Goal: Information Seeking & Learning: Learn about a topic

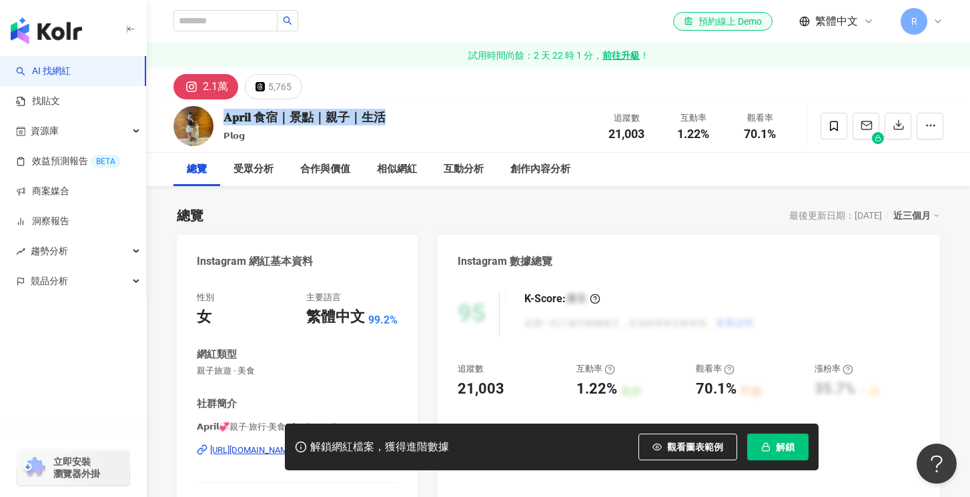
drag, startPoint x: 404, startPoint y: 109, endPoint x: 223, endPoint y: 111, distance: 181.5
click at [223, 111] on div "𝐀𝐩𝐫𝐢𝐥 食宿｜景點｜親子｜生活 𝗣𝗹𝗼𝗴 追蹤數 21,003 互動率 1.22% 觀看率 70.1%" at bounding box center [559, 125] width 824 height 53
copy div "𝐀𝐩𝐫𝐢𝐥 食宿｜景點｜親子｜生活"
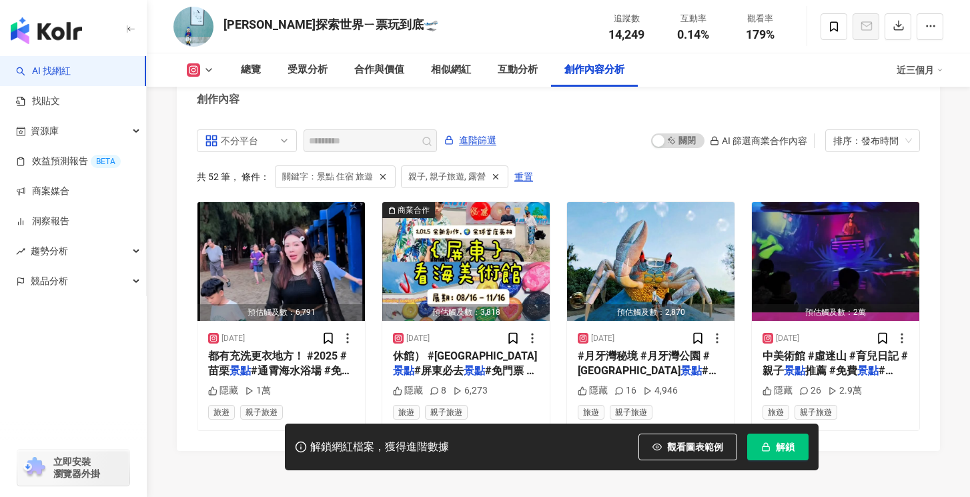
scroll to position [4120, 0]
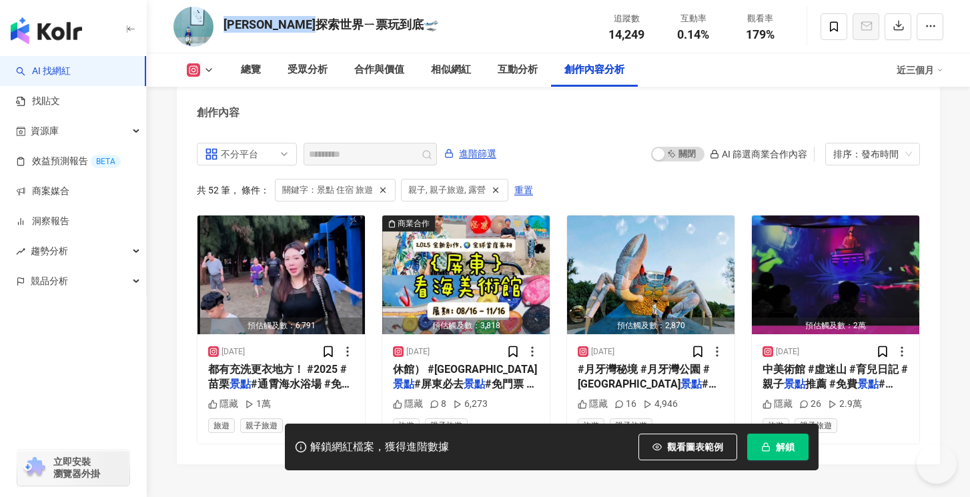
drag, startPoint x: 377, startPoint y: 24, endPoint x: 226, endPoint y: 23, distance: 151.5
click at [226, 23] on div "澤睿探索世界ㄧ票玩到底🛫 追蹤數 14,249 互動率 0.14% 觀看率 179%" at bounding box center [559, 26] width 824 height 53
copy div "澤睿探索世界ㄧ票玩到底🛫"
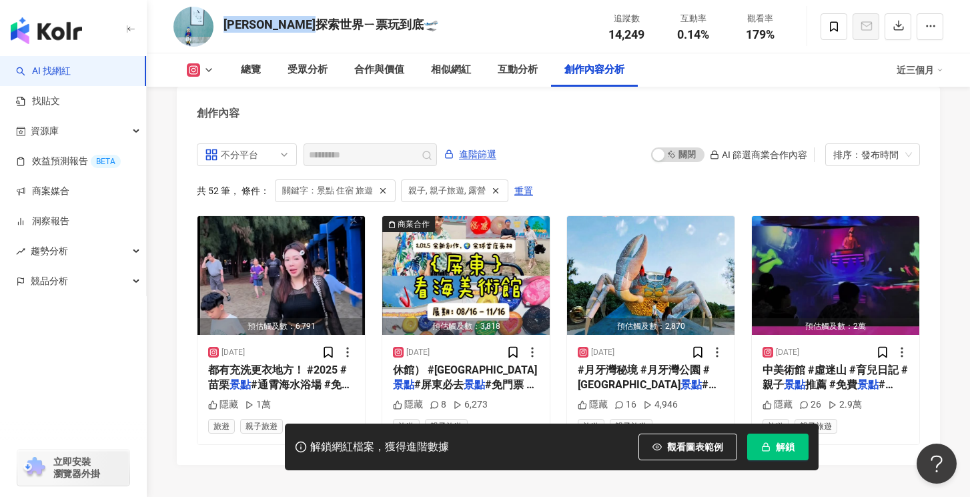
scroll to position [0, 0]
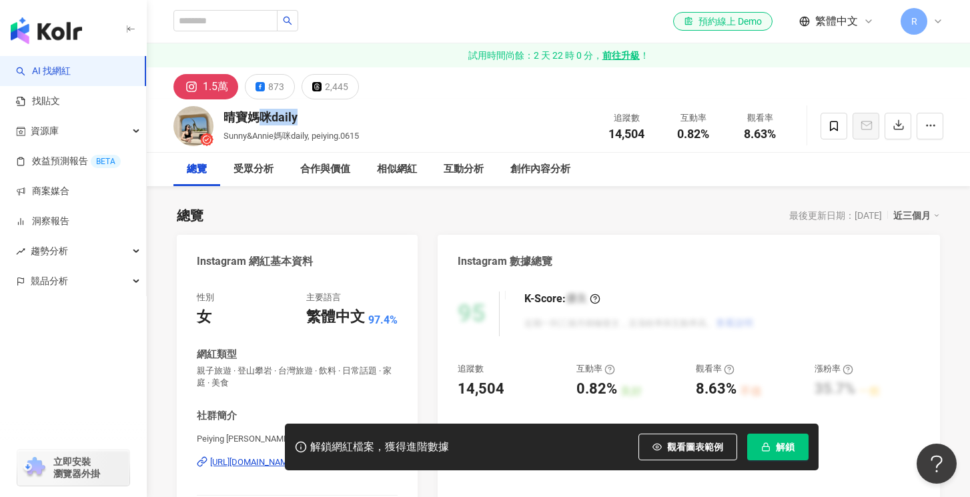
drag, startPoint x: 332, startPoint y: 116, endPoint x: 226, endPoint y: 115, distance: 106.1
click at [225, 115] on div "晴寶媽咪daily" at bounding box center [291, 117] width 135 height 17
copy div "咪daily"
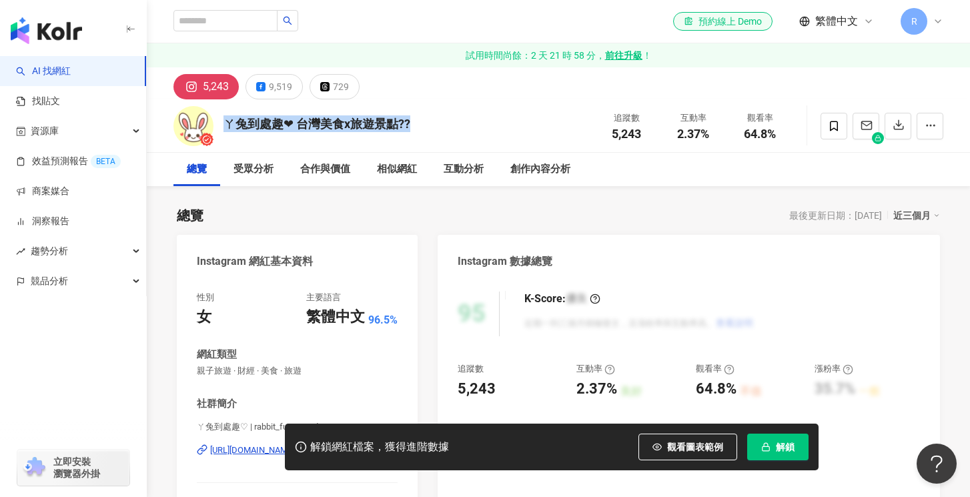
drag, startPoint x: 434, startPoint y: 131, endPoint x: 226, endPoint y: 129, distance: 208.9
click at [226, 129] on div "ㄚ兔到處趣❤ 台灣美食x旅遊景點?? 追蹤數 5,243 互動率 2.37% 觀看率 64.8%" at bounding box center [559, 125] width 824 height 53
copy div "ㄚ兔到處趣❤ 台灣美食x旅遊景點??"
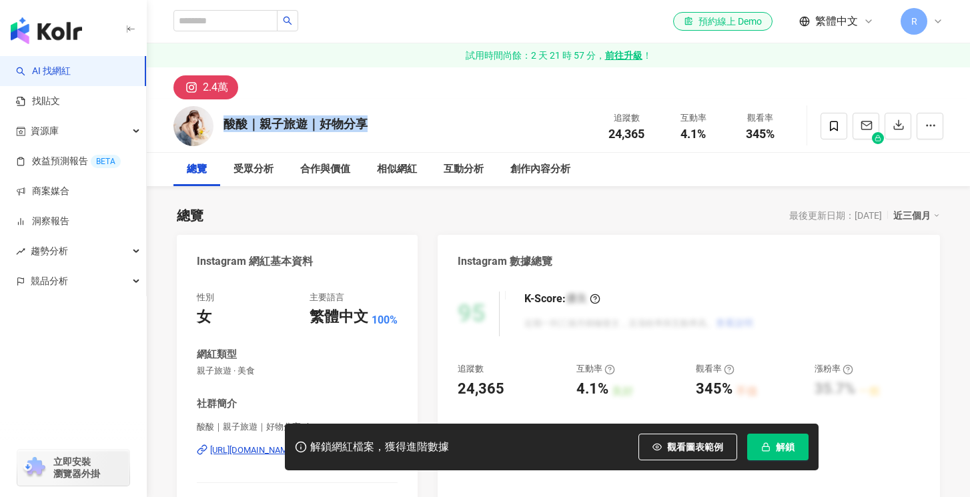
drag, startPoint x: 370, startPoint y: 121, endPoint x: 219, endPoint y: 122, distance: 151.5
click at [219, 122] on div "酸酸｜親子旅遊｜好物分享 追蹤數 24,365 互動率 4.1% 觀看率 345%" at bounding box center [559, 125] width 824 height 53
copy div "酸酸｜親子旅遊｜好物分享"
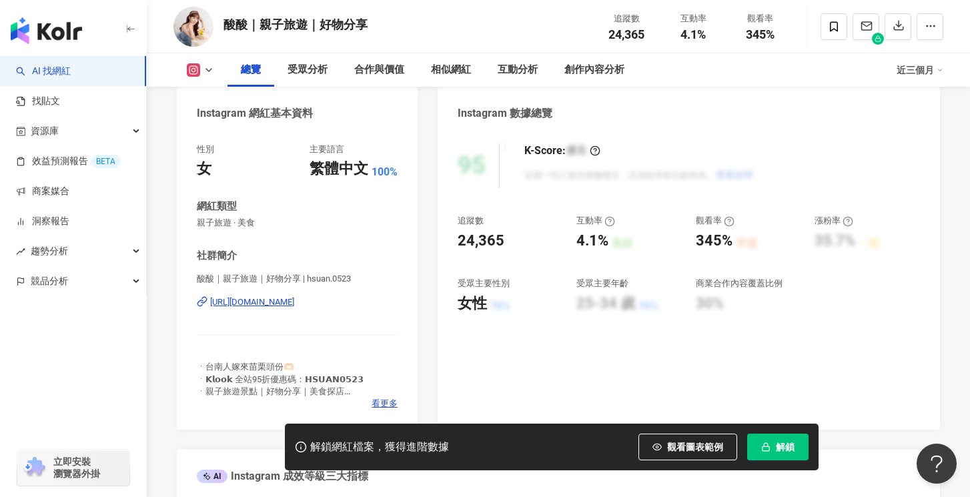
scroll to position [69, 0]
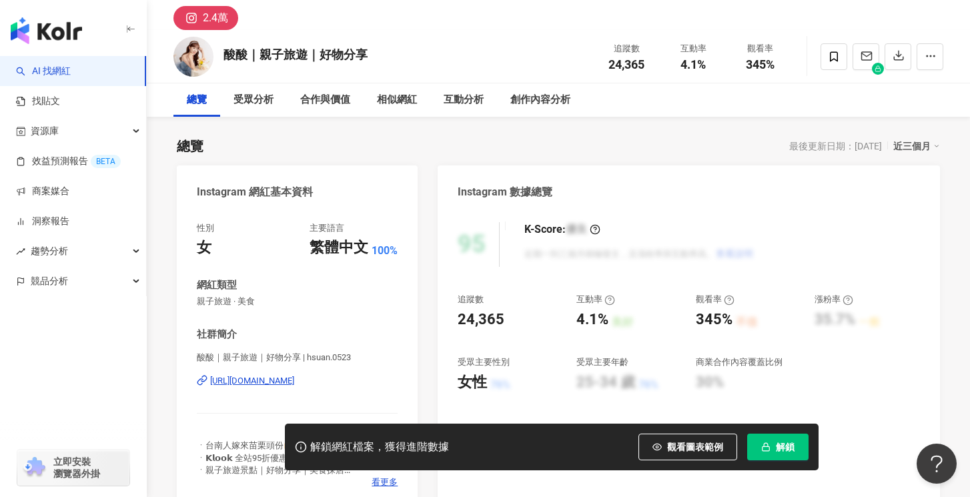
click at [294, 382] on div "https://www.instagram.com/hsuan.0523/" at bounding box center [252, 381] width 84 height 12
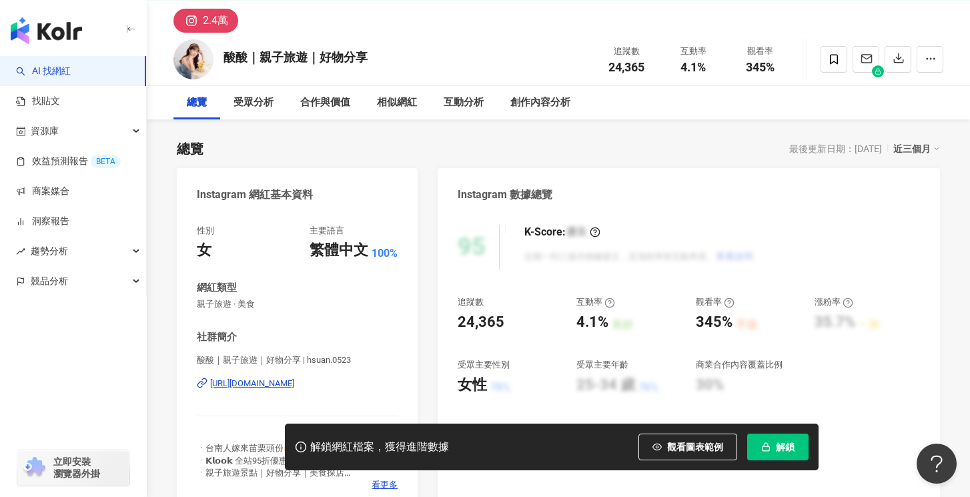
click at [771, 448] on button "解鎖" at bounding box center [777, 447] width 61 height 27
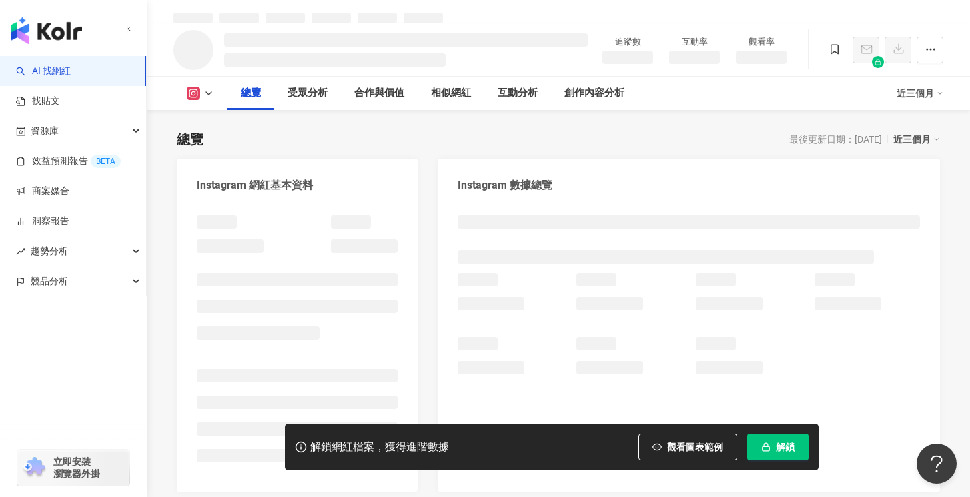
scroll to position [89, 0]
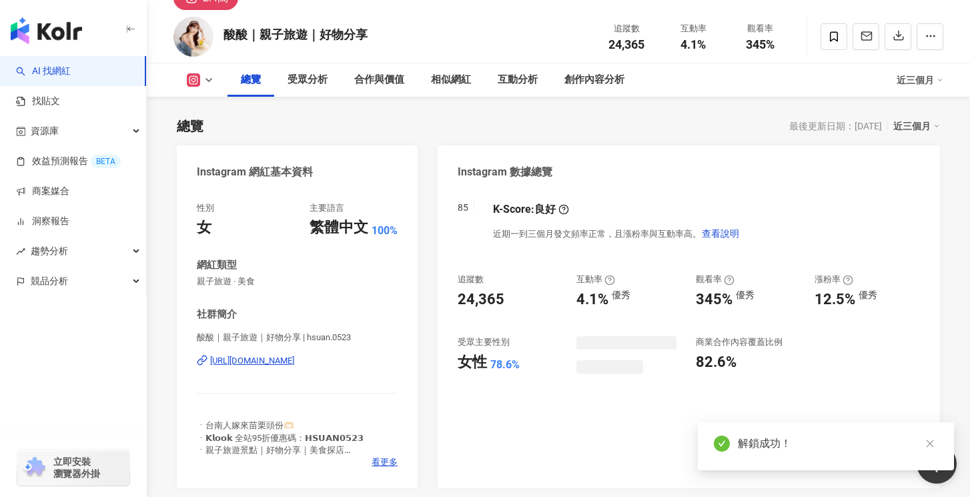
scroll to position [77, 0]
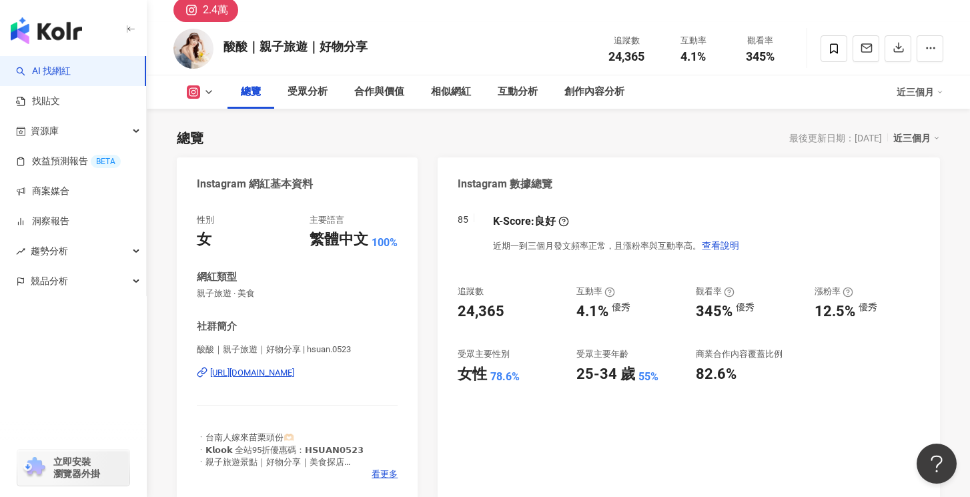
click at [446, 135] on div "總覽 最後更新日期：2025/10/7 近三個月" at bounding box center [558, 138] width 763 height 19
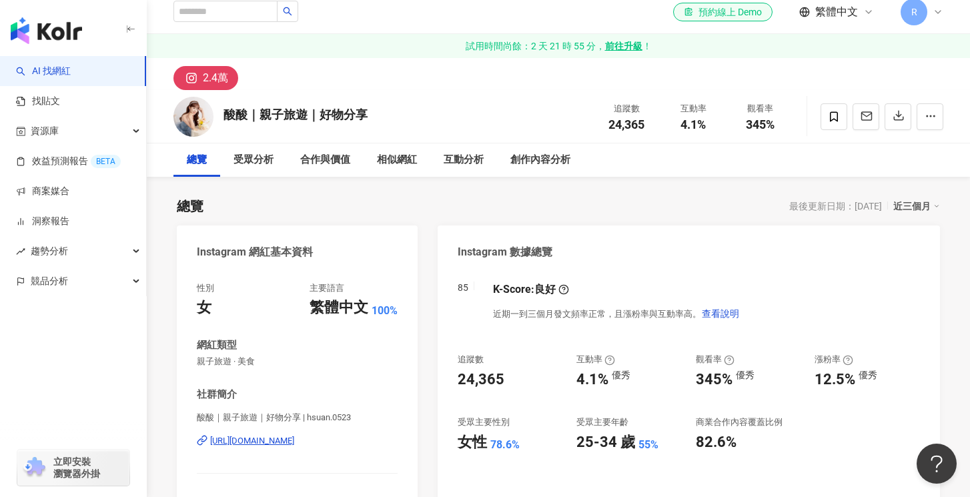
scroll to position [0, 0]
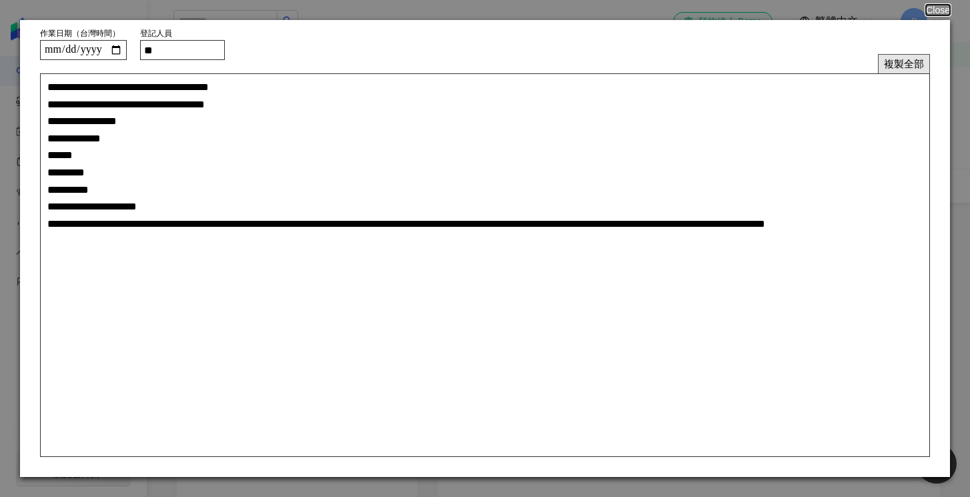
click at [910, 62] on button "複製全部" at bounding box center [904, 63] width 52 height 19
click at [942, 9] on button "Close" at bounding box center [937, 10] width 25 height 11
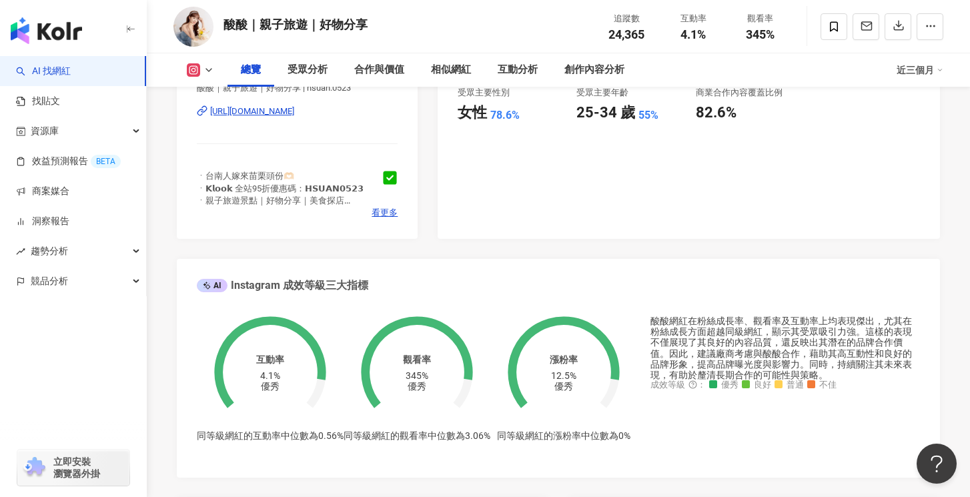
scroll to position [359, 0]
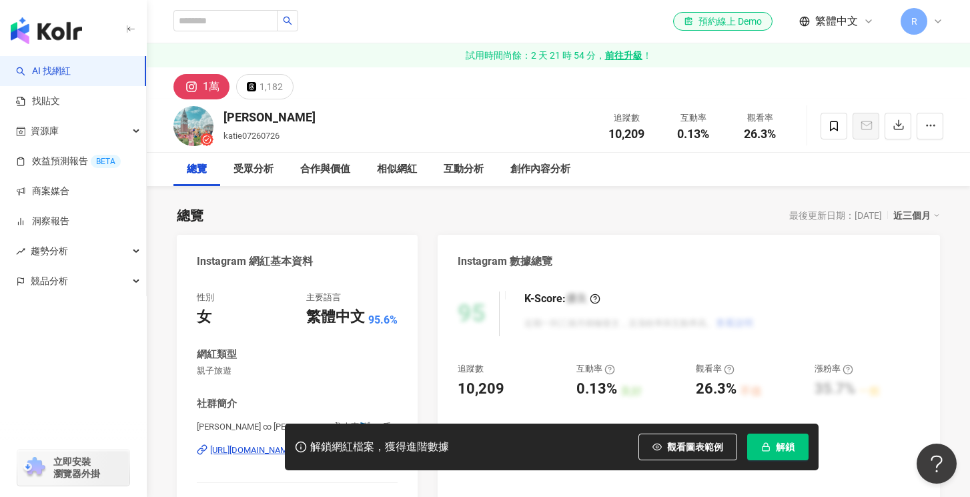
scroll to position [78, 0]
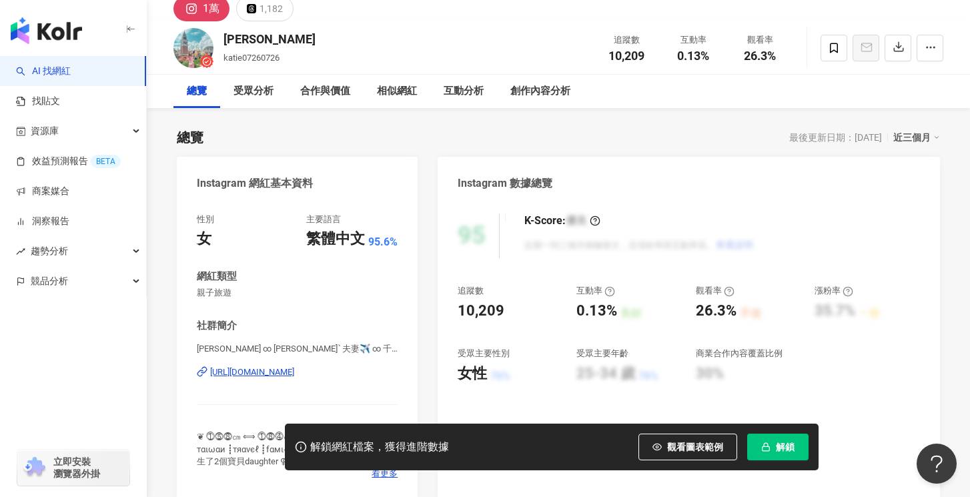
drag, startPoint x: 295, startPoint y: 39, endPoint x: 217, endPoint y: 33, distance: 78.3
click at [210, 37] on div "Boma Han katie07260726 追蹤數 10,209 互動率 0.13% 觀看率 26.3%" at bounding box center [559, 47] width 824 height 53
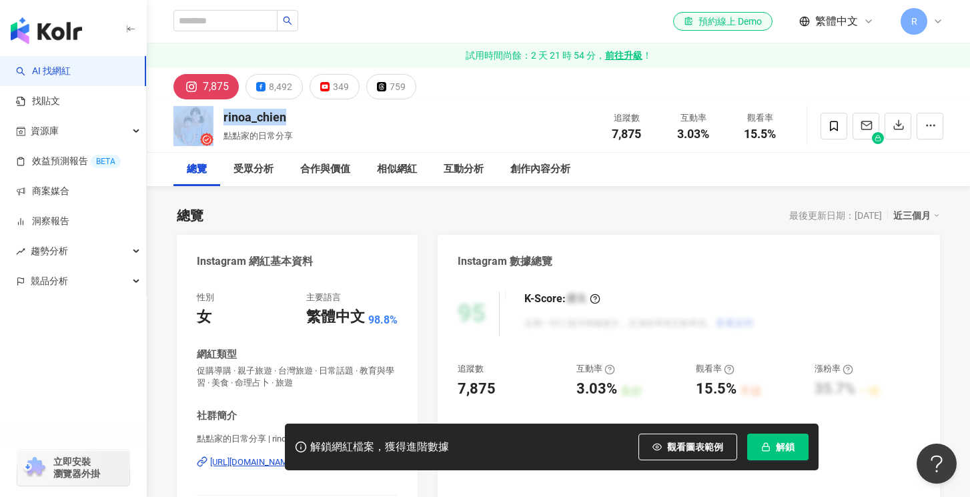
drag, startPoint x: 300, startPoint y: 119, endPoint x: 212, endPoint y: 119, distance: 87.4
click at [212, 119] on div "rinoa_chien 點點家的日常分享 追蹤數 7,875 互動率 3.03% 觀看率 15.5%" at bounding box center [559, 125] width 824 height 53
copy div "rinoa_chien"
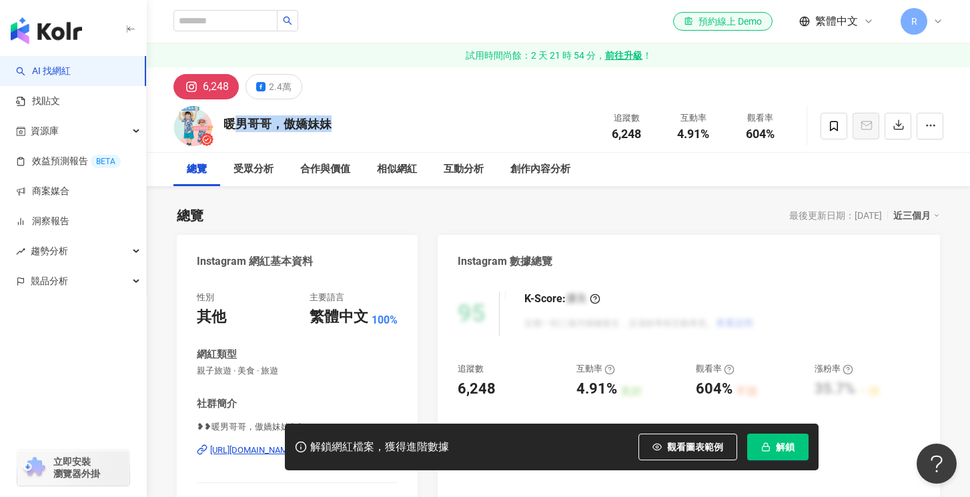
drag, startPoint x: 292, startPoint y: 126, endPoint x: 232, endPoint y: 122, distance: 60.2
click at [232, 122] on div "暖男哥哥，傲嬌妹妹 追蹤數 6,248 互動率 4.91% 觀看率 604%" at bounding box center [559, 125] width 824 height 53
click at [220, 124] on div "暖男哥哥，傲嬌妹妹 追蹤數 6,248 互動率 4.91% 觀看率 604%" at bounding box center [559, 125] width 824 height 53
drag, startPoint x: 290, startPoint y: 124, endPoint x: 234, endPoint y: 121, distance: 56.8
click at [228, 123] on div "暖男哥哥，傲嬌妹妹 追蹤數 6,248 互動率 4.91% 觀看率 604%" at bounding box center [559, 125] width 824 height 53
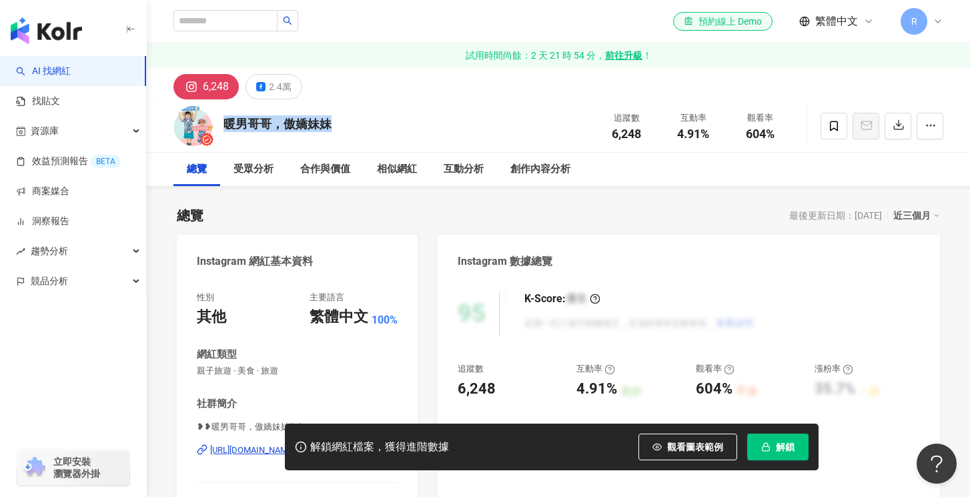
copy div "暖男哥哥，傲嬌妹妹"
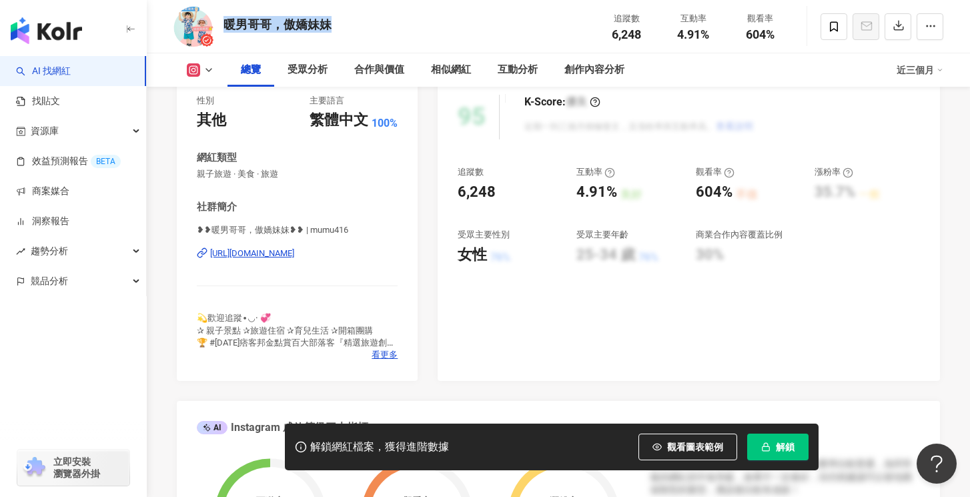
scroll to position [214, 0]
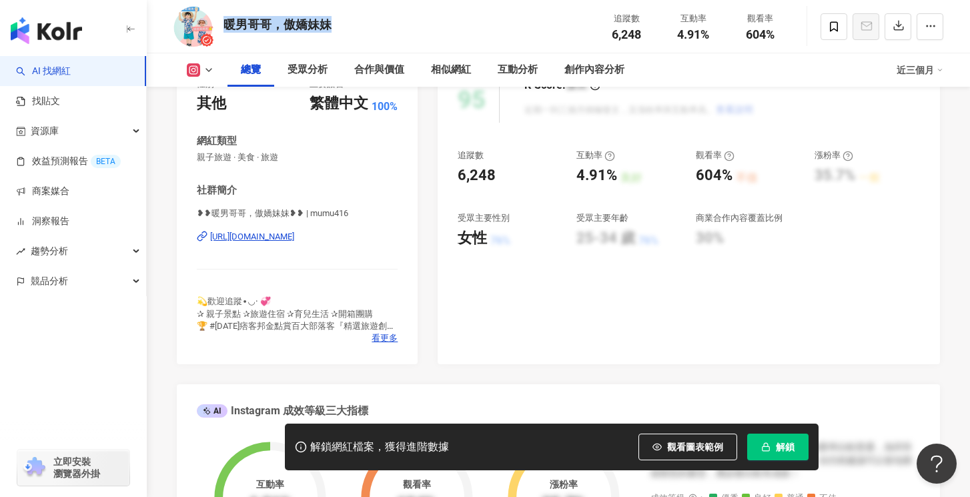
click at [294, 235] on div "https://www.instagram.com/mumu416/" at bounding box center [252, 237] width 84 height 12
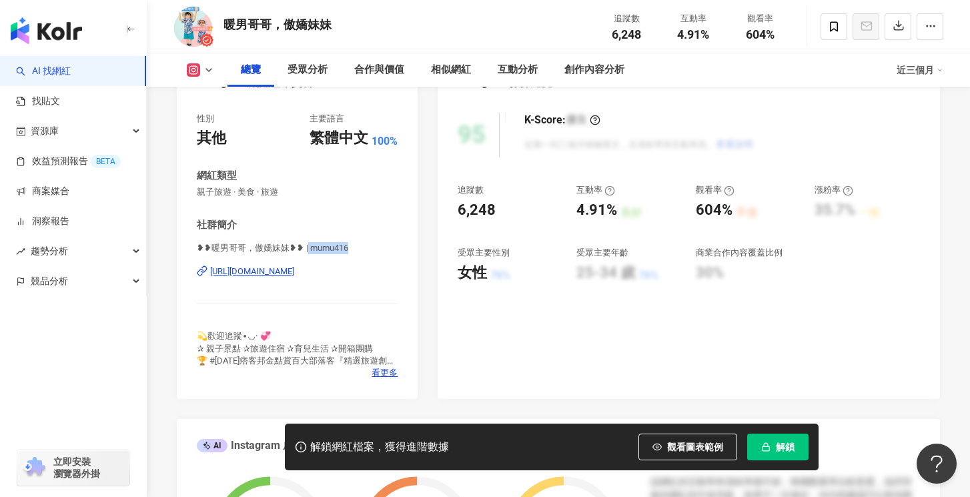
drag, startPoint x: 340, startPoint y: 245, endPoint x: 305, endPoint y: 248, distance: 34.8
click at [305, 248] on span "❥❥暖男哥哥，傲嬌妹妹❥❥ | mumu416" at bounding box center [297, 248] width 201 height 12
copy span "mumu416"
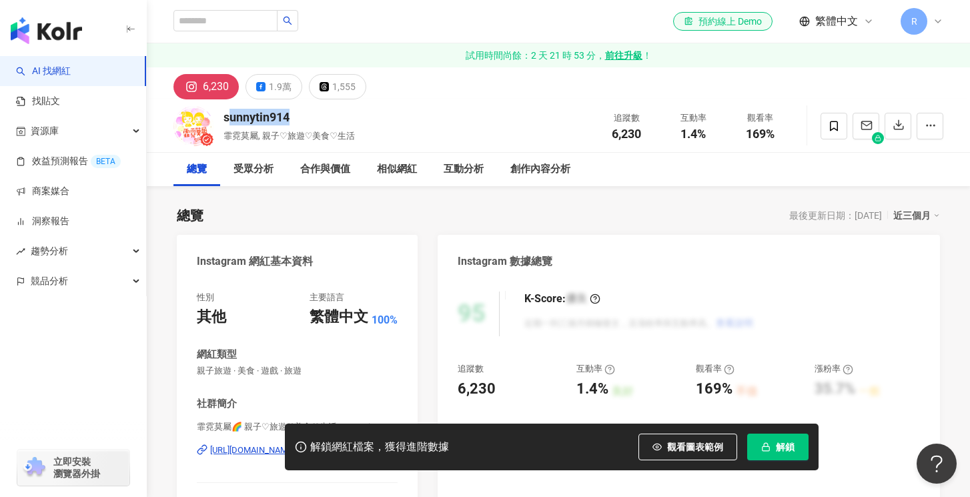
drag, startPoint x: 309, startPoint y: 113, endPoint x: 222, endPoint y: 123, distance: 88.0
click at [220, 117] on div "sunnytin914 霏霓莫屬, 親子♡旅遊♡美食♡生活 追蹤數 6,230 互動率 1.4% 觀看率 169%" at bounding box center [559, 125] width 824 height 53
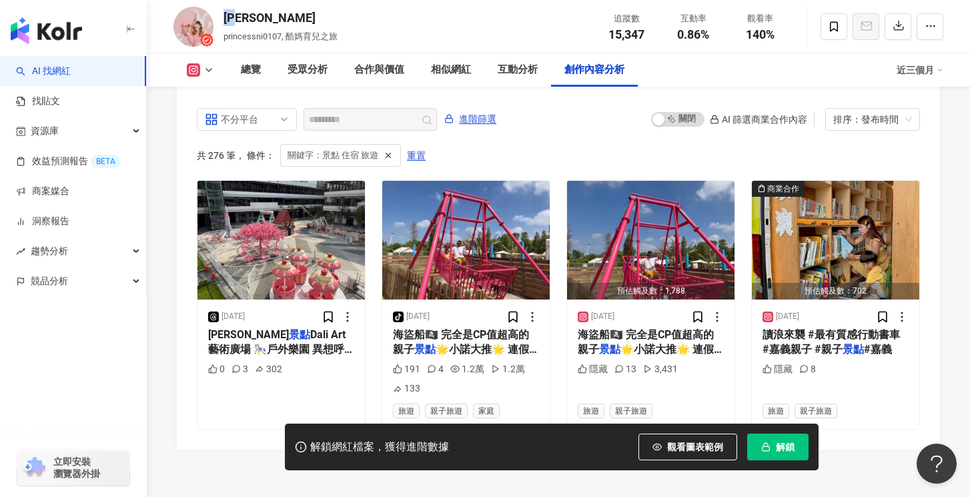
drag, startPoint x: 255, startPoint y: 16, endPoint x: 222, endPoint y: 17, distance: 33.4
click at [222, 17] on div "水妮 princessni0107, 酷媽育兒之旅 追蹤數 15,347 互動率 0.86% 觀看率 140%" at bounding box center [559, 26] width 824 height 53
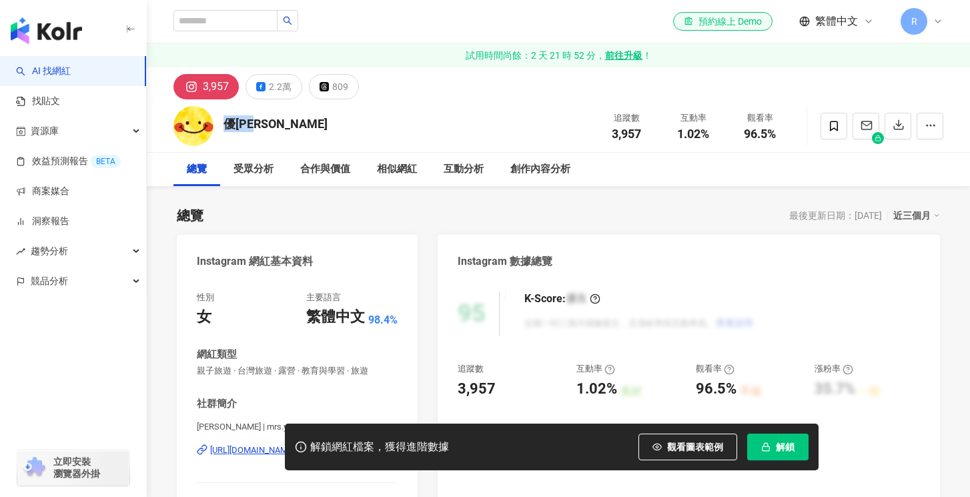
click at [222, 125] on div "優尼太太 追蹤數 3,957 互動率 1.02% 觀看率 96.5%" at bounding box center [559, 125] width 824 height 53
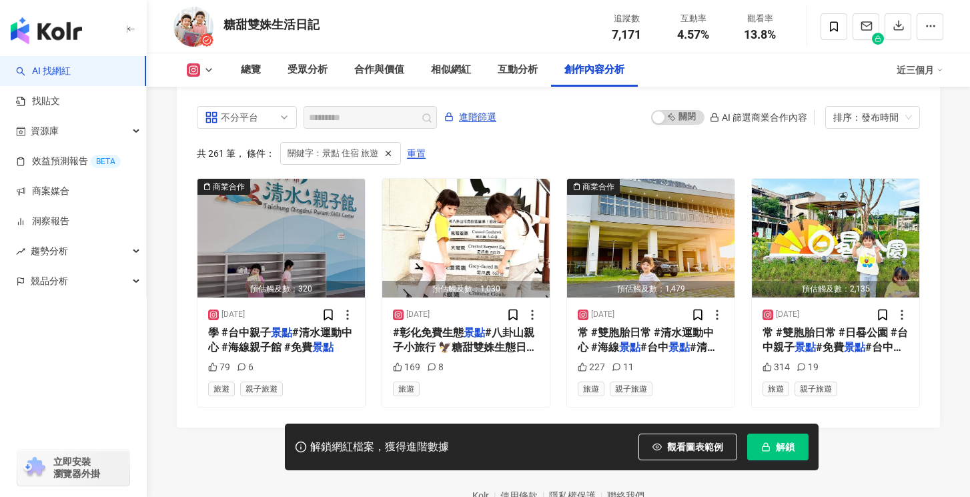
scroll to position [4093, 0]
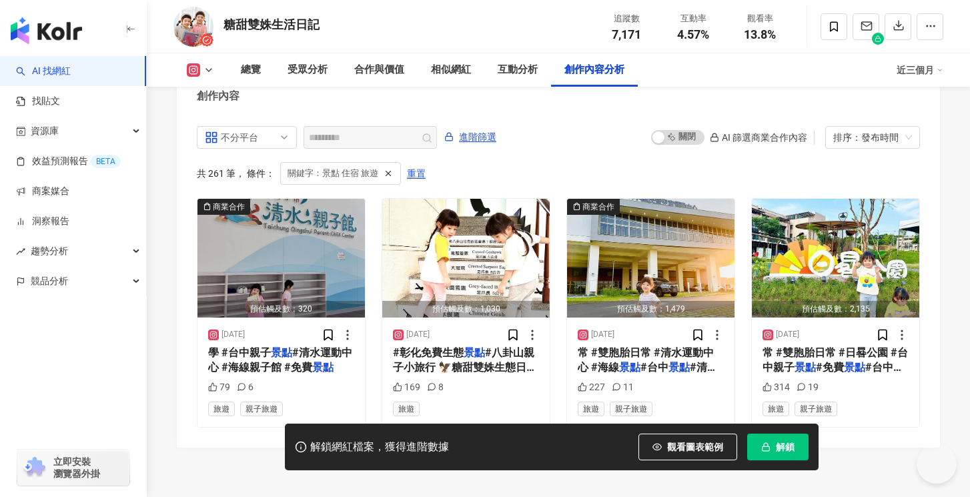
drag, startPoint x: 334, startPoint y: 25, endPoint x: 219, endPoint y: 19, distance: 115.6
click at [219, 19] on div "糖甜雙姝生活日記 追蹤數 7,171 互動率 4.57% 觀看率 13.8%" at bounding box center [559, 26] width 824 height 53
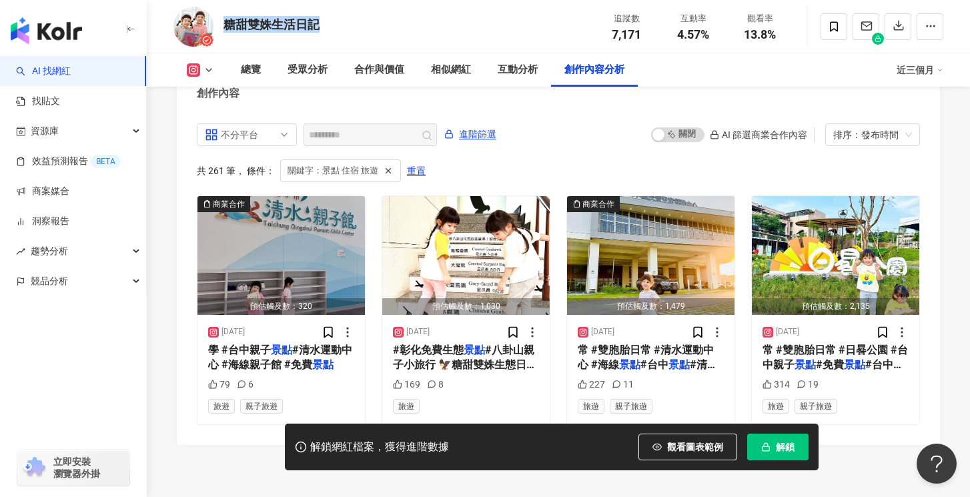
scroll to position [4114, 0]
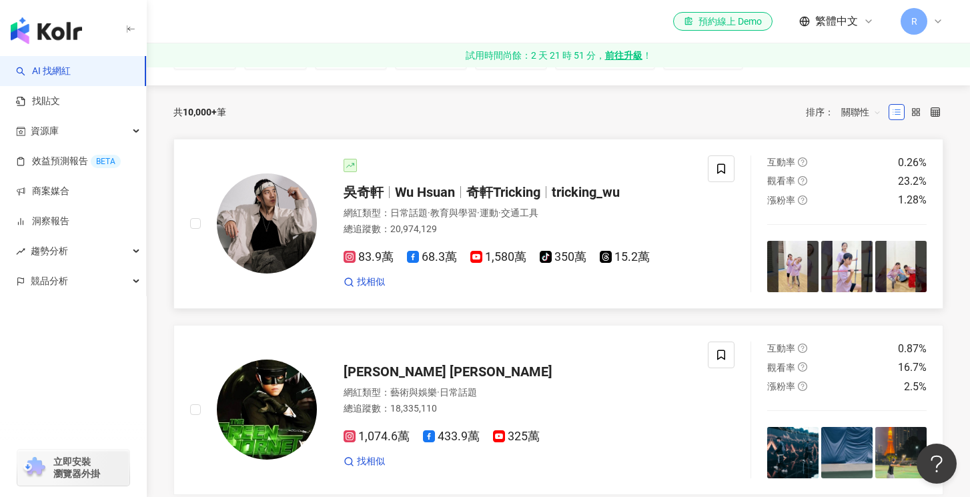
scroll to position [200, 0]
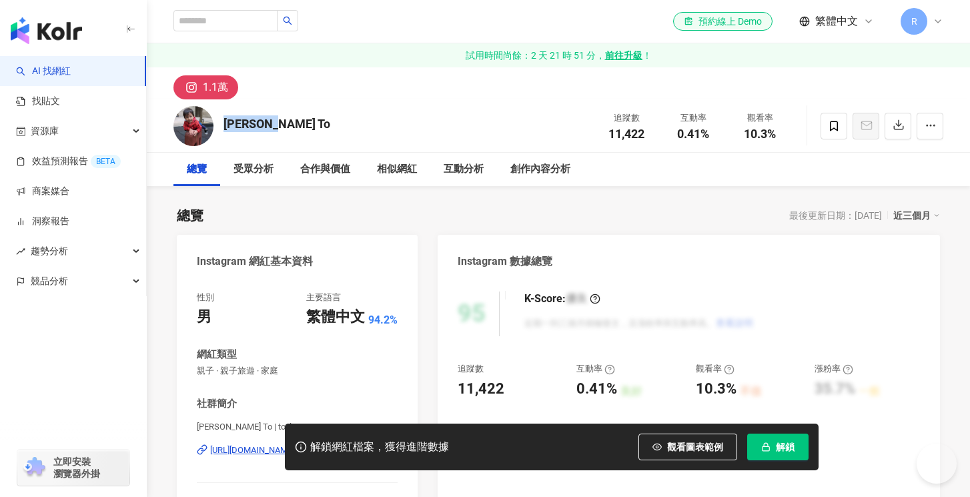
drag, startPoint x: 233, startPoint y: 121, endPoint x: 223, endPoint y: 121, distance: 10.0
click at [223, 121] on div "[PERSON_NAME] To 追蹤數 11,422 互動率 0.41% 觀看率 10.3%" at bounding box center [559, 125] width 824 height 53
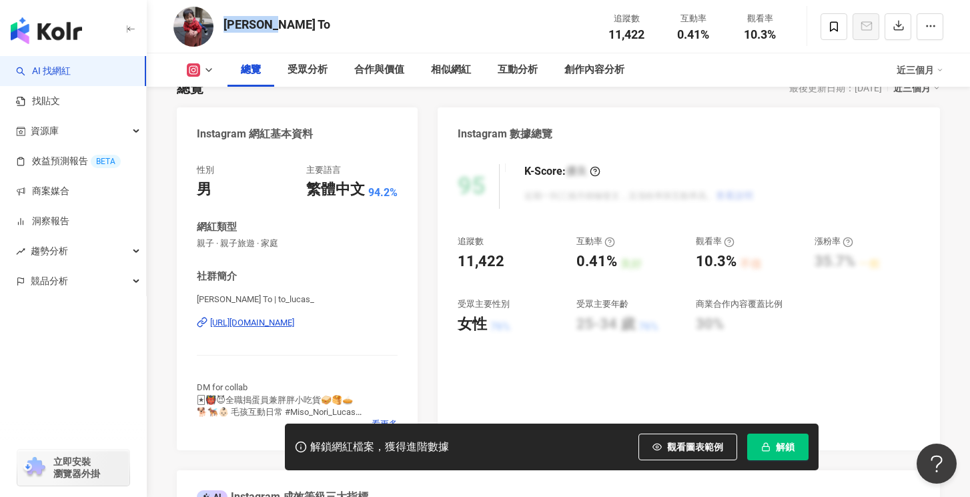
scroll to position [127, 0]
click at [294, 323] on div "https://www.instagram.com/to_lucas_/" at bounding box center [252, 323] width 84 height 12
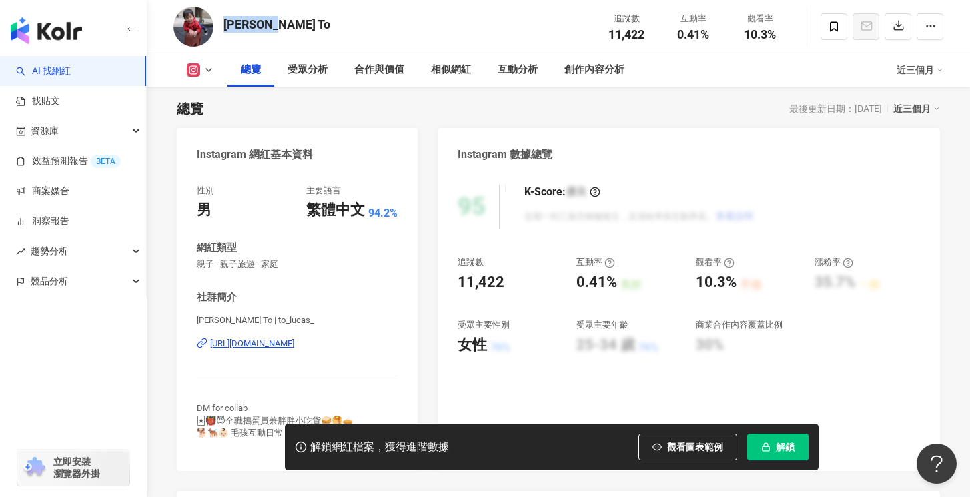
scroll to position [0, 0]
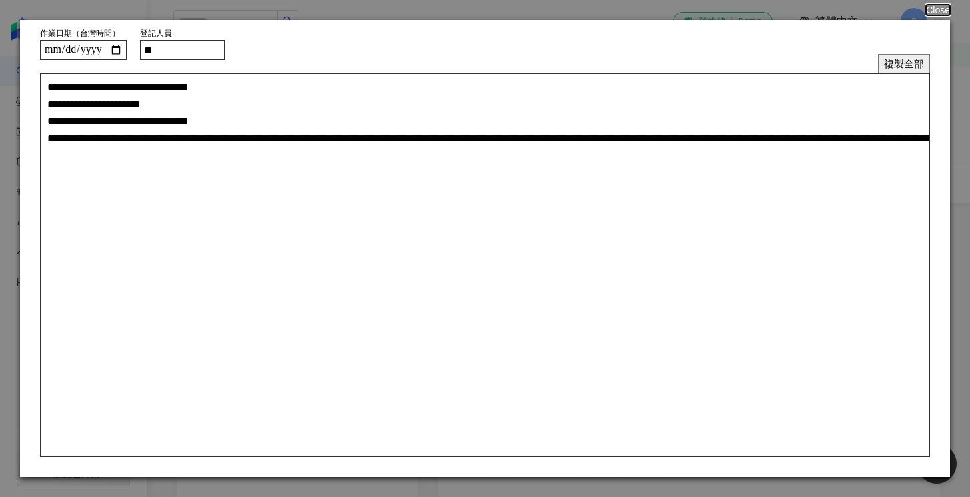
click at [202, 55] on input "**" at bounding box center [182, 50] width 85 height 20
type input "***"
click at [918, 67] on button "複製全部" at bounding box center [904, 63] width 52 height 19
click at [940, 11] on button "Close" at bounding box center [937, 10] width 25 height 11
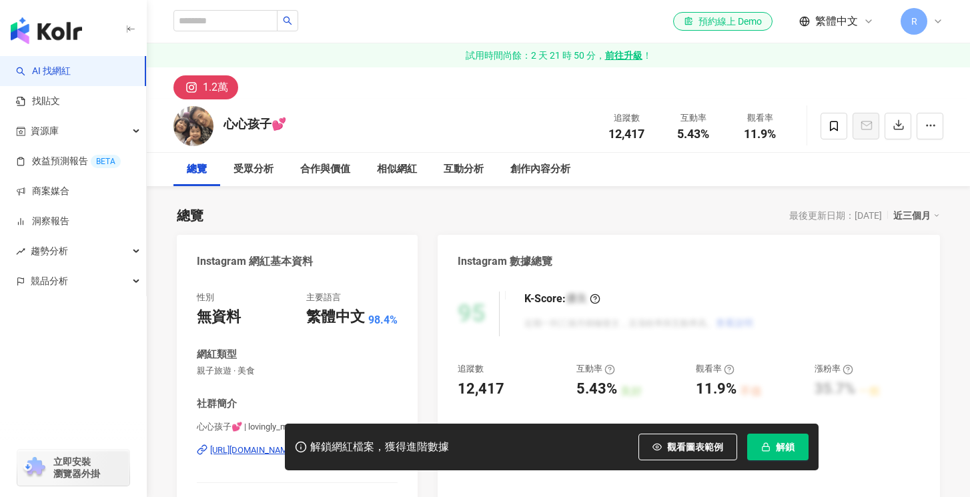
drag, startPoint x: 284, startPoint y: 107, endPoint x: 253, endPoint y: 124, distance: 35.5
click at [286, 107] on div "心心孩子💕 追蹤數 12,417 互動率 5.43% 觀看率 11.9%" at bounding box center [559, 125] width 824 height 53
drag, startPoint x: 253, startPoint y: 124, endPoint x: 228, endPoint y: 117, distance: 25.8
click at [207, 123] on div "心心孩子💕 追蹤數 12,417 互動率 5.43% 觀看率 11.9%" at bounding box center [559, 125] width 824 height 53
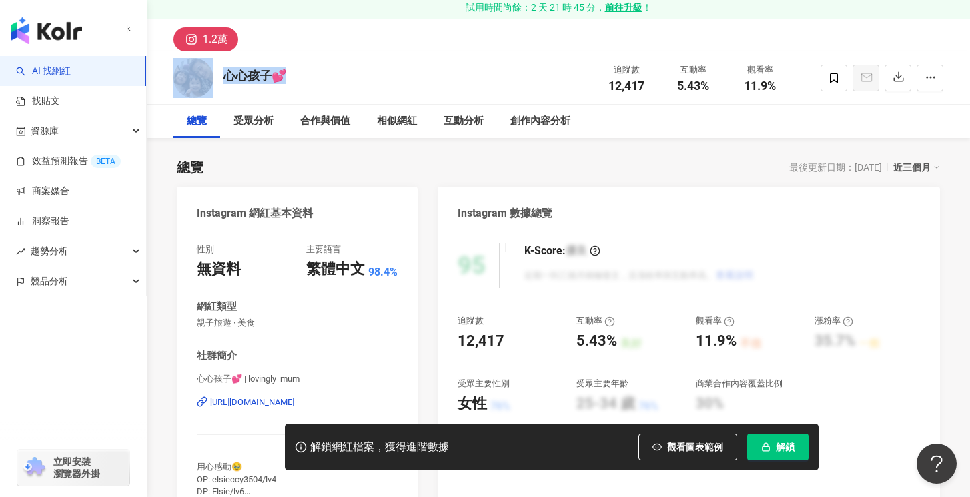
scroll to position [104, 0]
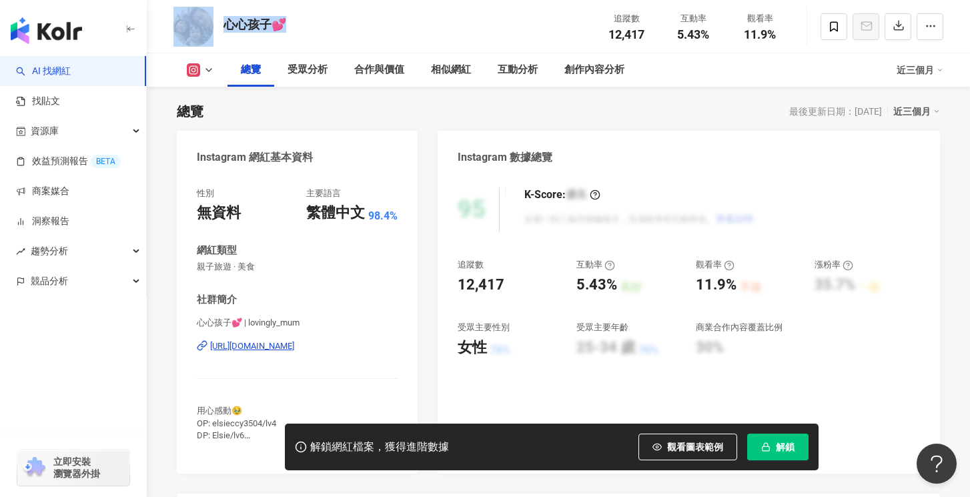
click at [294, 347] on div "https://www.instagram.com/lovingly_mum/" at bounding box center [252, 346] width 84 height 12
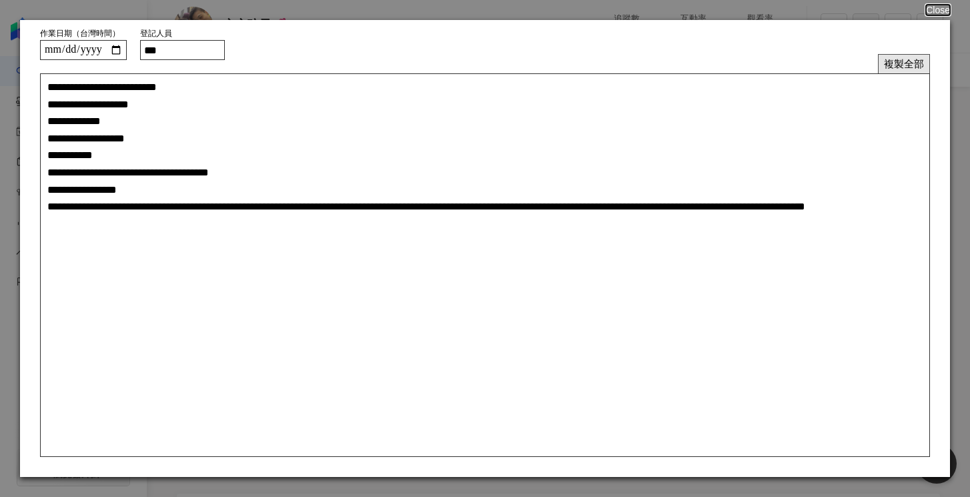
click at [902, 61] on button "複製全部" at bounding box center [904, 63] width 52 height 19
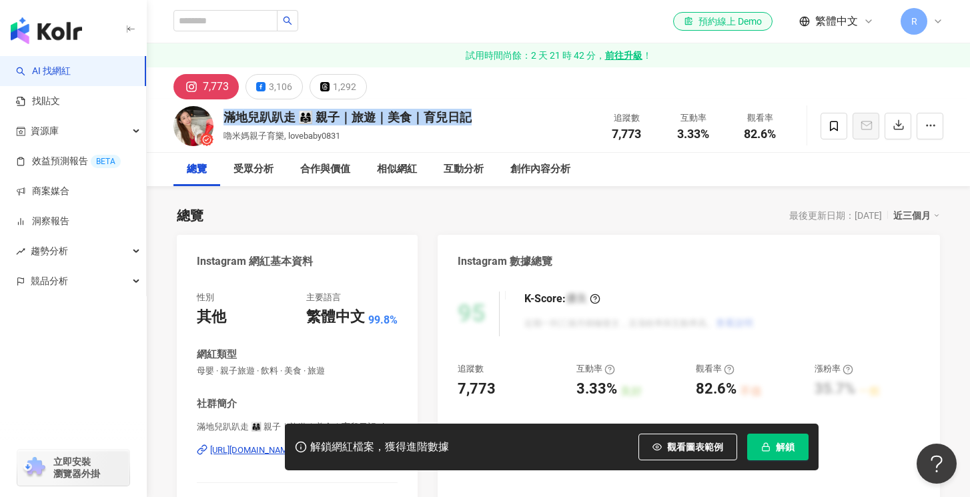
drag, startPoint x: 482, startPoint y: 118, endPoint x: 227, endPoint y: 119, distance: 255.6
click at [228, 119] on div "滿地兒趴趴走 👨‍👩‍👧 親子｜旅遊｜美食｜育兒日記 嚕米媽親子育樂, lovebaby0831 追蹤數 7,773 互動率 3.33% 觀看率 82.6%" at bounding box center [559, 125] width 824 height 53
copy div "滿地兒趴趴走 👨‍👩‍👧 親子｜旅遊｜美食｜育兒日記"
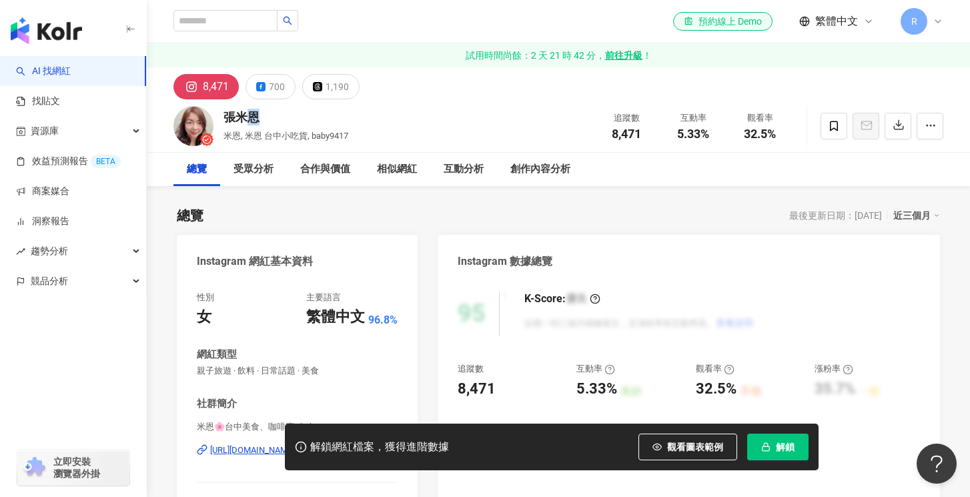
drag, startPoint x: 252, startPoint y: 117, endPoint x: 219, endPoint y: 117, distance: 33.4
click at [220, 117] on div "張米恩 米恩, 米恩 台中小吃貨, baby9417 追蹤數 8,471 互動率 5.33% 觀看率 32.5%" at bounding box center [559, 125] width 824 height 53
copy div "恩"
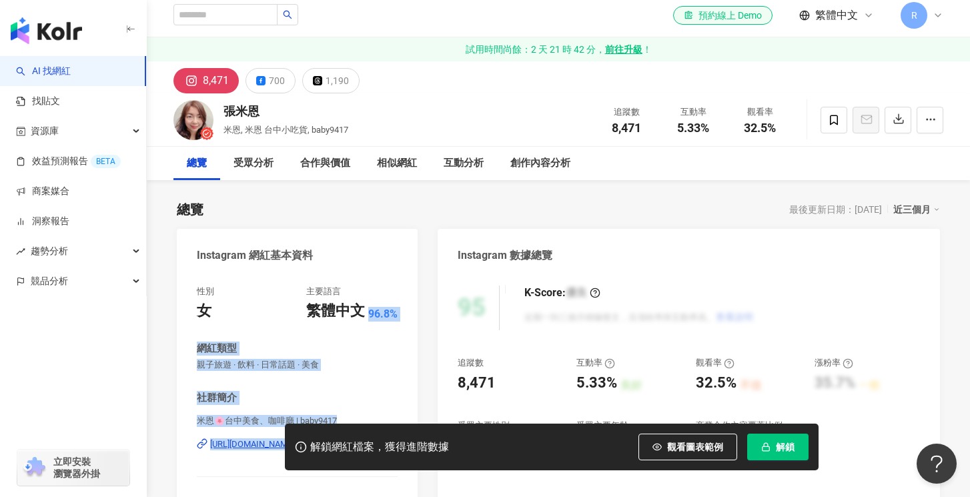
click at [322, 490] on div "性別 女 主要語言 繁體中文 96.8% 網紅類型 親子旅遊 · 飲料 · 日常話題 · 美食 社群簡介 米恩🌸台中美食、咖啡廳 | baby9417 htt…" at bounding box center [297, 413] width 201 height 254
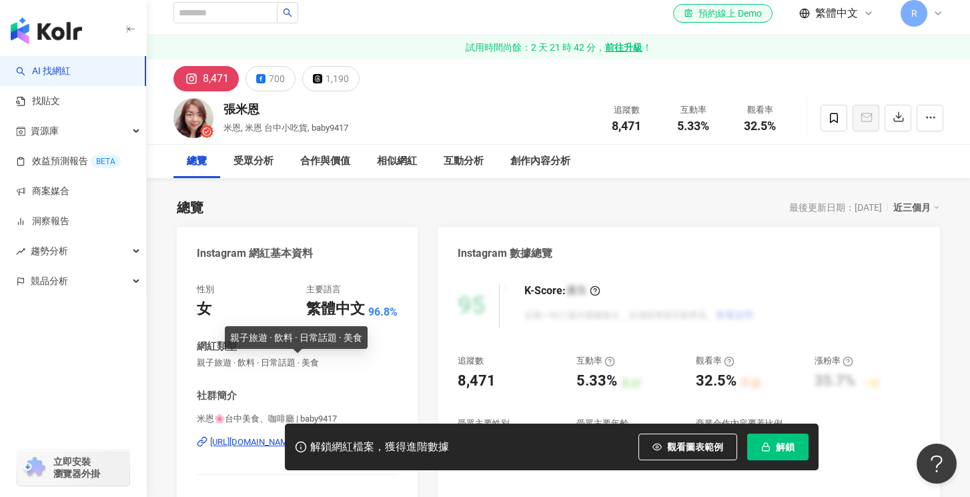
click at [330, 366] on span "親子旅遊 · 飲料 · 日常話題 · 美食" at bounding box center [297, 363] width 201 height 12
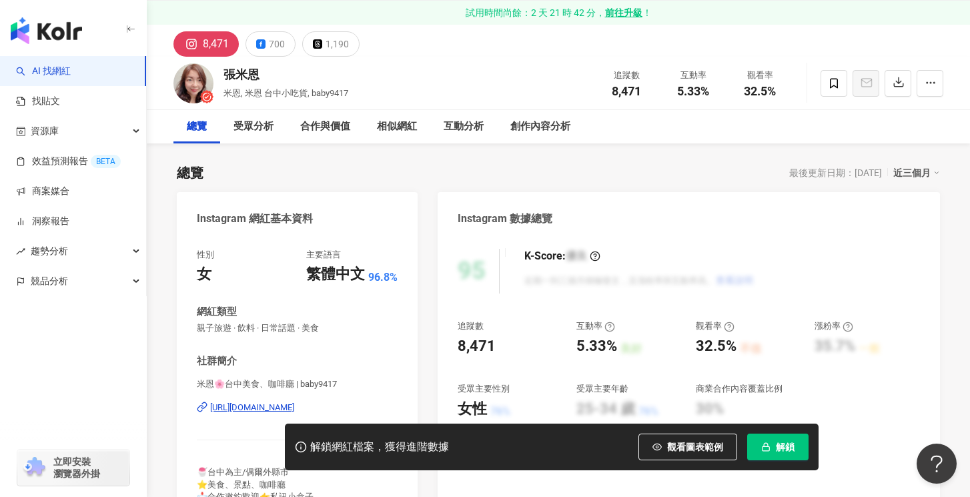
scroll to position [55, 0]
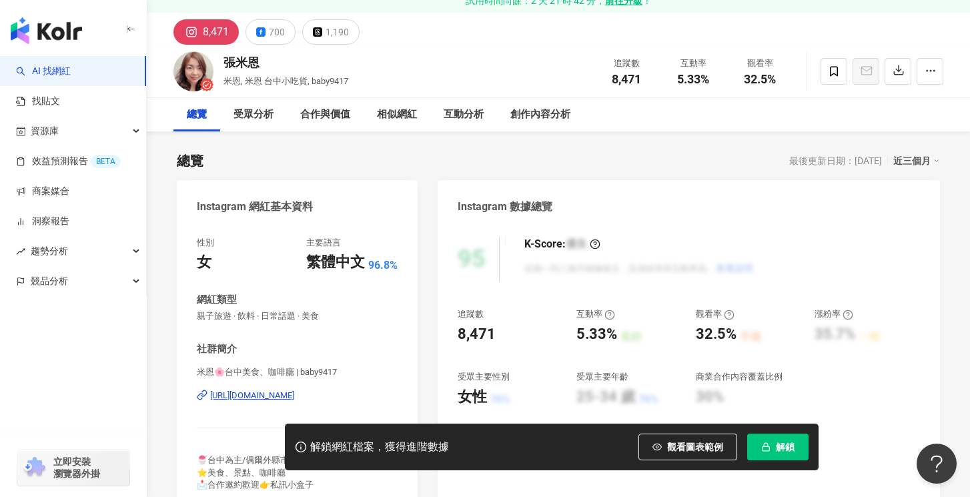
click at [290, 398] on div "https://www.instagram.com/baby9417/" at bounding box center [252, 396] width 84 height 12
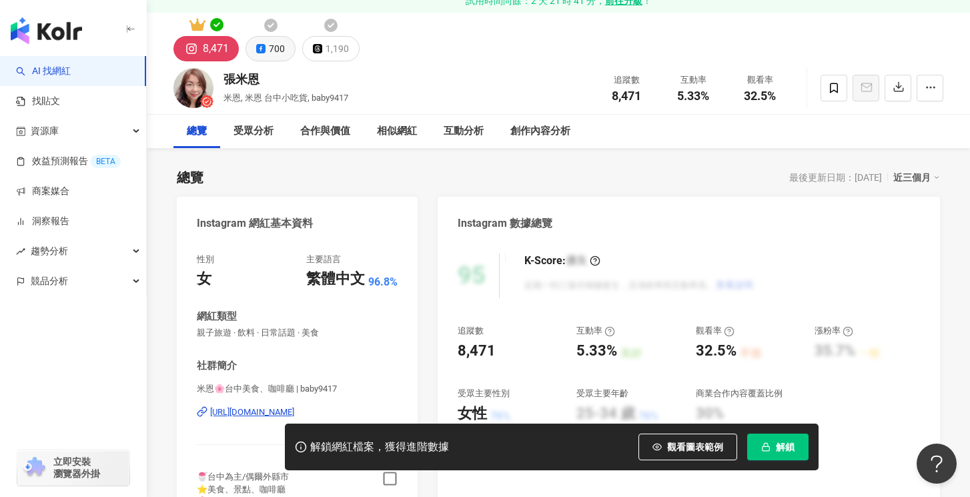
click at [266, 25] on icon at bounding box center [270, 25] width 13 height 13
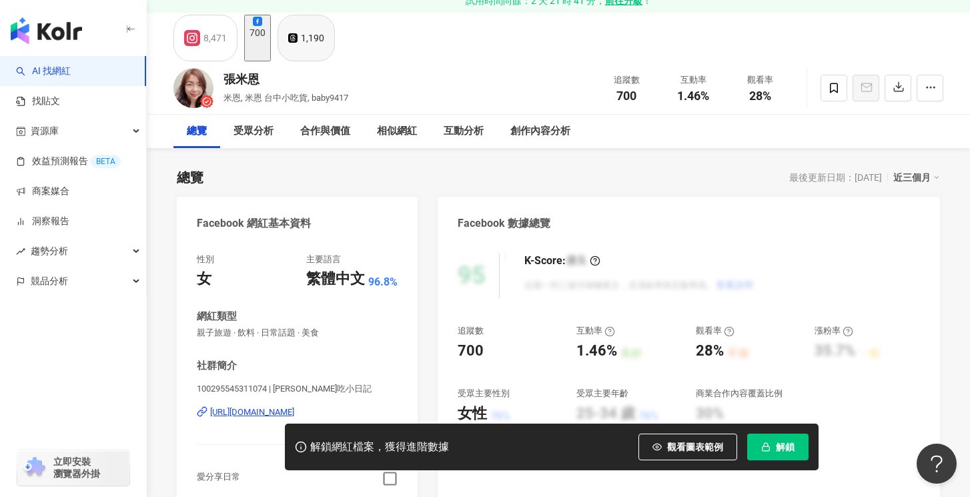
click at [313, 11] on icon at bounding box center [306, 3] width 13 height 13
click at [324, 46] on div "1,190" at bounding box center [312, 38] width 23 height 19
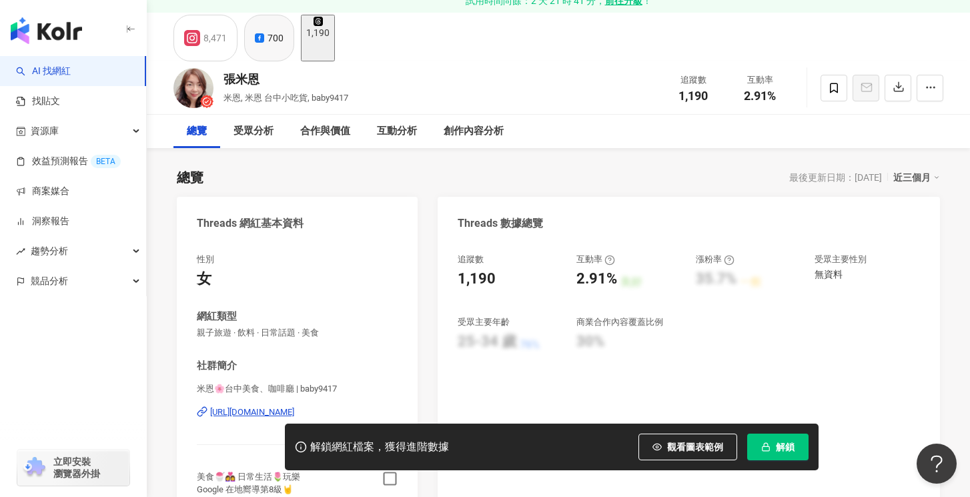
click at [282, 47] on div "700" at bounding box center [276, 38] width 16 height 19
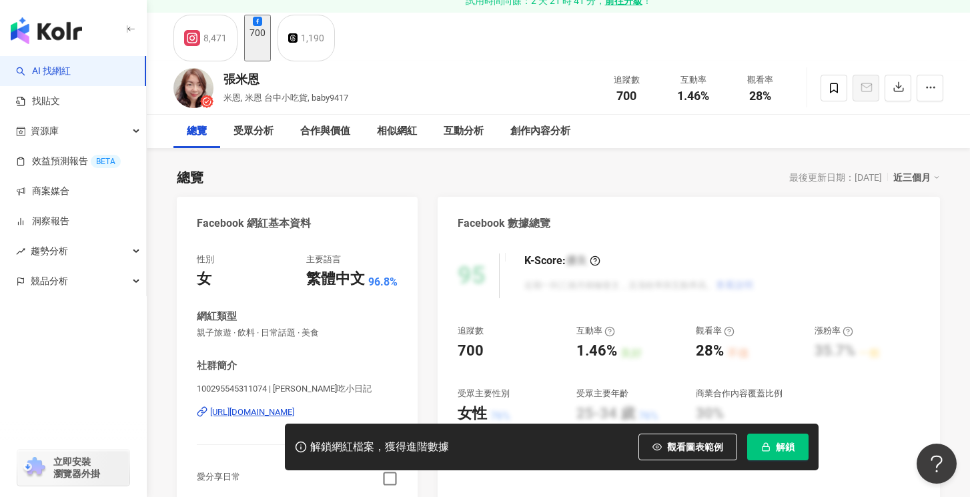
click at [783, 450] on span "解鎖" at bounding box center [785, 447] width 19 height 11
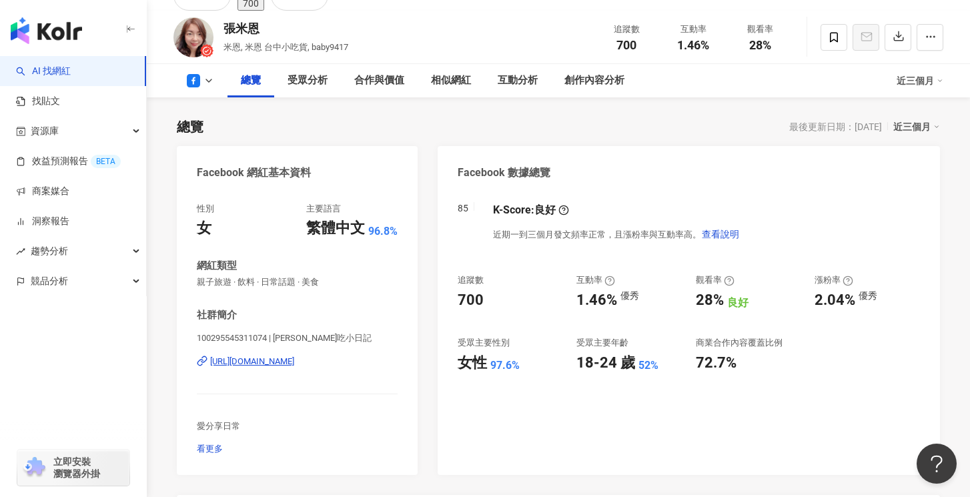
scroll to position [112, 0]
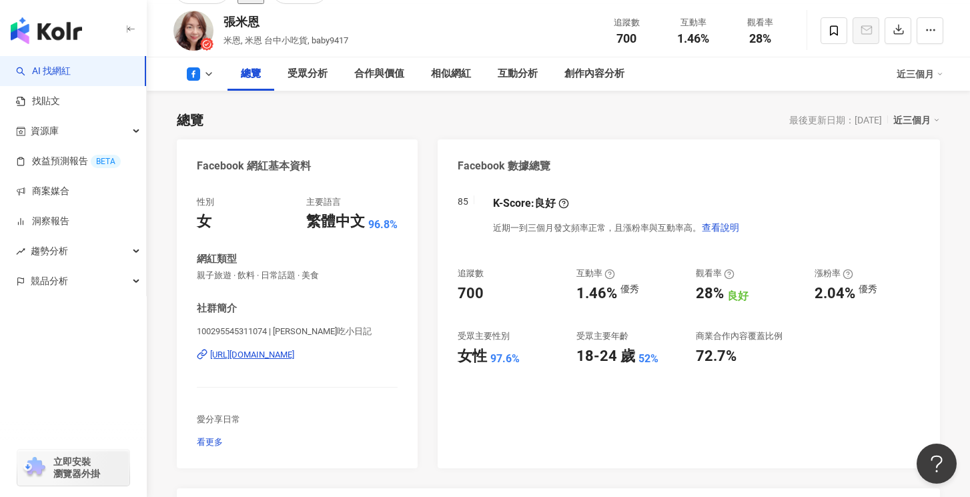
click at [294, 356] on div "https://www.facebook.com/100295545311074" at bounding box center [252, 355] width 84 height 12
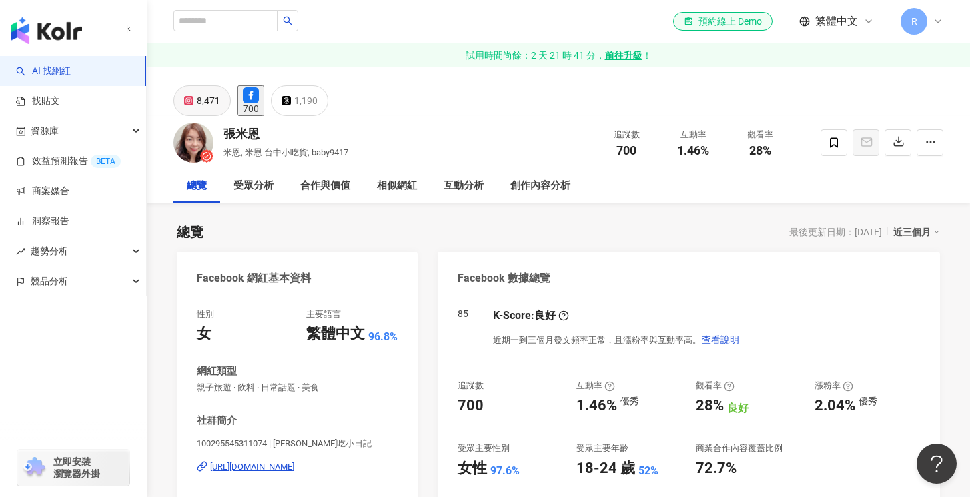
click at [212, 101] on div "8,471" at bounding box center [208, 100] width 23 height 19
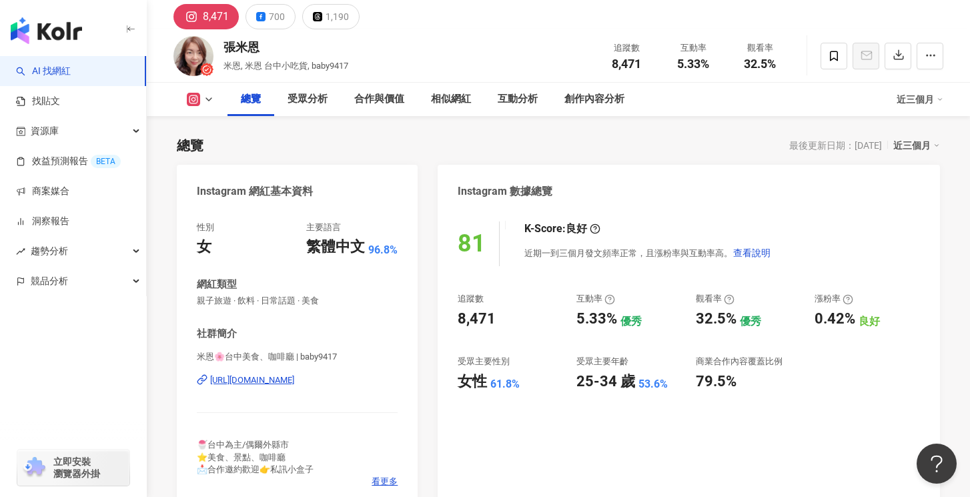
scroll to position [14, 0]
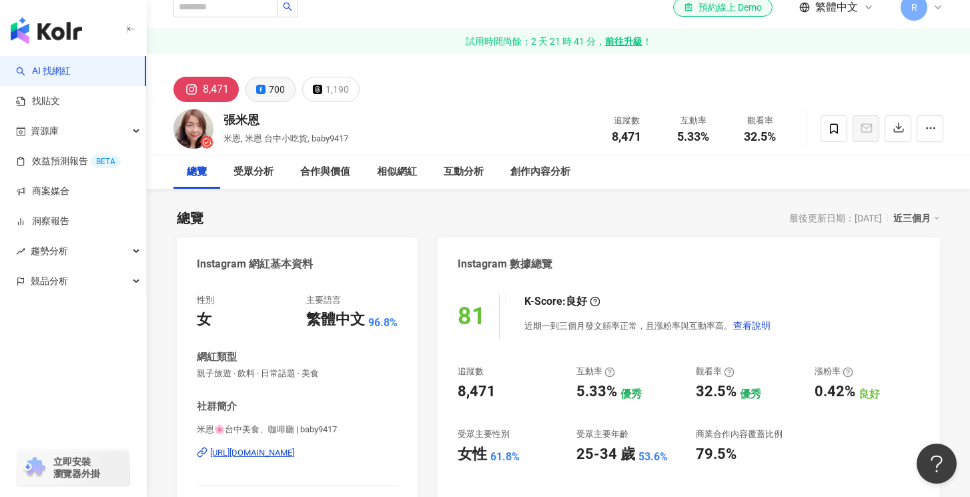
click at [273, 89] on div "700" at bounding box center [277, 89] width 16 height 19
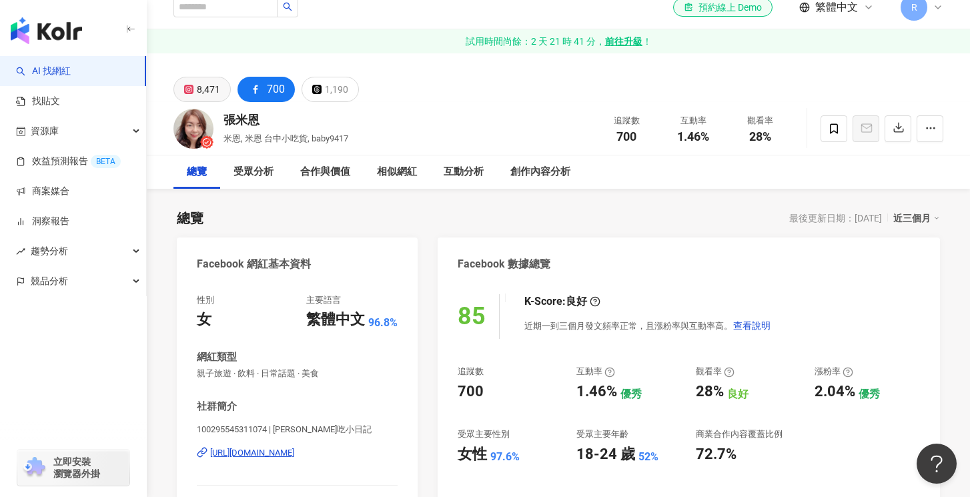
click at [224, 97] on button "8,471" at bounding box center [202, 89] width 57 height 25
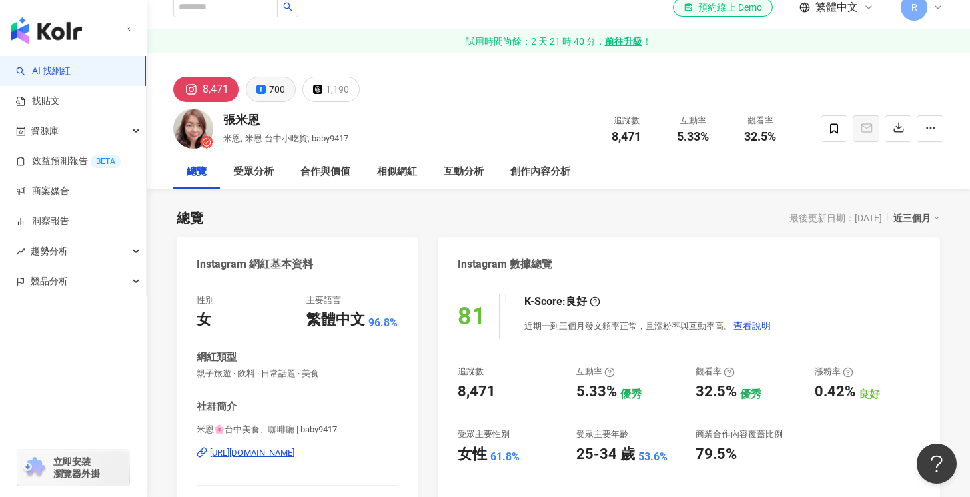
click at [258, 83] on button "700" at bounding box center [271, 89] width 50 height 25
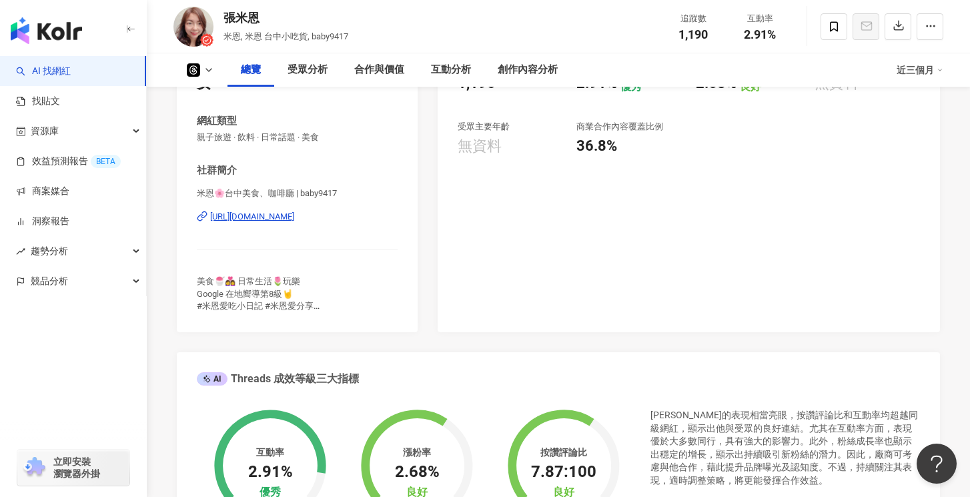
scroll to position [250, 0]
click at [386, 280] on icon "button" at bounding box center [389, 283] width 15 height 15
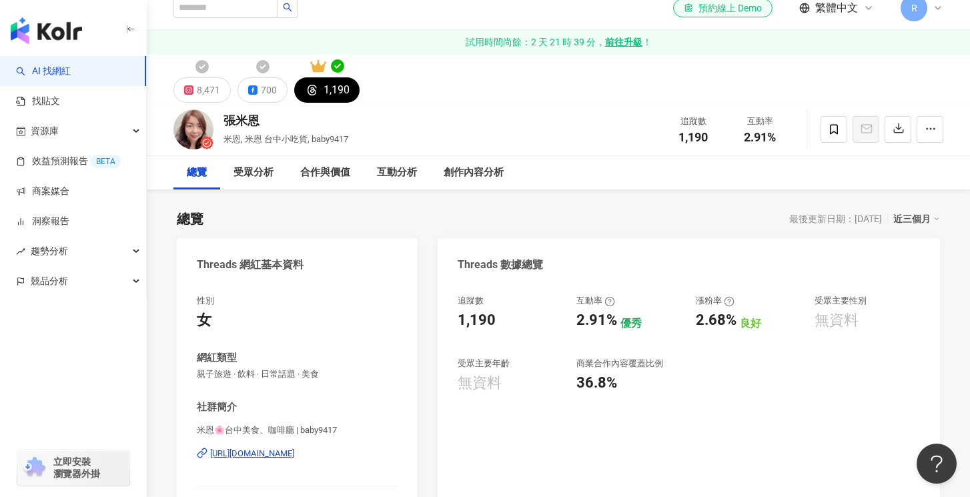
scroll to position [0, 0]
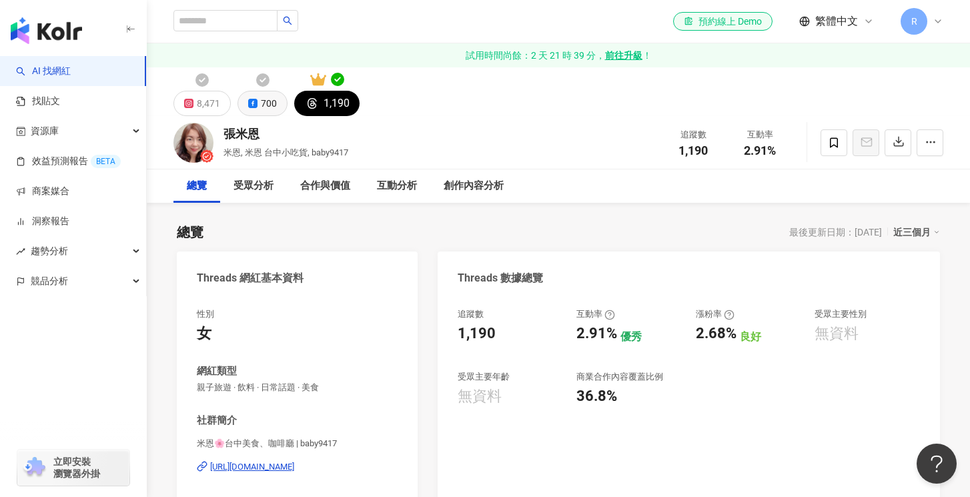
click at [266, 101] on div "700" at bounding box center [269, 103] width 16 height 19
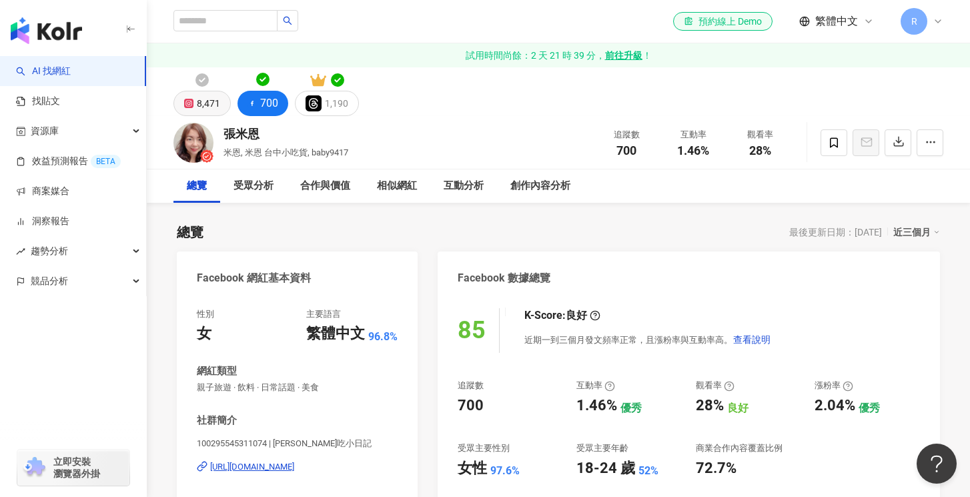
click at [204, 108] on div "8,471" at bounding box center [208, 103] width 23 height 19
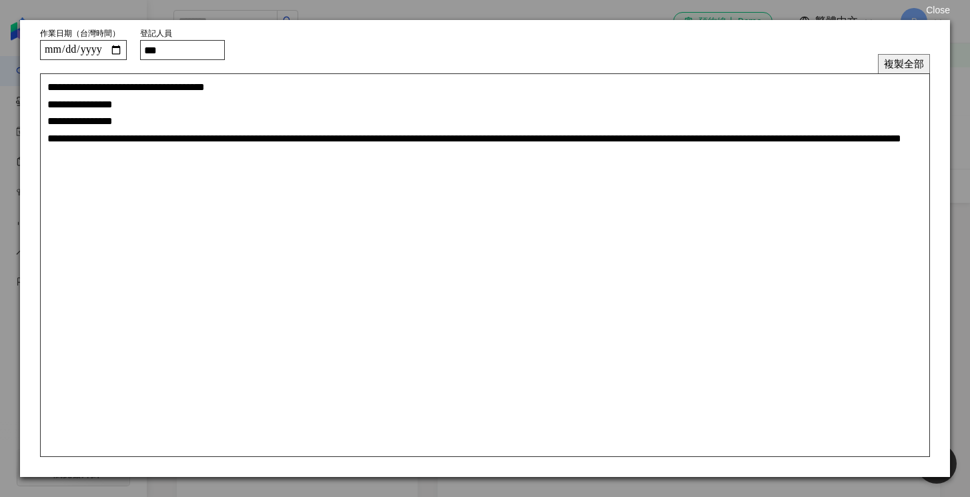
scroll to position [8, 0]
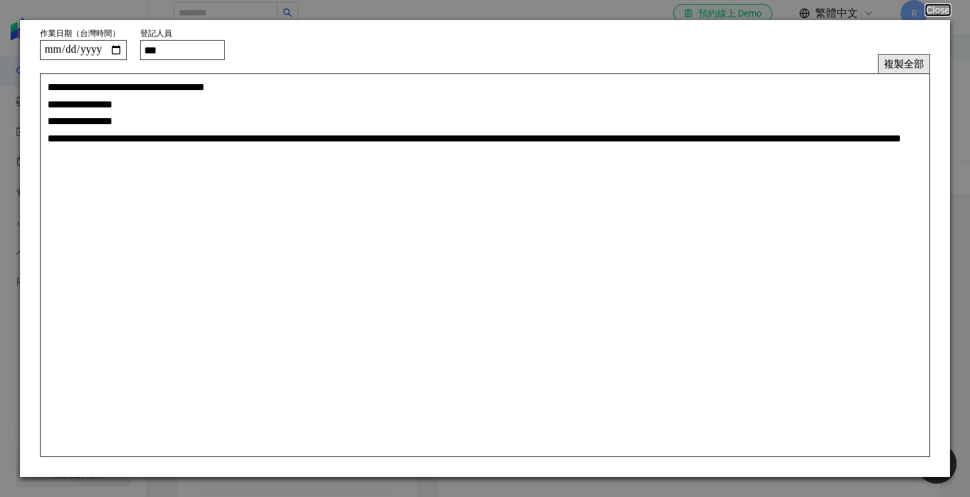
click at [908, 70] on button "複製全部" at bounding box center [904, 63] width 52 height 19
click at [910, 64] on button "複製全部" at bounding box center [904, 63] width 52 height 19
click at [937, 9] on button "Close" at bounding box center [937, 10] width 25 height 11
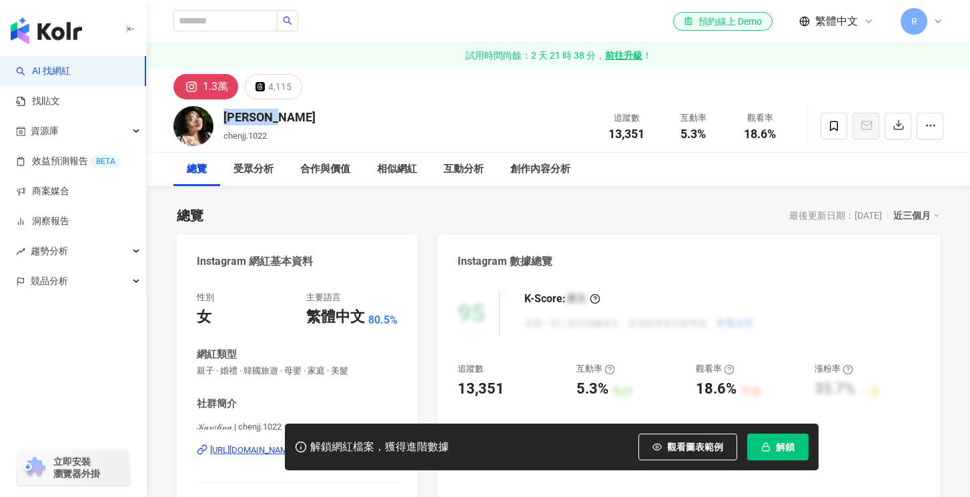
drag, startPoint x: 292, startPoint y: 115, endPoint x: 220, endPoint y: 117, distance: 72.8
click at [220, 117] on div "Karolina chenjj.1022 追蹤數 13,351 互動率 5.3% 觀看率 18.6%" at bounding box center [559, 125] width 824 height 53
copy div "Karolina"
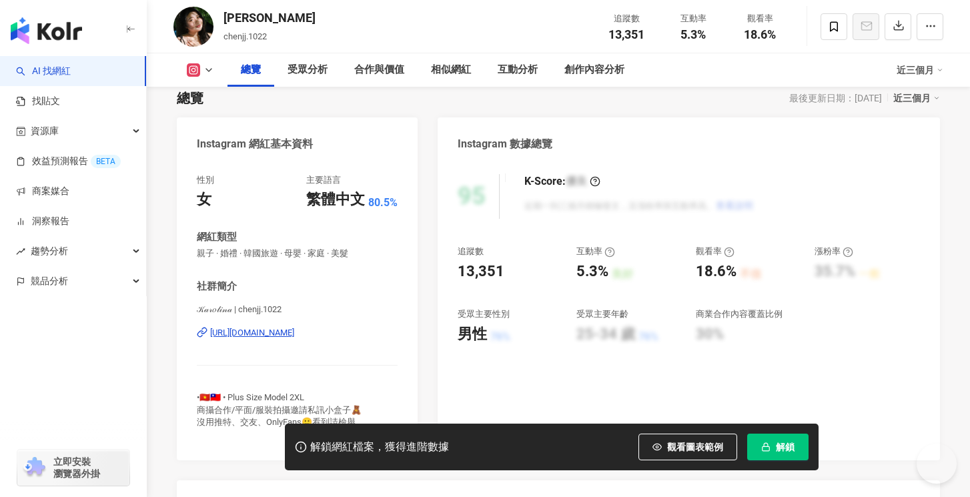
scroll to position [120, 0]
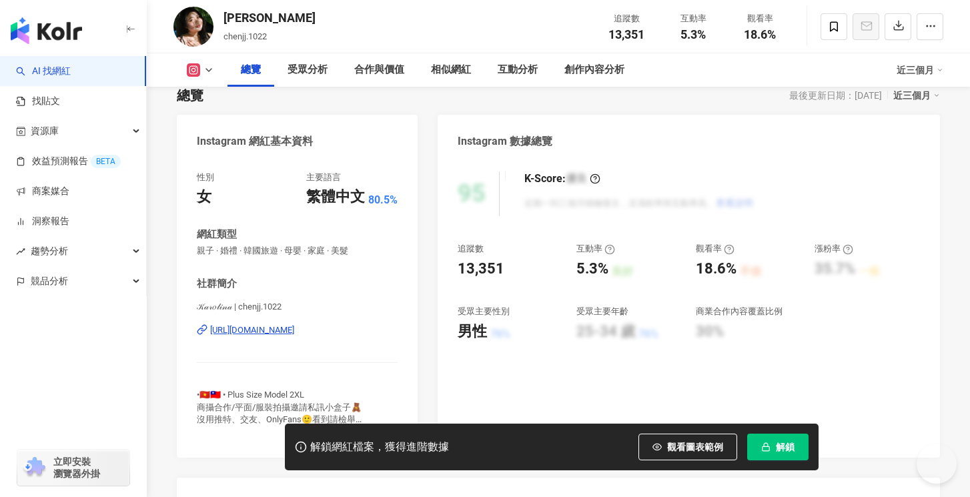
click at [307, 336] on div "𝒦𝒶𝓇𝑜𝓁𝒾𝓃𝒶 | chenjj.1022 https://www.instagram.com/chenjj.1022/" at bounding box center [297, 340] width 201 height 78
click at [294, 332] on div "https://www.instagram.com/chenjj.1022/" at bounding box center [252, 330] width 84 height 12
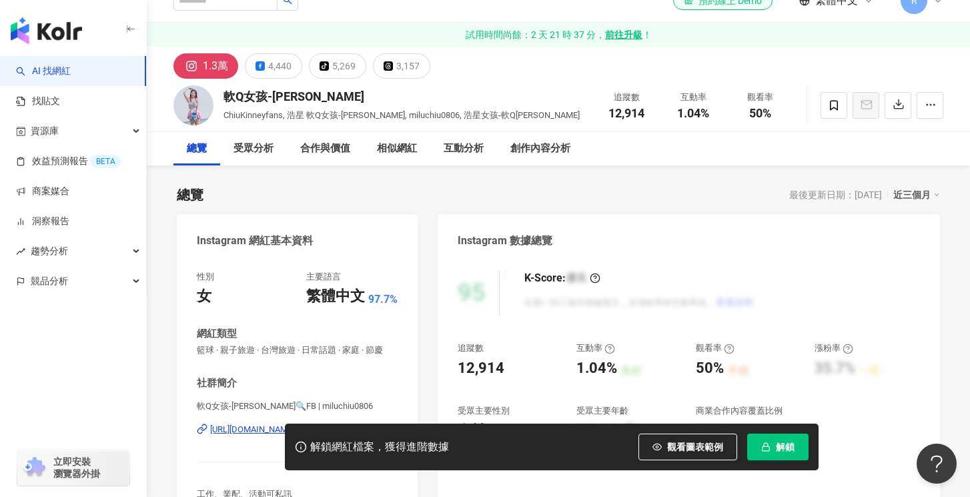
scroll to position [62, 0]
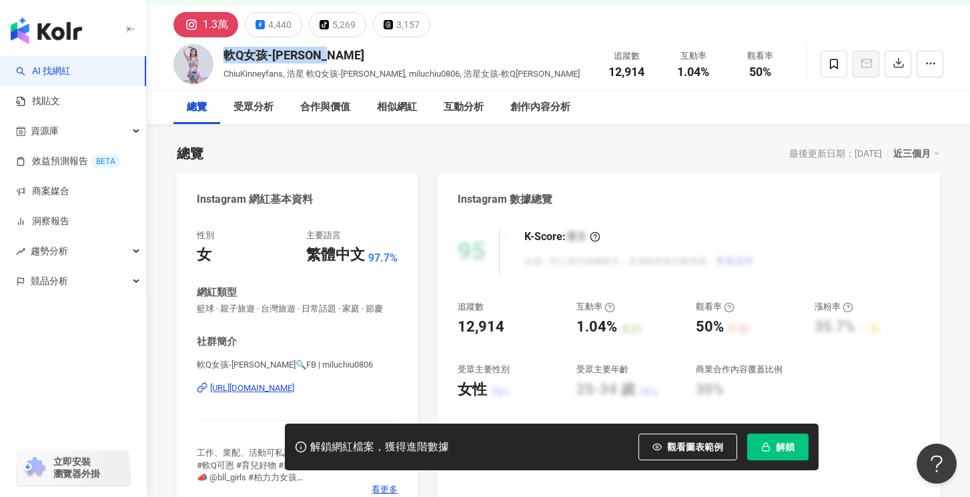
drag, startPoint x: 348, startPoint y: 55, endPoint x: 220, endPoint y: 55, distance: 127.5
click at [220, 55] on div "軟Q女孩-[PERSON_NAME], 浩星 軟Q女孩-[PERSON_NAME], miluchiu0806, 浩星女孩-軟Q可[PERSON_NAME] …" at bounding box center [559, 63] width 824 height 53
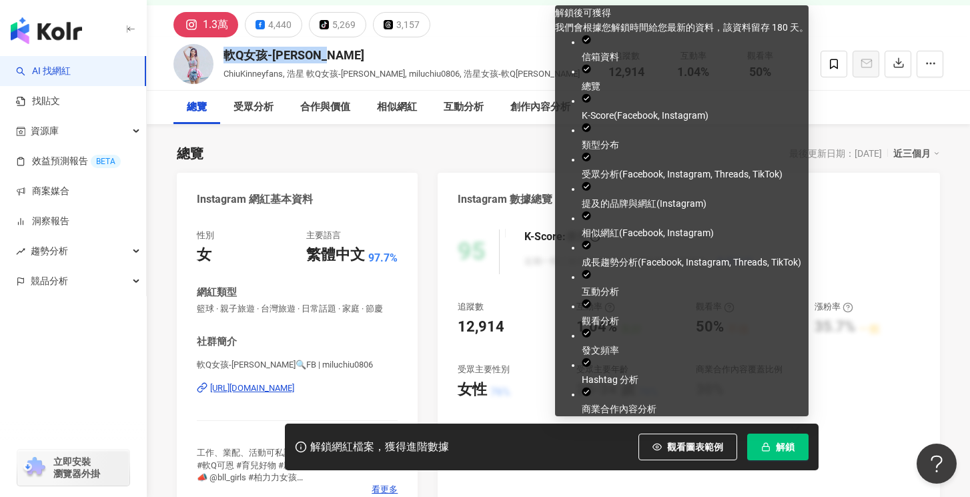
click at [777, 444] on span "解鎖" at bounding box center [785, 447] width 19 height 11
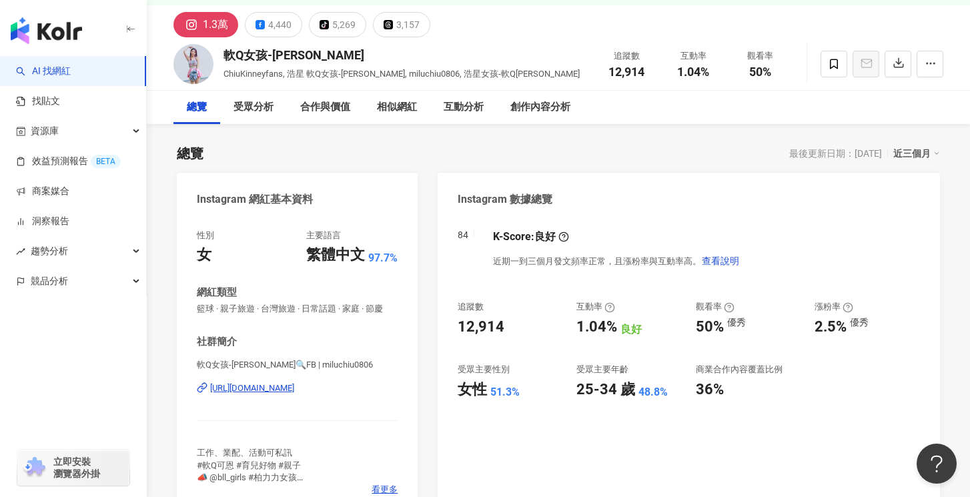
click at [294, 384] on div "https://www.instagram.com/miluchiu0806/" at bounding box center [252, 388] width 84 height 12
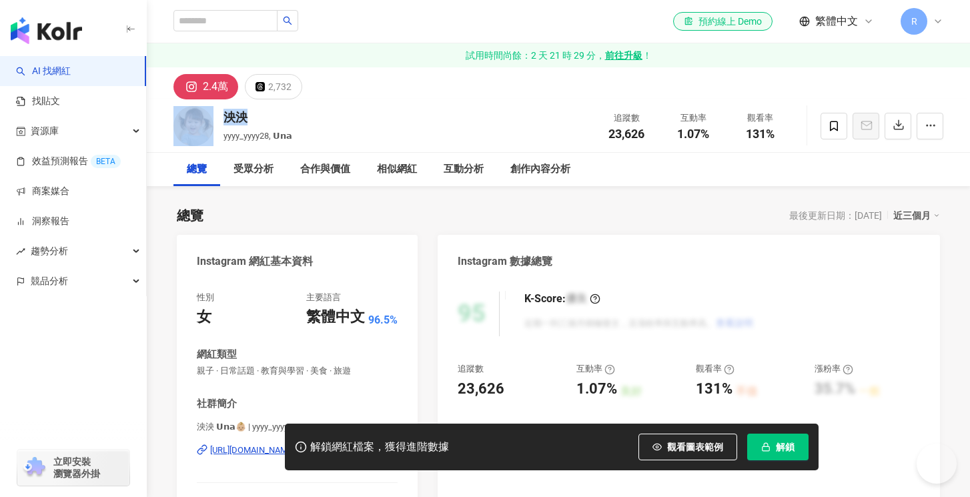
click at [214, 117] on div "泱泱 yyyy_yyyy28, 𝗨𝗻𝗮 追蹤數 23,626 互動率 1.07% 觀看率 131%" at bounding box center [559, 125] width 824 height 53
click at [352, 125] on div "泱泱 yyyy_yyyy28, 𝗨𝗻𝗮 追蹤數 23,626 互動率 1.07% 觀看率 131%" at bounding box center [559, 125] width 824 height 53
drag, startPoint x: 289, startPoint y: 126, endPoint x: 216, endPoint y: 118, distance: 73.2
click at [216, 118] on div "泱泱 yyyy_yyyy28, 𝗨𝗻𝗮 追蹤數 23,626 互動率 1.07% 觀看率 131%" at bounding box center [559, 125] width 824 height 53
copy div "泱泱"
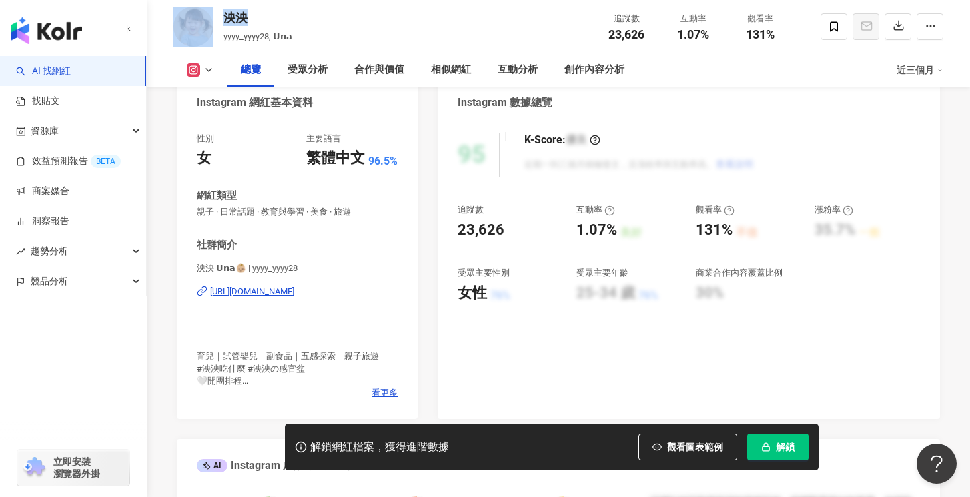
scroll to position [172, 0]
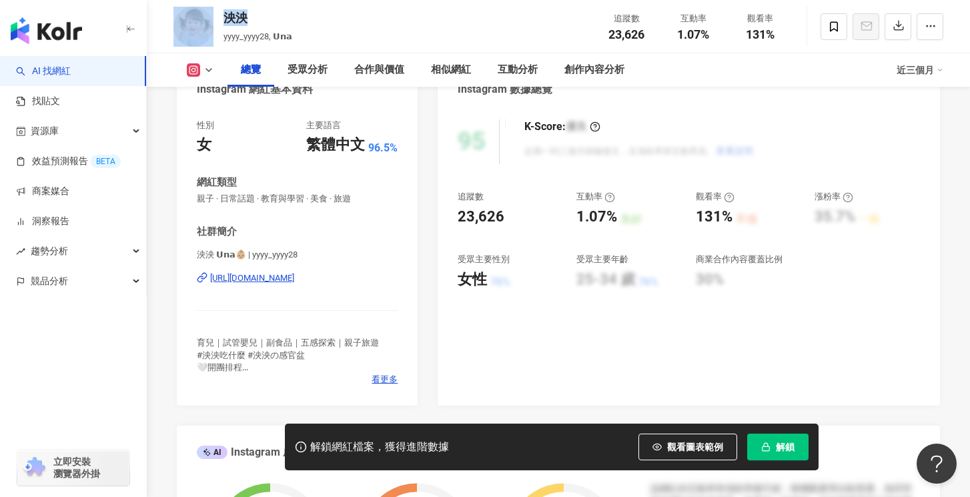
click at [294, 279] on div "https://www.instagram.com/yyyy_yyyy28/" at bounding box center [252, 278] width 84 height 12
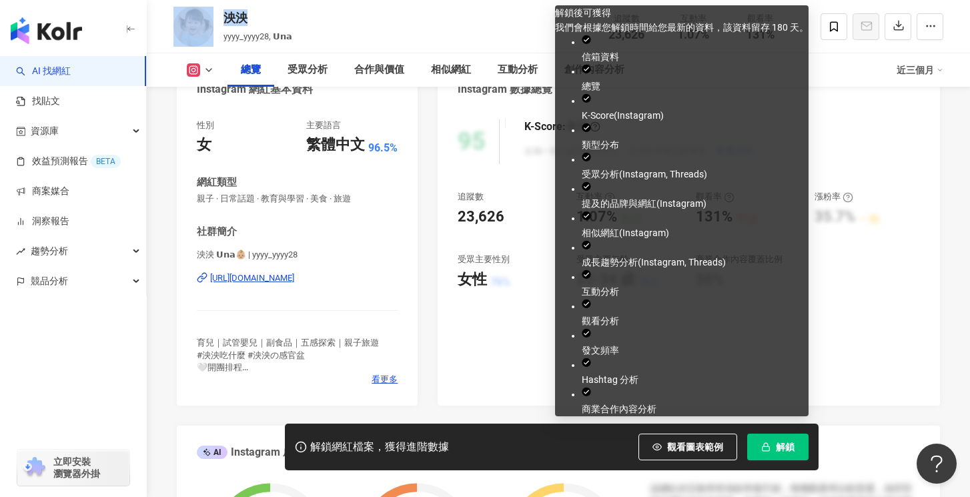
click at [763, 444] on icon "button" at bounding box center [765, 446] width 9 height 9
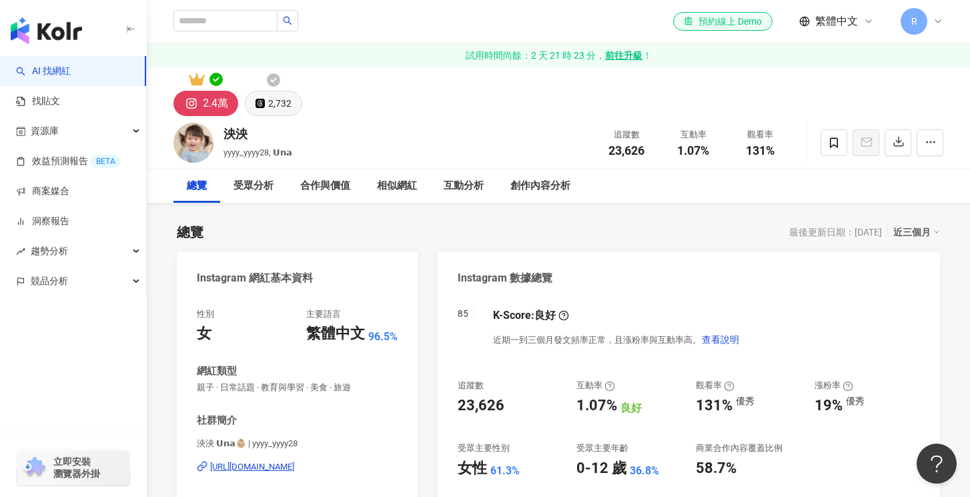
click at [282, 106] on div "2,732" at bounding box center [279, 103] width 23 height 19
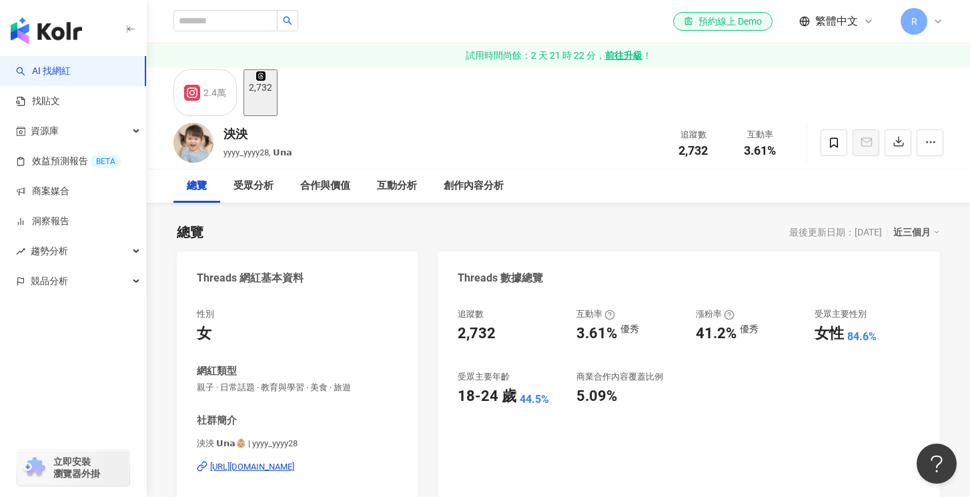
click at [272, 93] on div "2,732" at bounding box center [260, 87] width 23 height 11
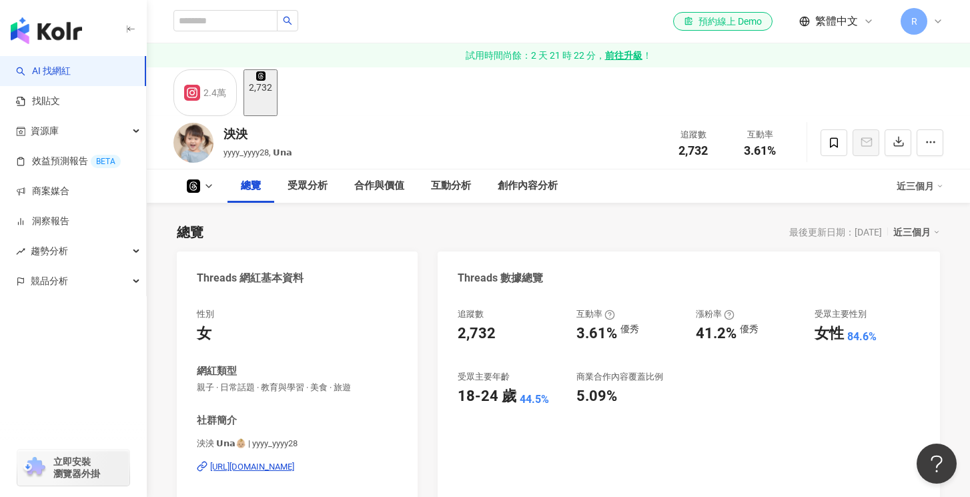
scroll to position [249, 0]
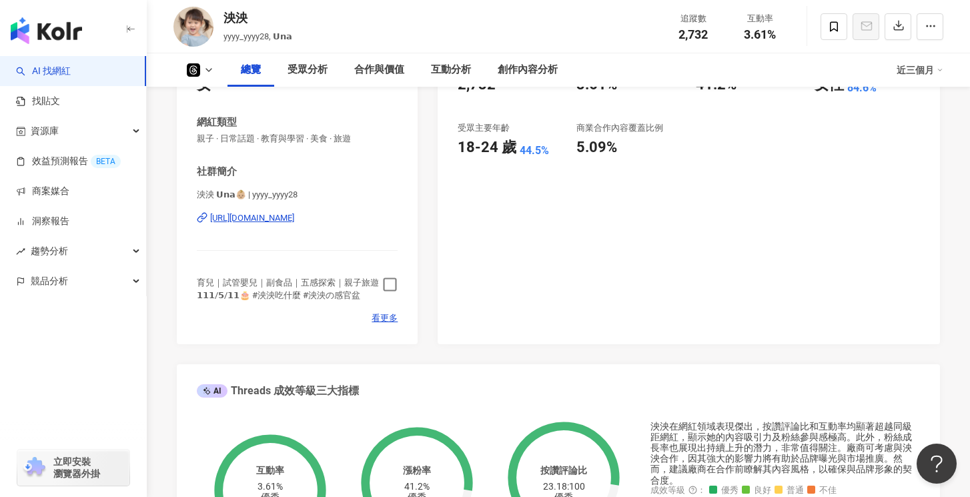
drag, startPoint x: 391, startPoint y: 284, endPoint x: 367, endPoint y: 222, distance: 65.9
click at [391, 284] on icon "button" at bounding box center [389, 284] width 15 height 15
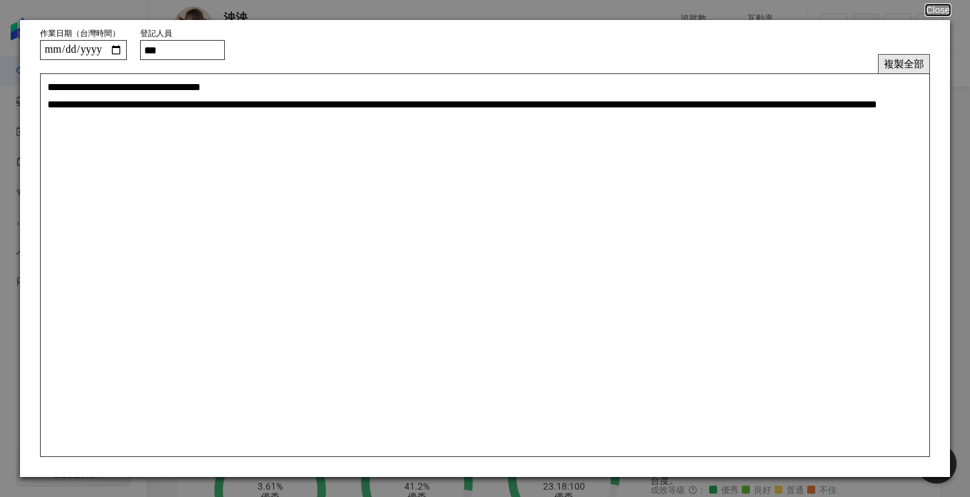
click at [895, 58] on button "複製全部" at bounding box center [904, 63] width 52 height 19
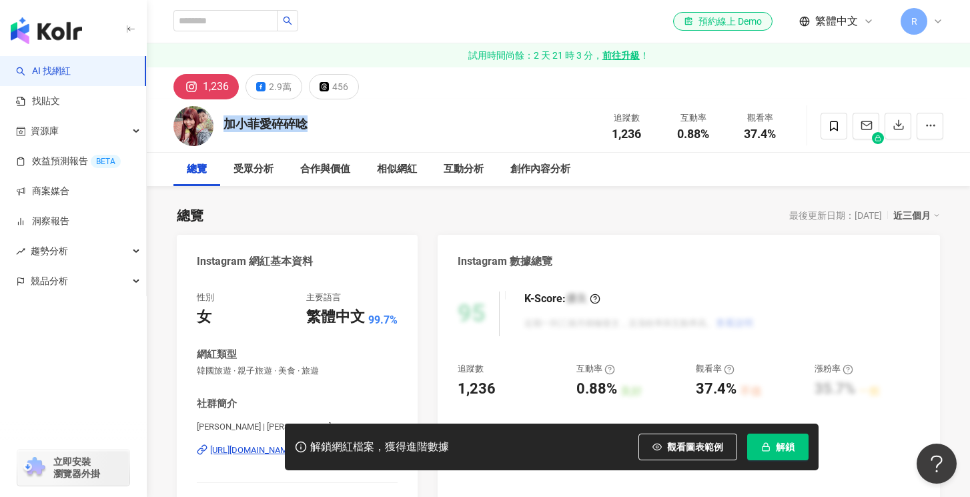
drag, startPoint x: 319, startPoint y: 123, endPoint x: 220, endPoint y: 123, distance: 98.8
click at [220, 123] on div "加小菲愛碎碎唸 追蹤數 1,236 互動率 0.88% 觀看率 37.4%" at bounding box center [559, 125] width 824 height 53
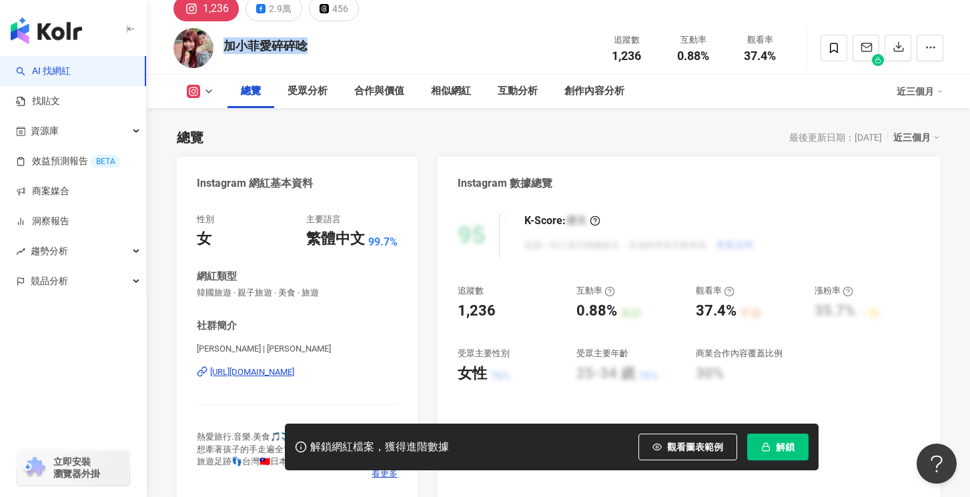
scroll to position [113, 0]
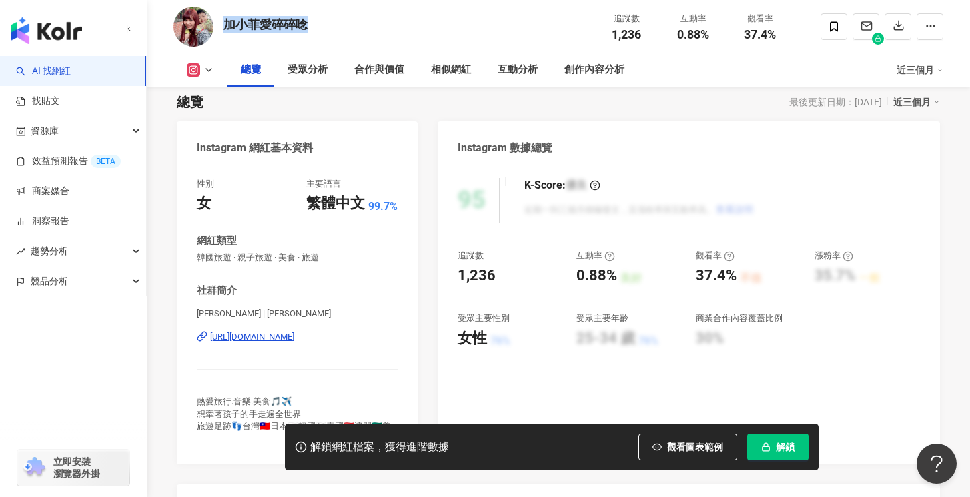
click at [294, 335] on div "[URL][DOMAIN_NAME]" at bounding box center [252, 337] width 84 height 12
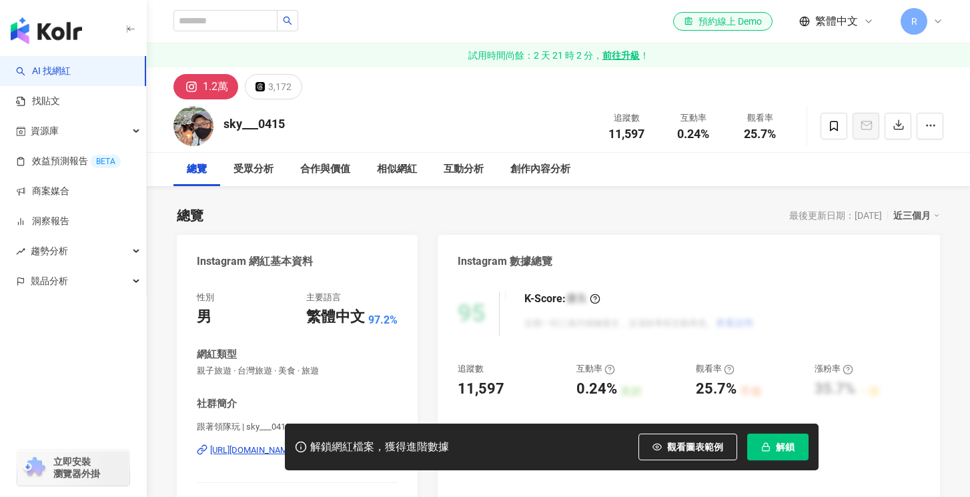
click at [290, 121] on div "sky___0415 追蹤數 11,597 互動率 0.24% 觀看率 25.7%" at bounding box center [559, 125] width 824 height 53
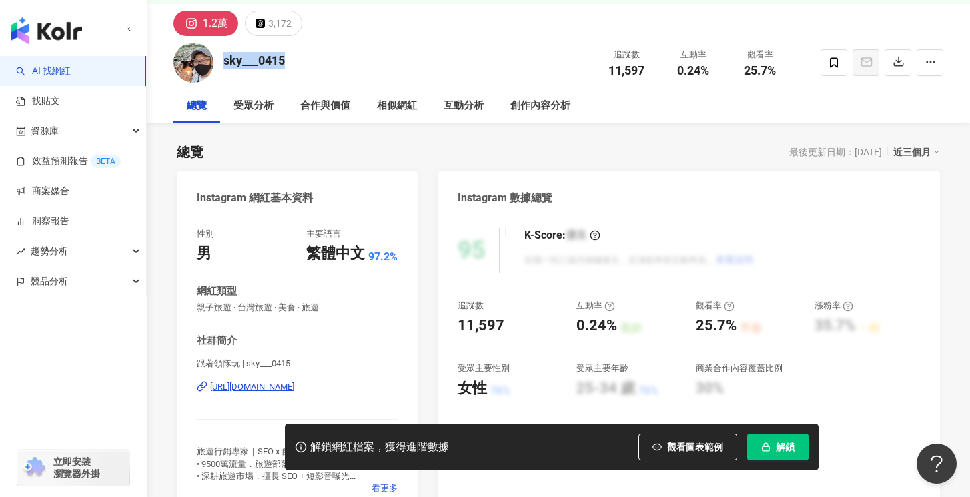
scroll to position [99, 0]
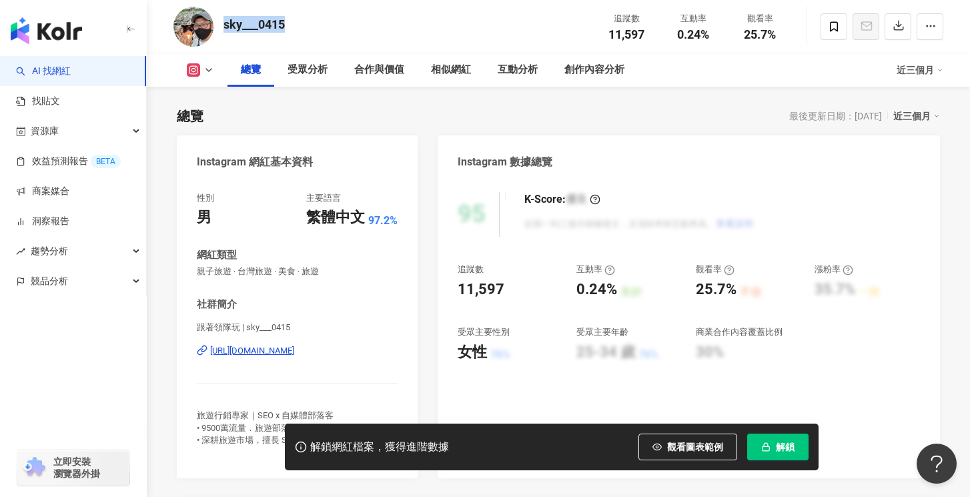
click at [294, 346] on div "https://www.instagram.com/sky___0415/" at bounding box center [252, 351] width 84 height 12
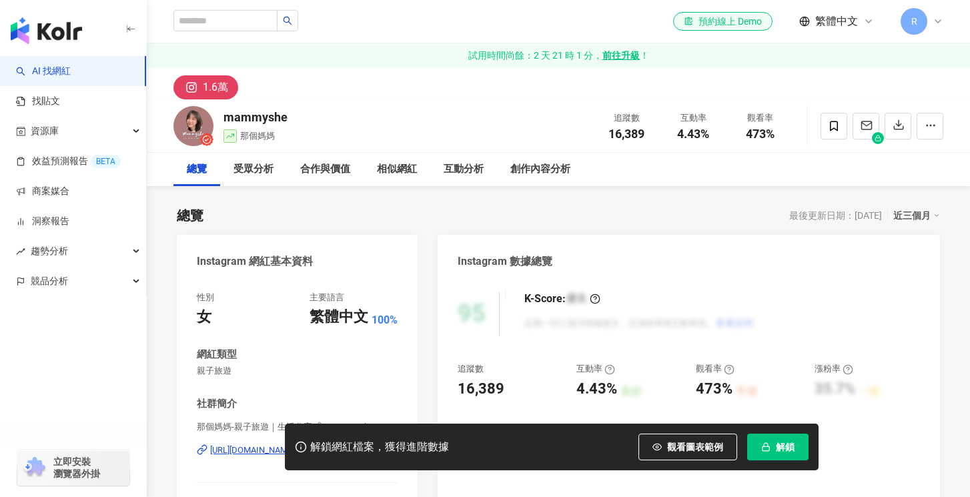
click at [274, 111] on div "mammyshe" at bounding box center [256, 117] width 64 height 17
copy div "mammyshe"
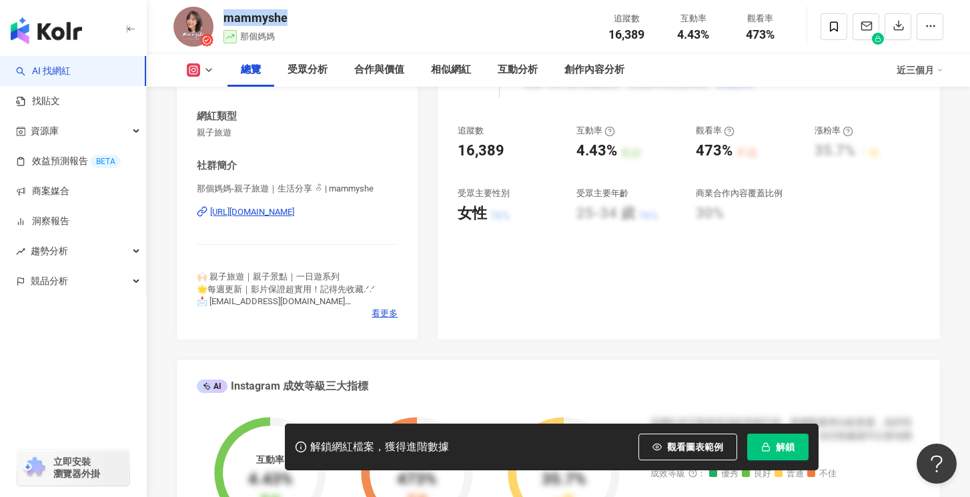
scroll to position [250, 0]
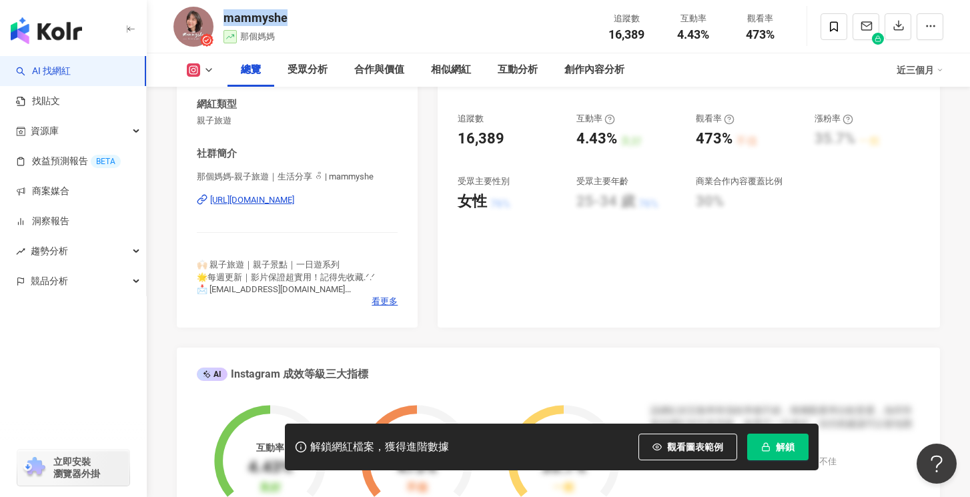
click at [254, 201] on div "https://www.instagram.com/mammyshe/" at bounding box center [252, 200] width 84 height 12
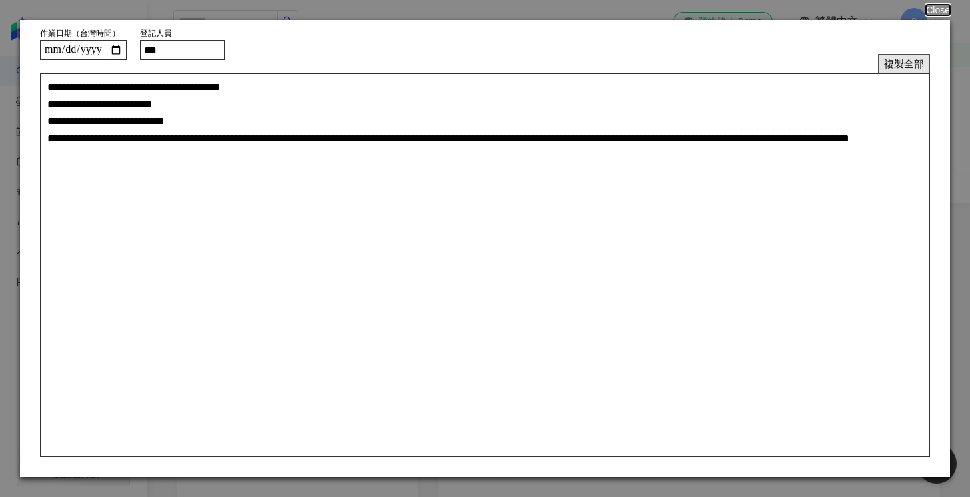
click at [898, 61] on button "複製全部" at bounding box center [904, 63] width 52 height 19
click at [900, 62] on button "複製全部" at bounding box center [904, 63] width 52 height 19
click at [933, 11] on button "Close" at bounding box center [937, 10] width 25 height 11
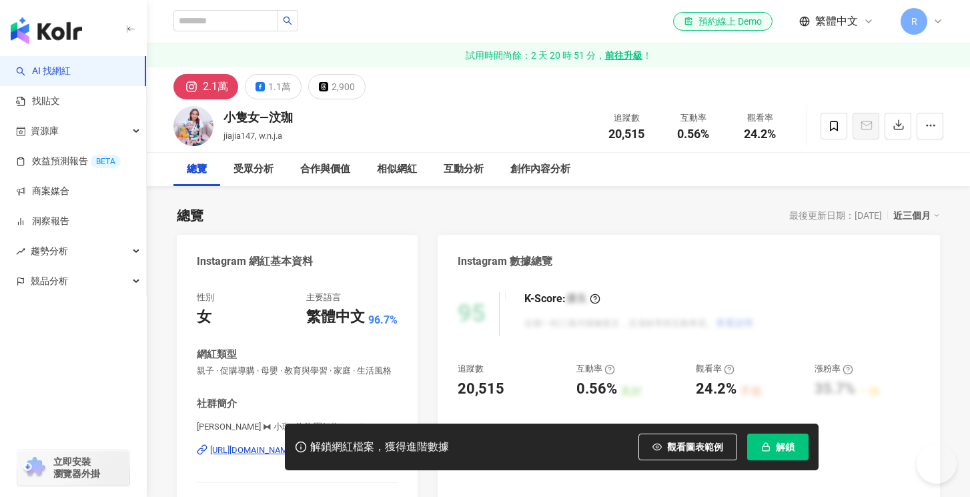
click at [266, 112] on div "小隻女—汶珈" at bounding box center [258, 117] width 69 height 17
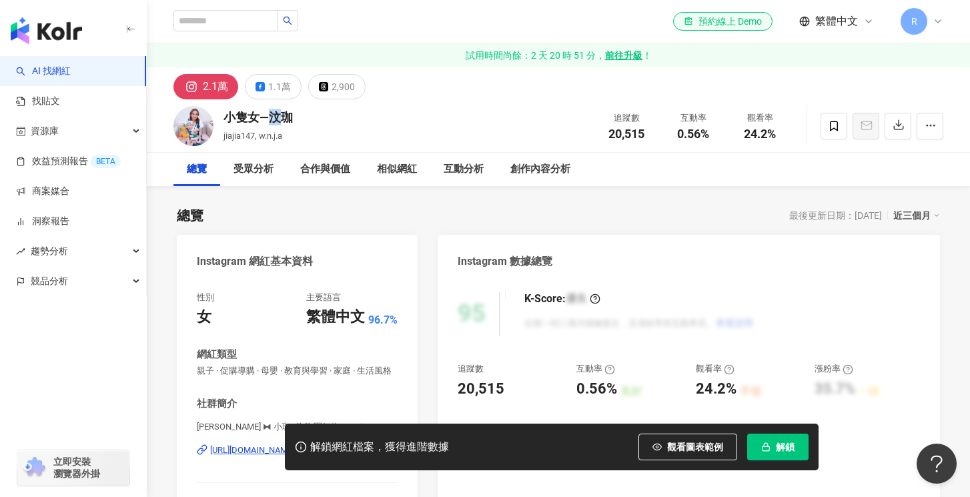
click at [266, 112] on div "小隻女—汶珈" at bounding box center [258, 117] width 69 height 17
copy div "小隻女—汶珈"
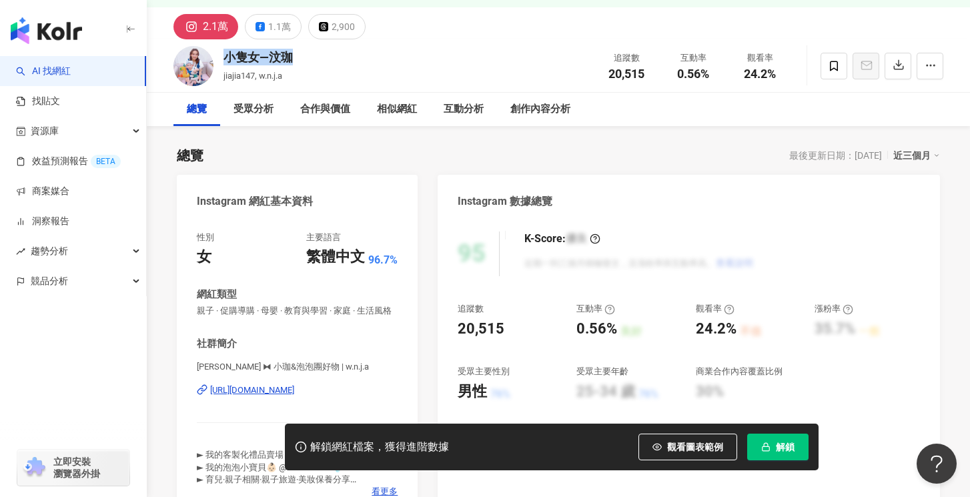
scroll to position [104, 0]
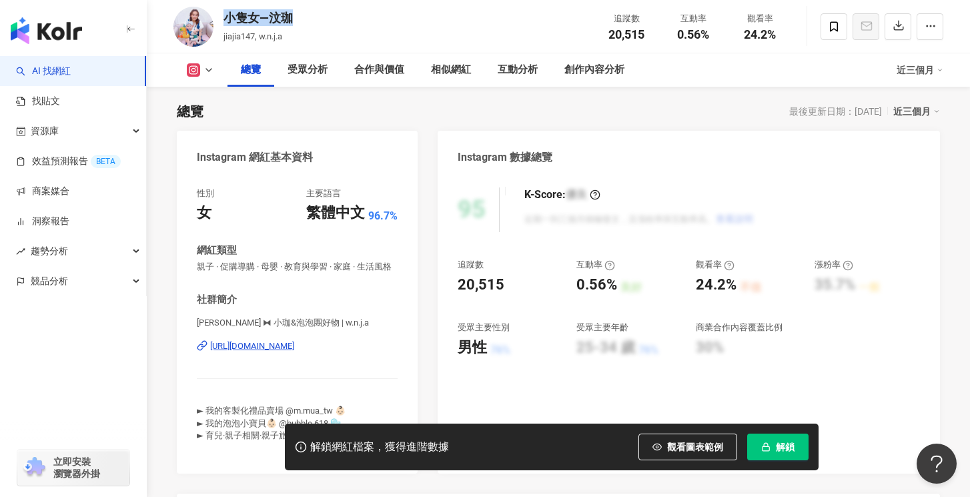
click at [277, 350] on div "[URL][DOMAIN_NAME]" at bounding box center [252, 346] width 84 height 12
click at [769, 448] on rect "button" at bounding box center [766, 448] width 7 height 4
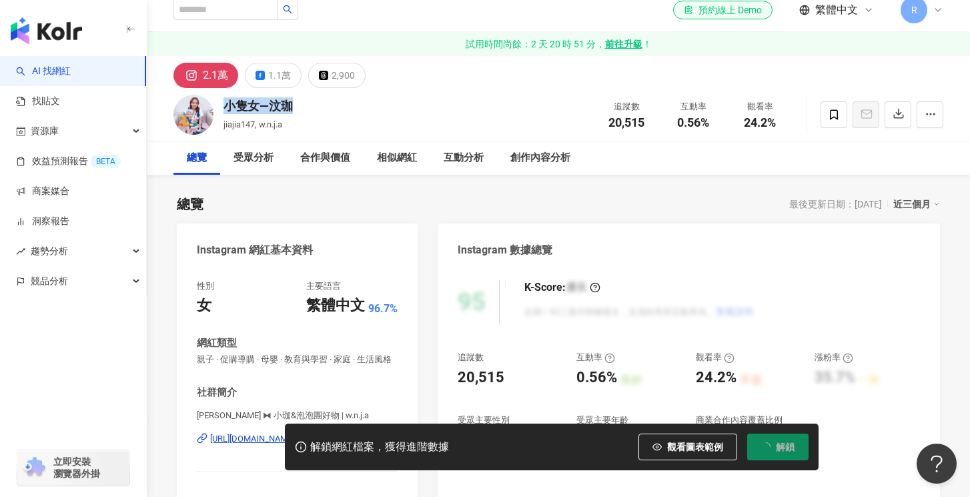
scroll to position [0, 0]
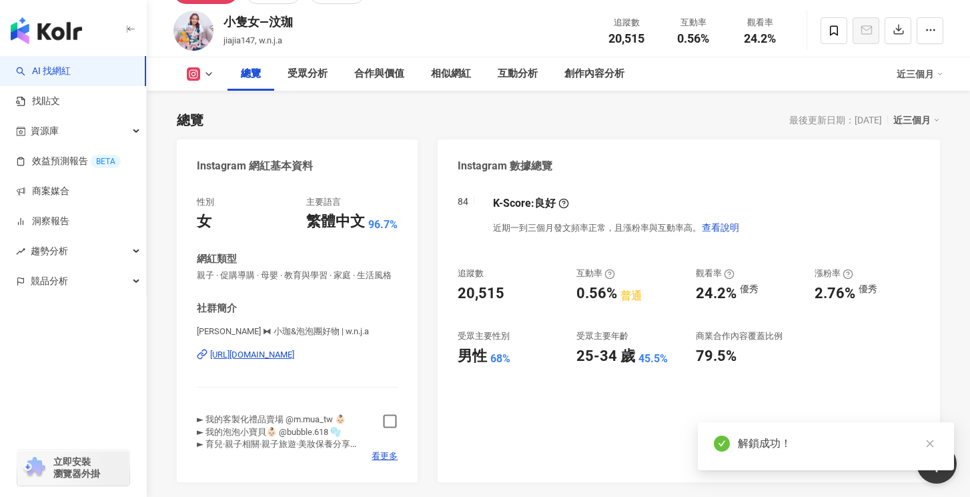
scroll to position [157, 0]
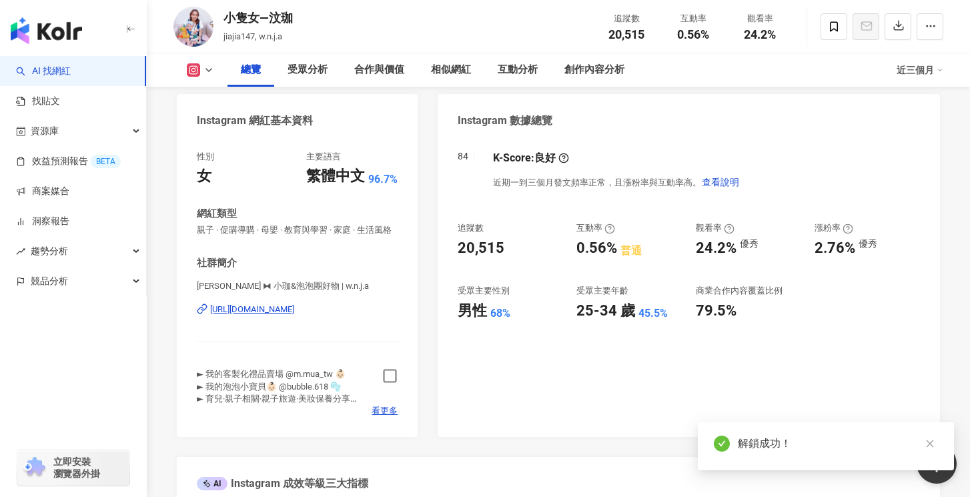
click at [377, 371] on div "► 我的客製化禮品賣場 @m.mua_tw 👶🏻 ► 我的泡泡小寶貝👶🏻 @bubble.618 🫧 ► 育兒·親子相關·親子旅遊·美妝保養分享 ↬ 母嬰親子…" at bounding box center [297, 386] width 201 height 37
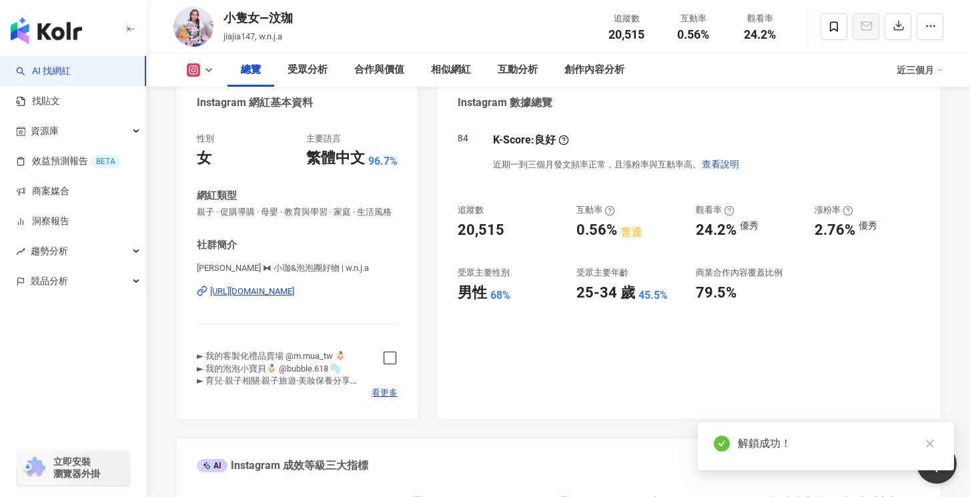
click at [395, 354] on icon "button" at bounding box center [389, 357] width 15 height 15
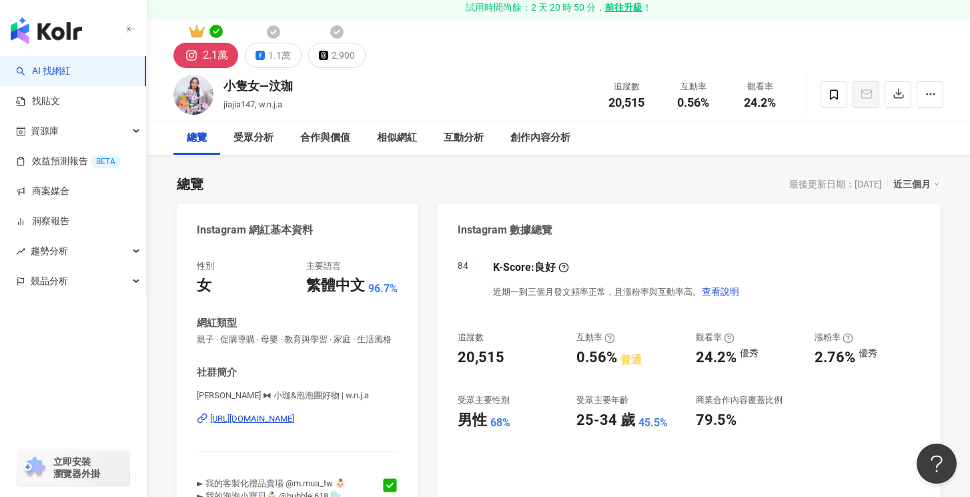
scroll to position [59, 0]
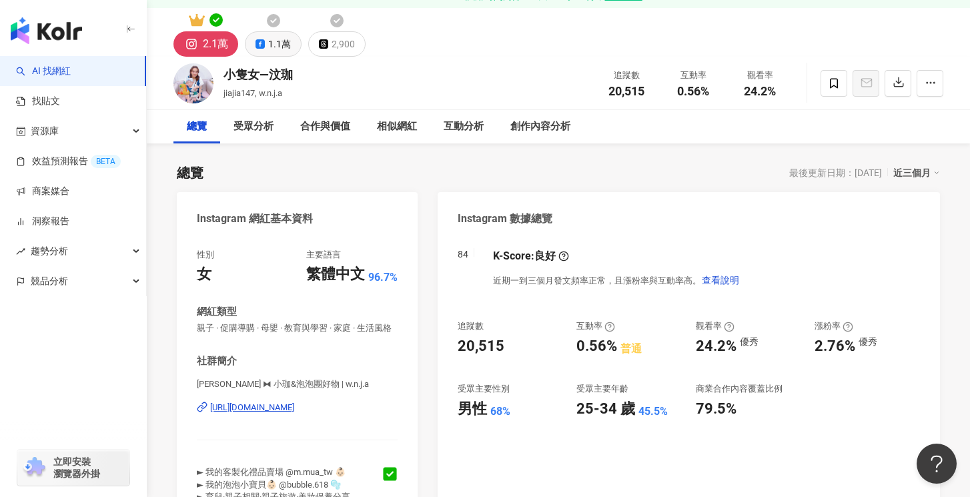
click at [272, 39] on div "1.1萬" at bounding box center [279, 44] width 23 height 19
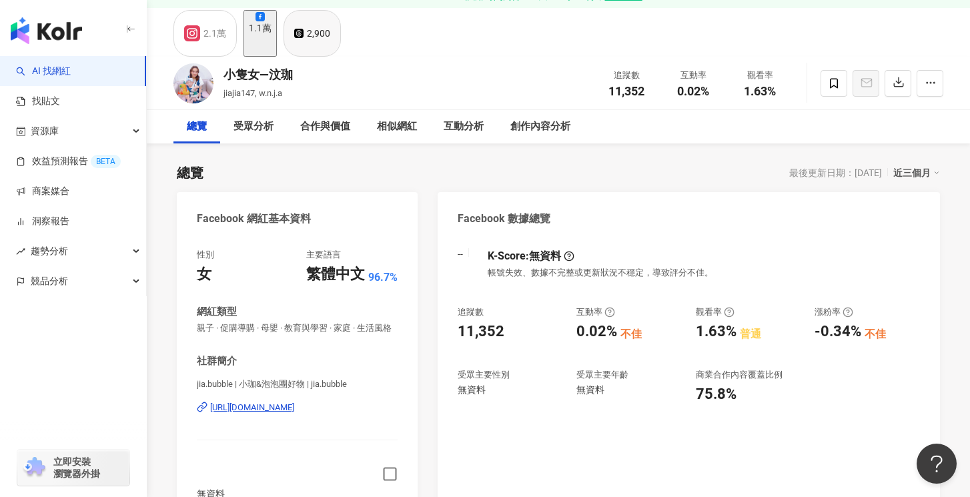
click at [304, 38] on icon at bounding box center [298, 33] width 9 height 9
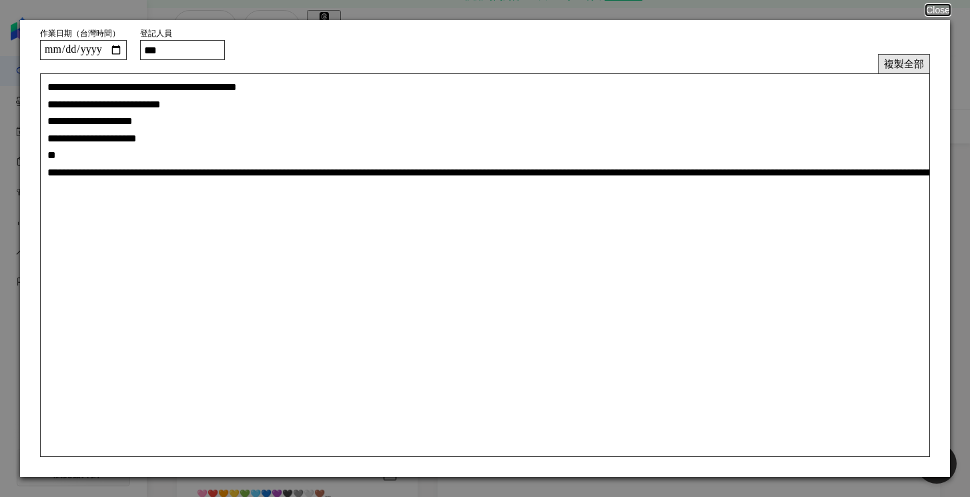
click at [904, 57] on button "複製全部" at bounding box center [904, 63] width 52 height 19
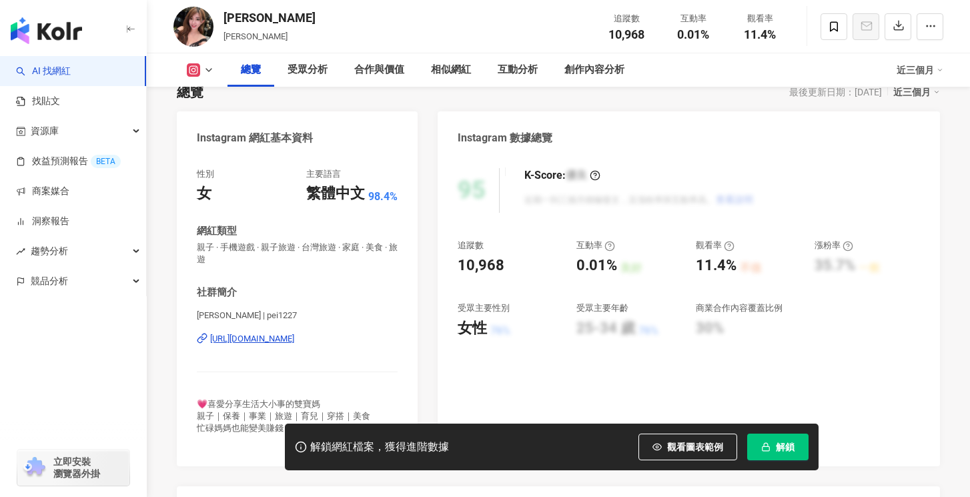
scroll to position [126, 0]
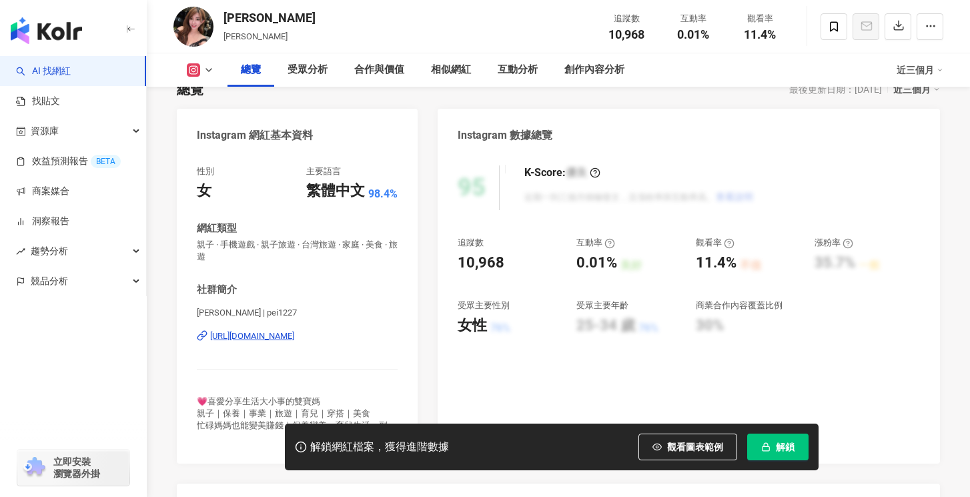
click at [294, 338] on div "https://www.instagram.com/pei1227/" at bounding box center [252, 336] width 84 height 12
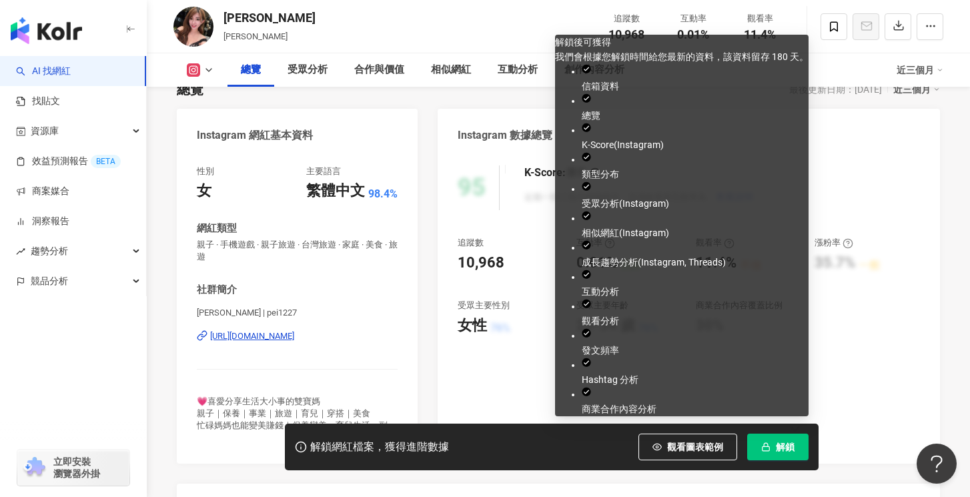
click at [794, 443] on span "解鎖" at bounding box center [785, 447] width 19 height 11
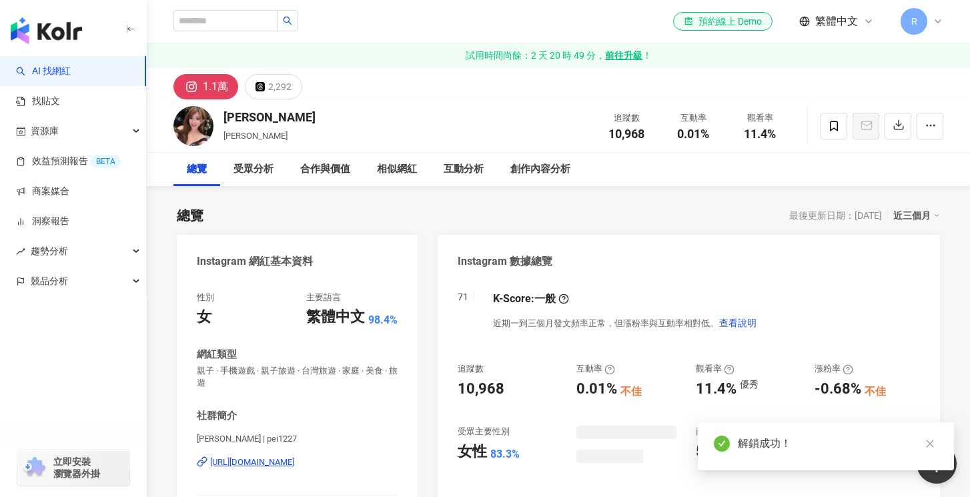
click at [272, 108] on div "Pei Wen Lu 珮珮 追蹤數 10,968 互動率 0.01% 觀看率 11.4%" at bounding box center [559, 125] width 824 height 53
click at [262, 119] on div "Pei Wen Lu" at bounding box center [270, 117] width 92 height 17
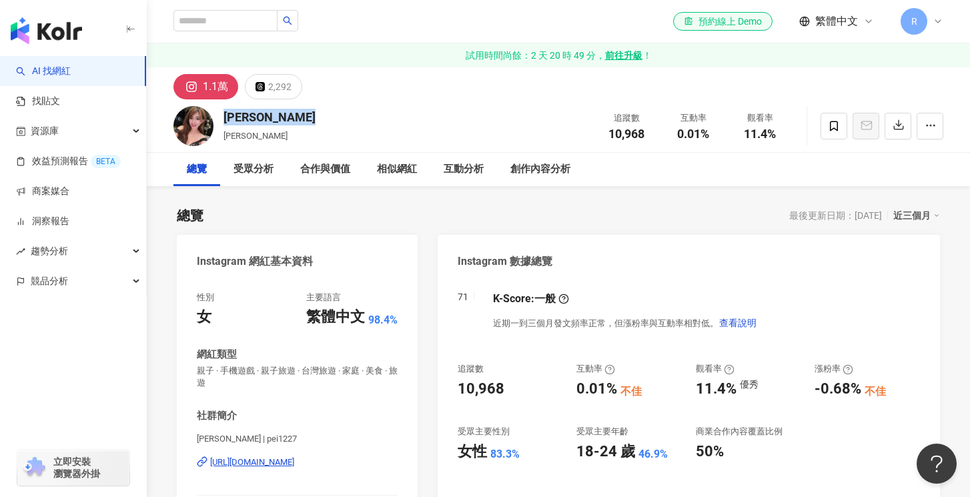
copy div "Pei Wen Lu"
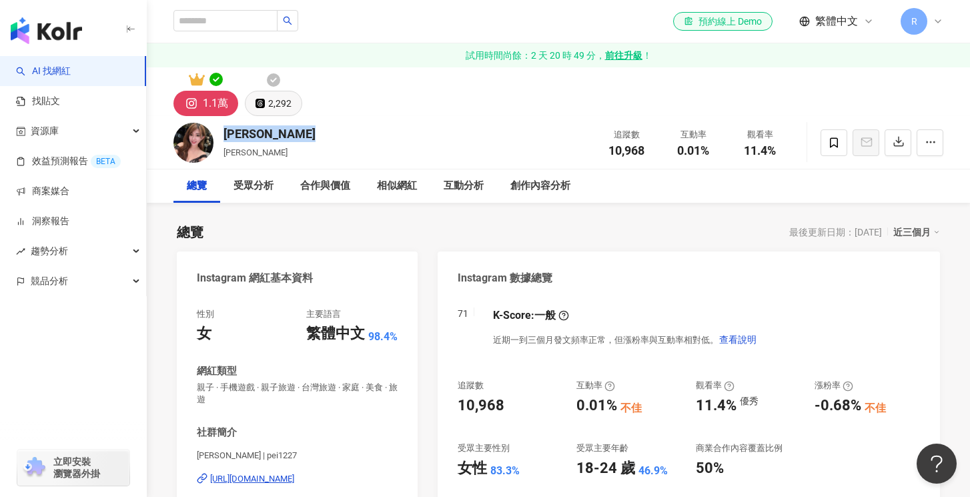
click at [277, 101] on div "2,292" at bounding box center [279, 103] width 23 height 19
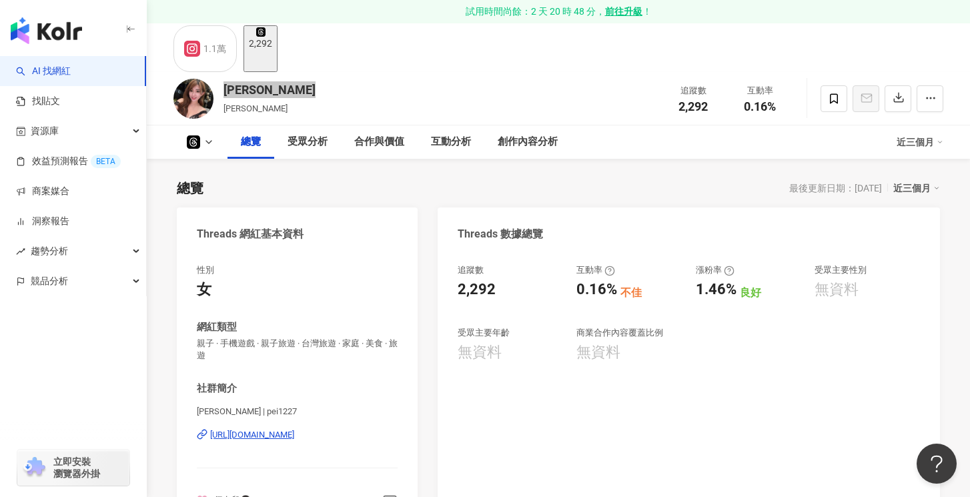
scroll to position [120, 0]
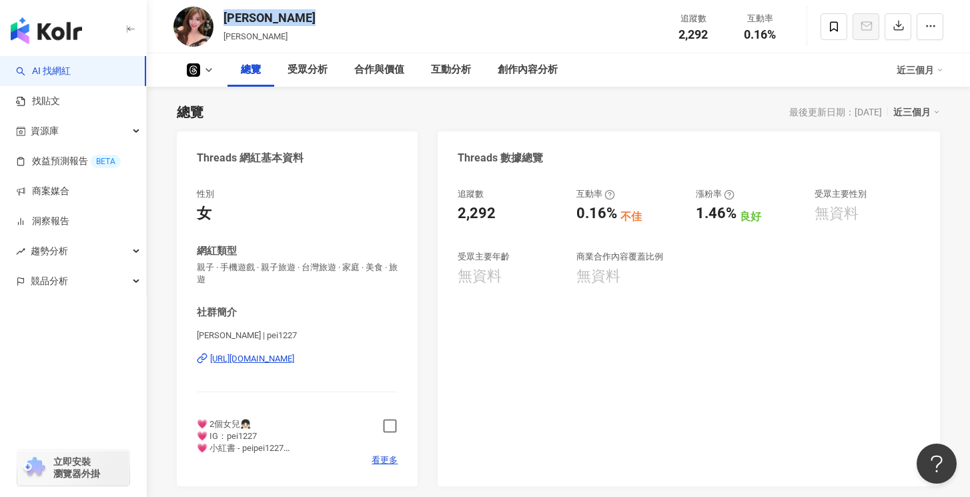
click at [389, 422] on icon "button" at bounding box center [389, 425] width 15 height 15
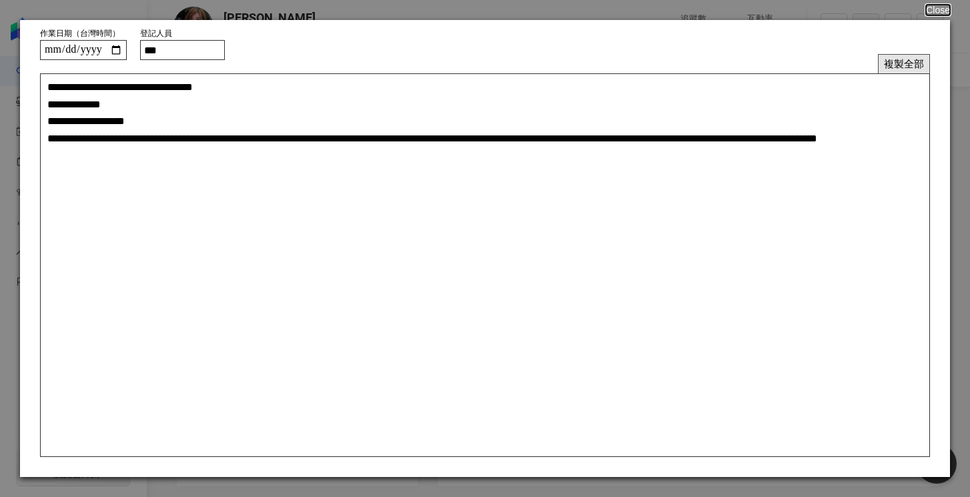
click at [913, 71] on button "複製全部" at bounding box center [904, 63] width 52 height 19
click at [939, 11] on button "Close" at bounding box center [937, 10] width 25 height 11
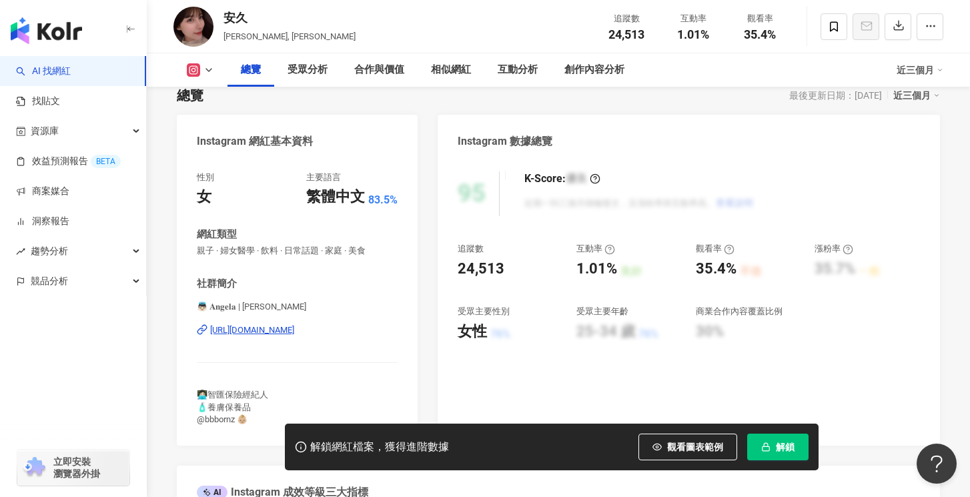
click at [294, 324] on div "https://www.instagram.com/angela_millerz/" at bounding box center [252, 330] width 84 height 12
click at [238, 21] on div "安久" at bounding box center [290, 17] width 132 height 17
copy div "安久"
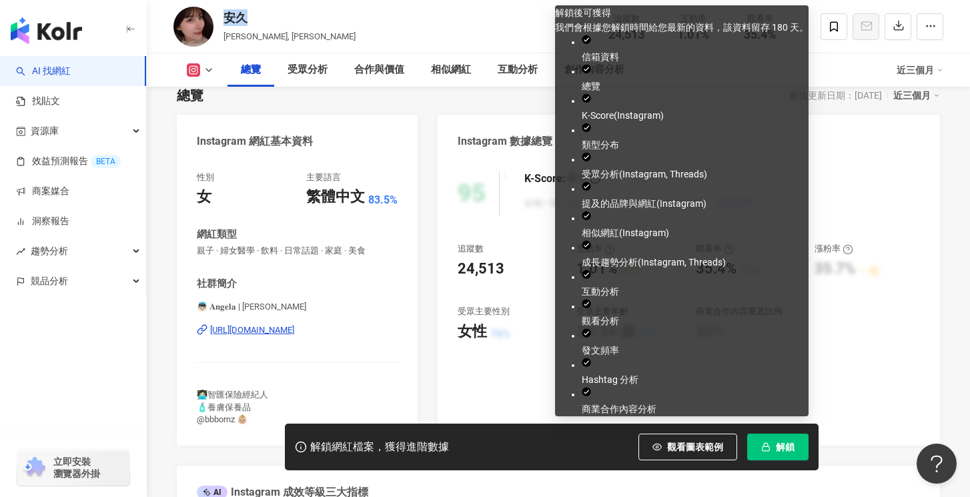
click at [775, 452] on button "解鎖" at bounding box center [777, 447] width 61 height 27
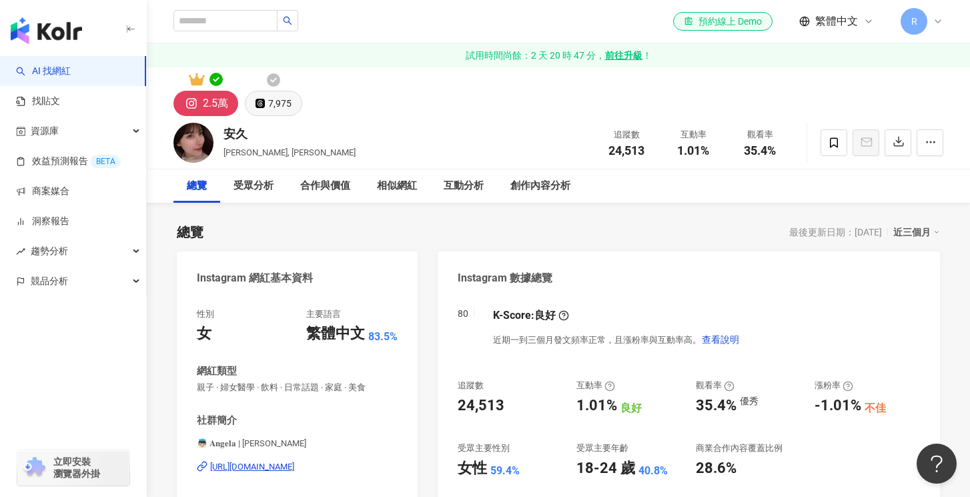
click at [291, 111] on div "7,975" at bounding box center [279, 103] width 23 height 19
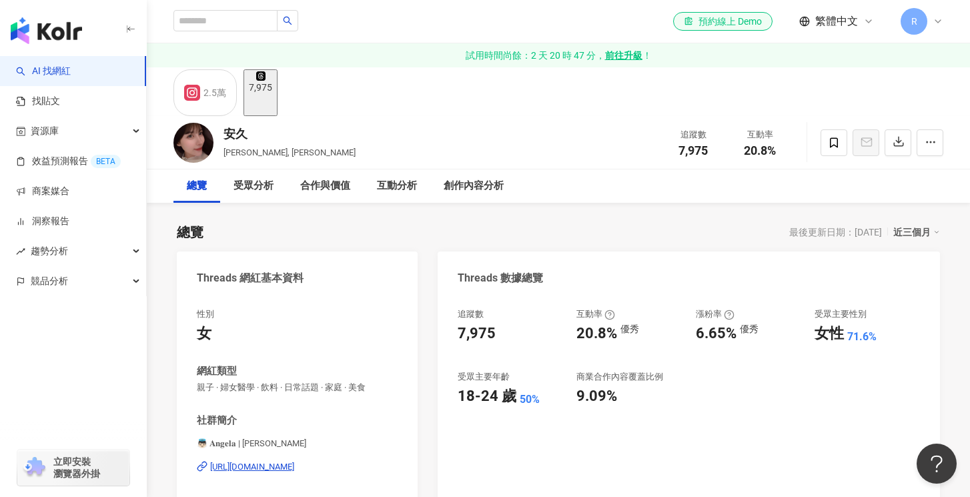
click at [272, 93] on div "7,975" at bounding box center [260, 87] width 23 height 11
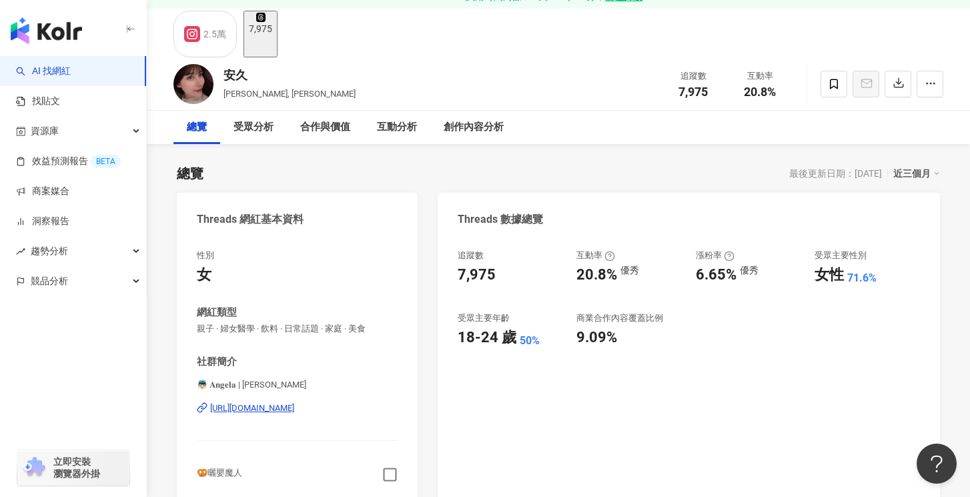
scroll to position [110, 0]
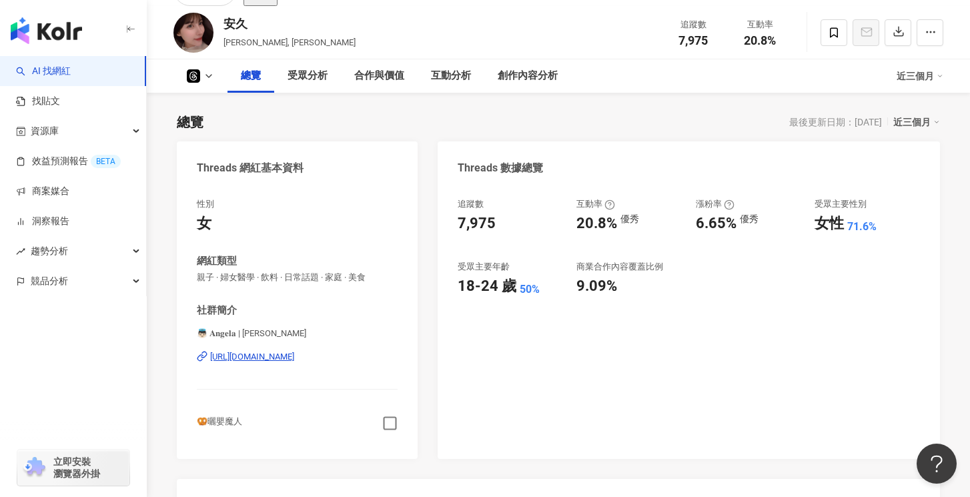
click at [392, 418] on icon "button" at bounding box center [389, 423] width 15 height 15
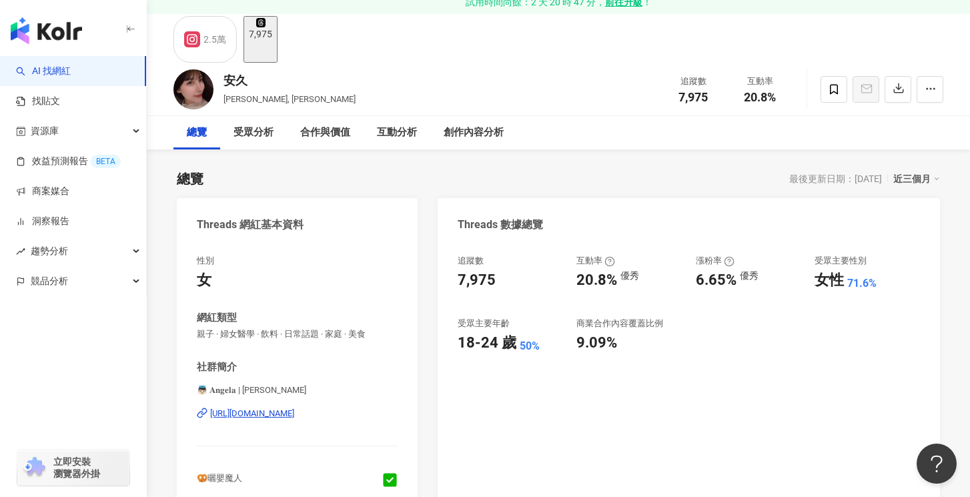
scroll to position [0, 0]
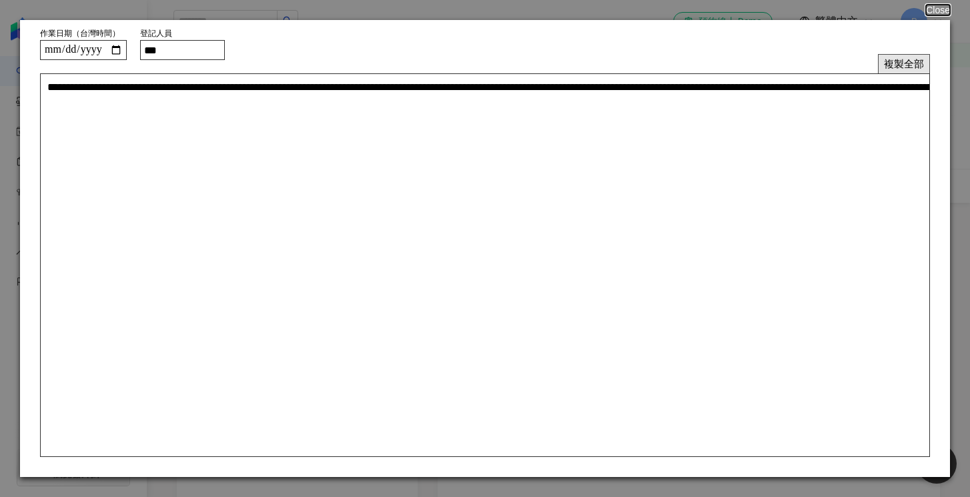
click at [919, 57] on button "複製全部" at bounding box center [904, 63] width 52 height 19
click at [909, 65] on button "複製全部" at bounding box center [904, 63] width 52 height 19
click at [935, 5] on button "Close" at bounding box center [937, 10] width 25 height 11
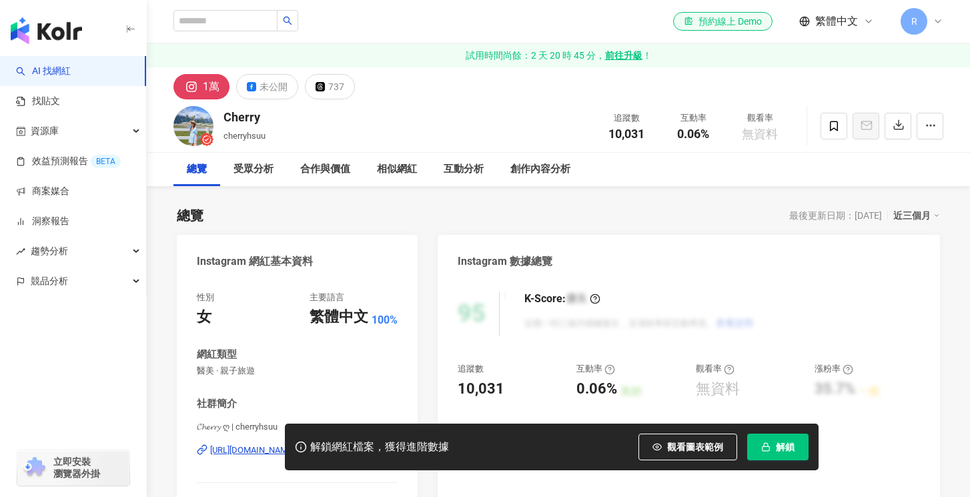
click at [244, 117] on div "Cherry" at bounding box center [245, 117] width 42 height 17
copy div "Cherry"
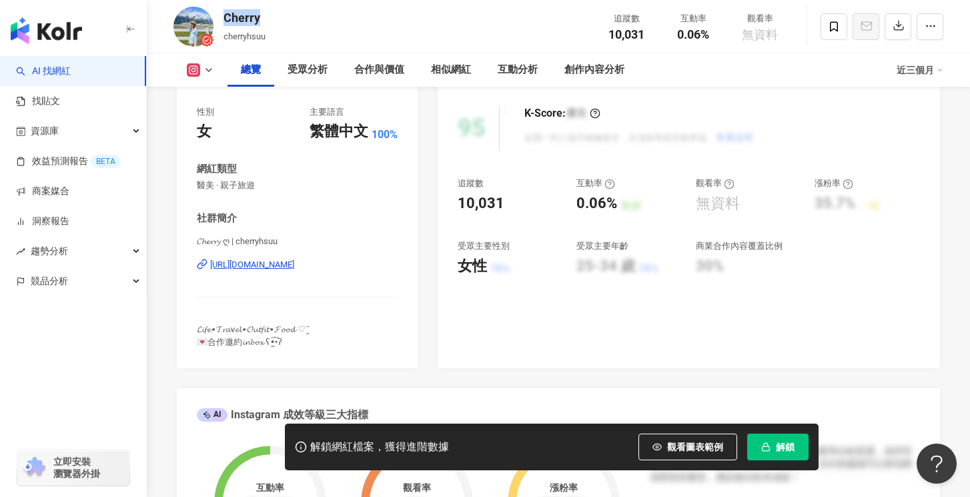
scroll to position [252, 0]
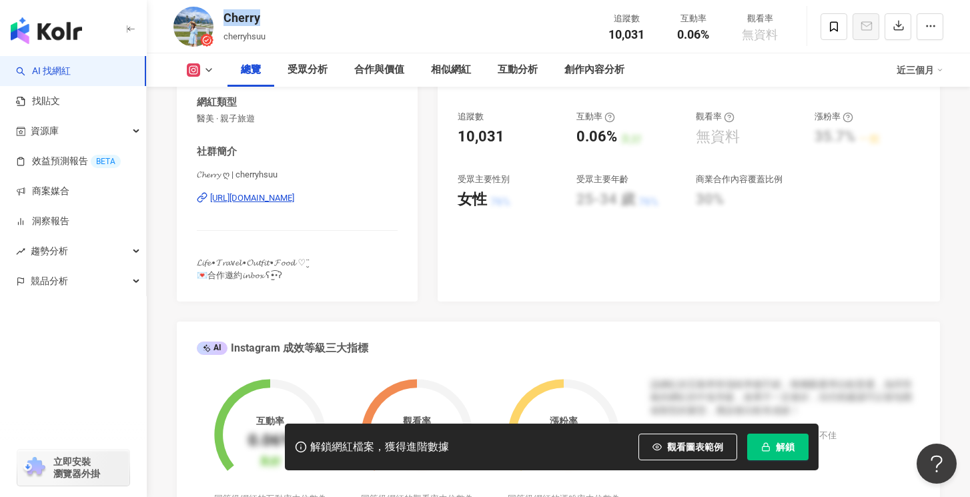
click at [294, 198] on div "https://www.instagram.com/cherryhsuu/" at bounding box center [252, 198] width 84 height 12
click at [779, 439] on button "解鎖" at bounding box center [777, 447] width 61 height 27
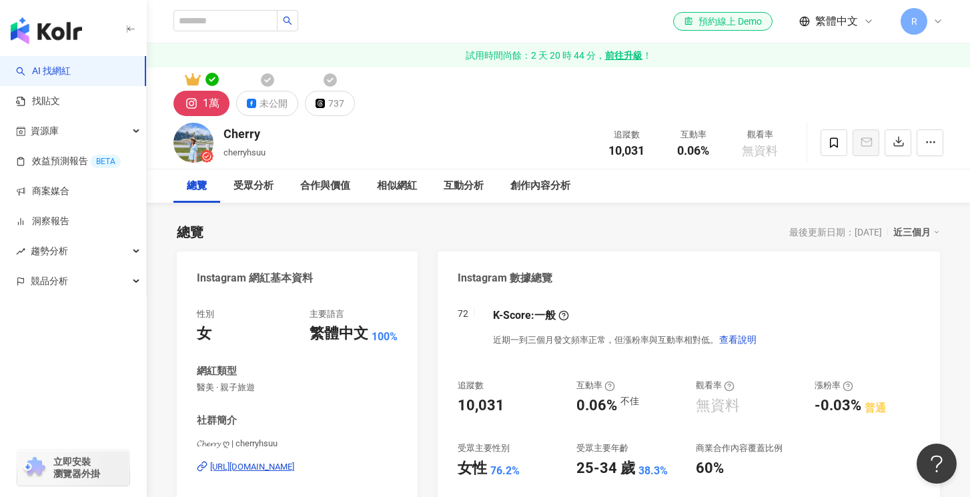
scroll to position [13, 0]
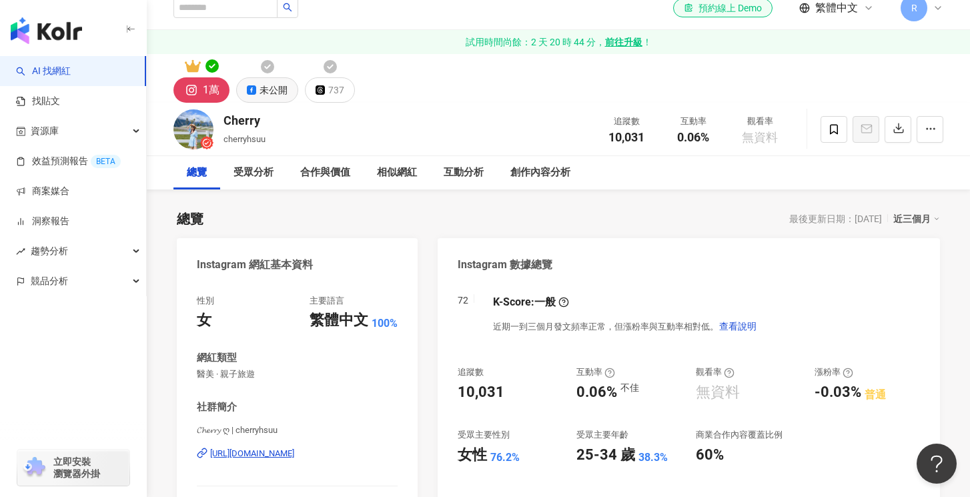
click at [274, 97] on div "未公開" at bounding box center [274, 90] width 28 height 19
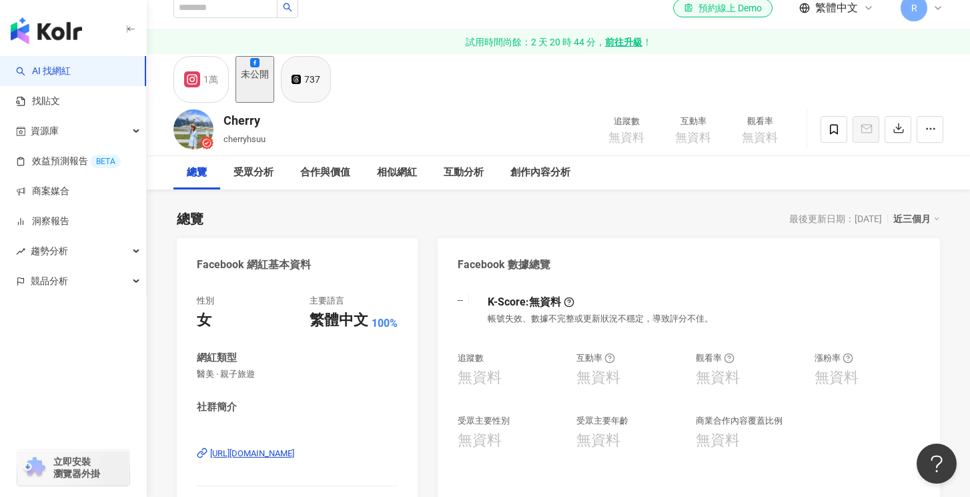
click at [330, 92] on button "737" at bounding box center [306, 79] width 50 height 47
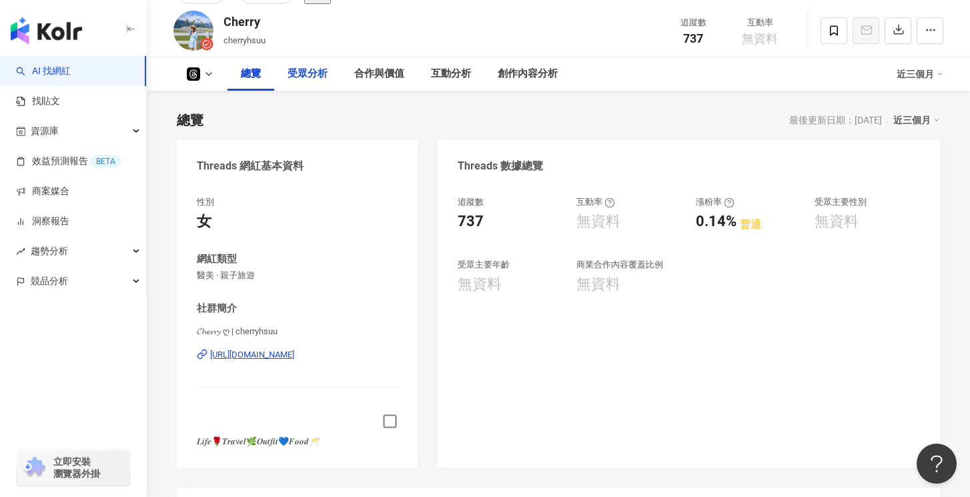
scroll to position [193, 0]
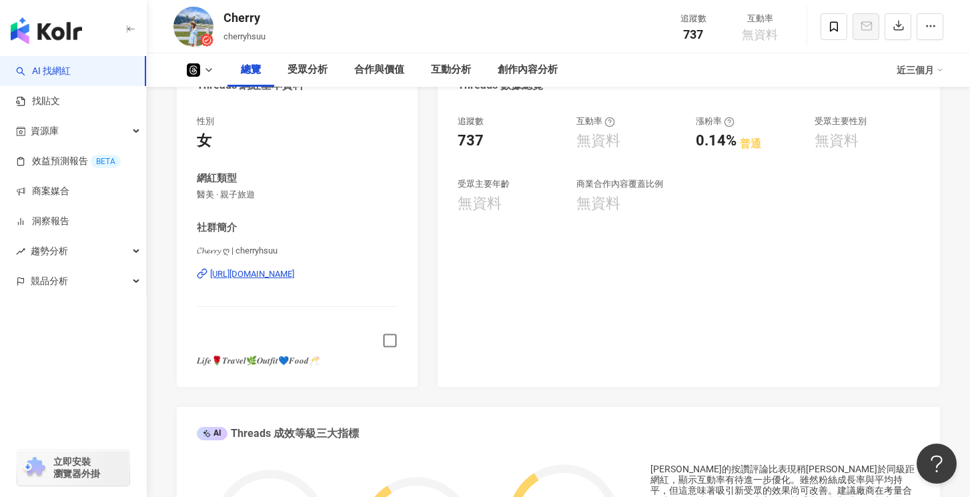
click at [389, 343] on icon "button" at bounding box center [389, 340] width 15 height 15
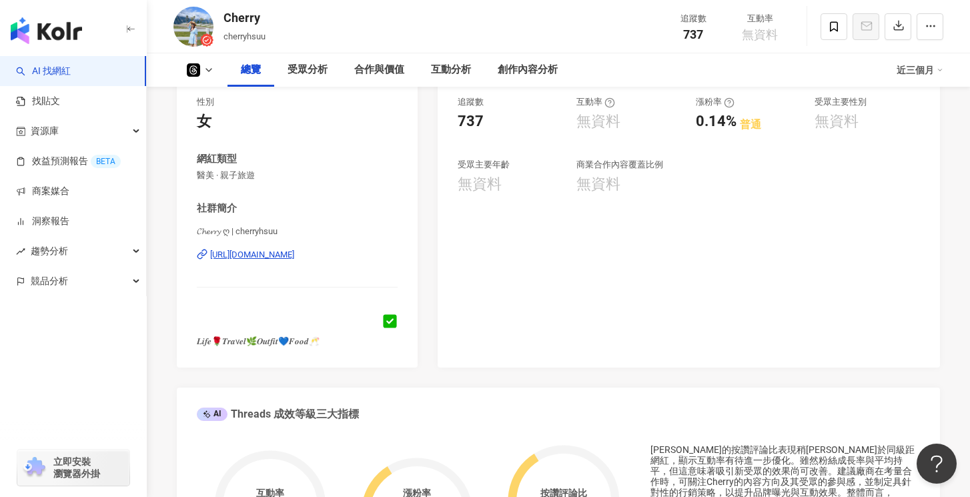
scroll to position [0, 0]
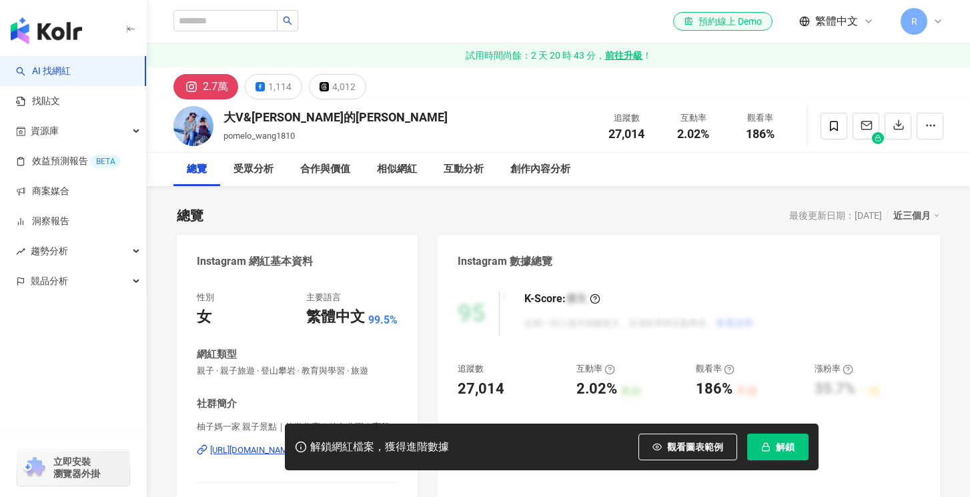
click at [262, 115] on div "大V&[PERSON_NAME]的[PERSON_NAME]" at bounding box center [336, 117] width 224 height 17
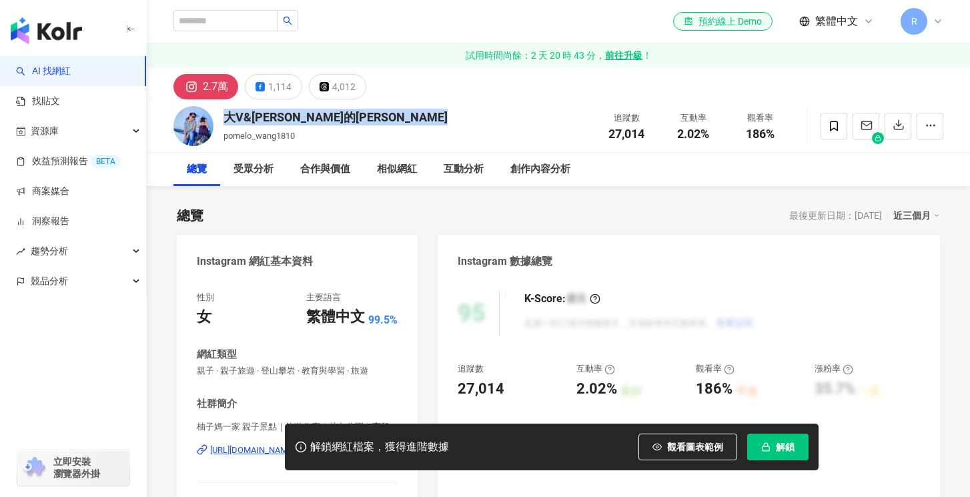
copy div "大V&[PERSON_NAME]的[PERSON_NAME]"
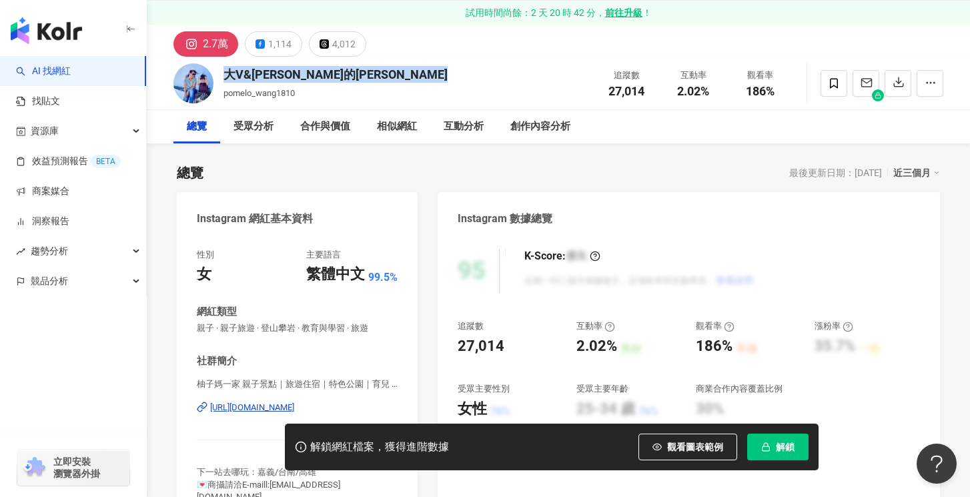
scroll to position [76, 0]
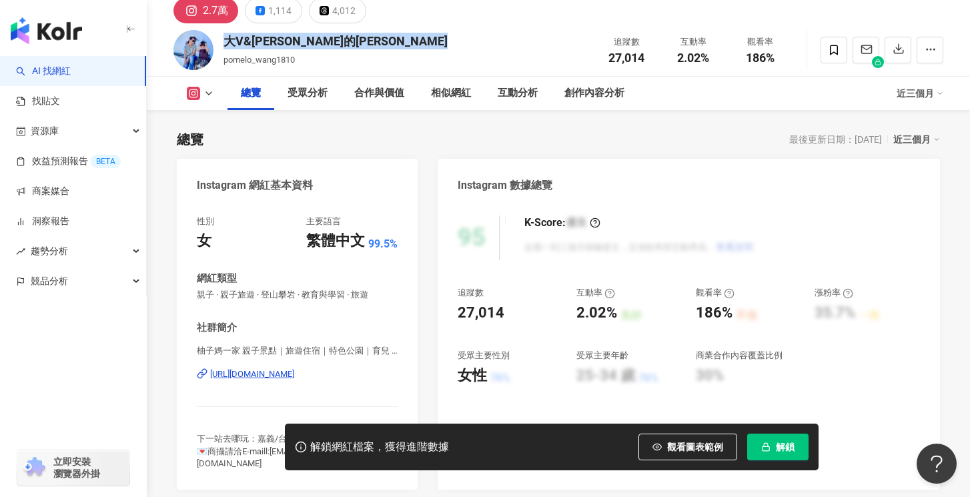
click at [294, 377] on div "[URL][DOMAIN_NAME]" at bounding box center [252, 374] width 84 height 12
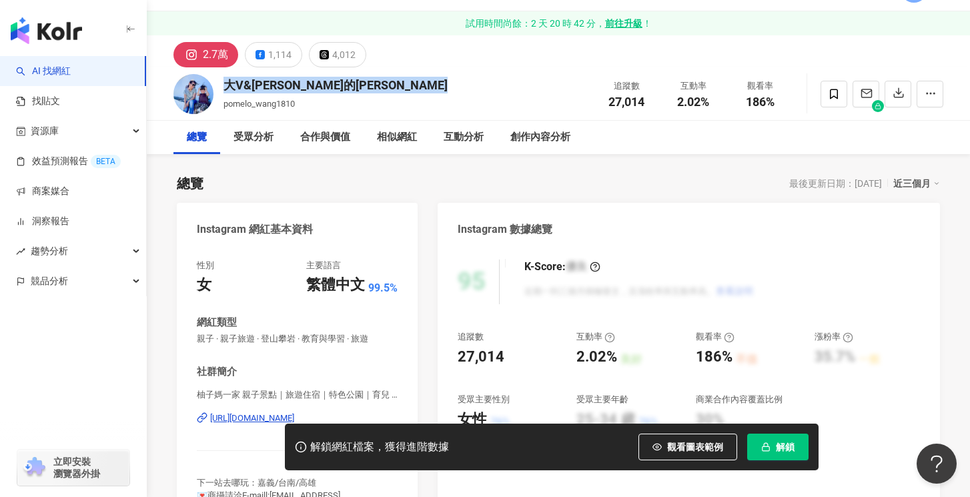
scroll to position [0, 0]
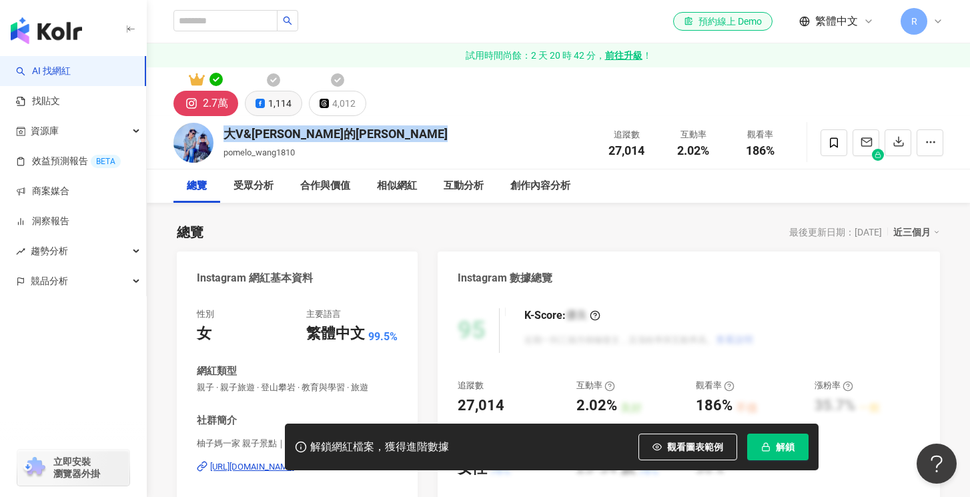
click at [278, 100] on div "1,114" at bounding box center [279, 103] width 23 height 19
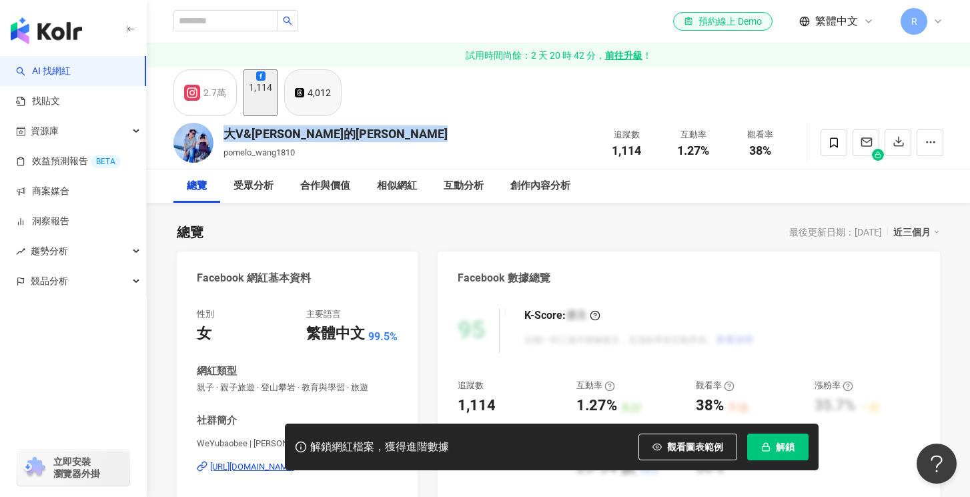
click at [331, 93] on div "4,012" at bounding box center [319, 92] width 23 height 19
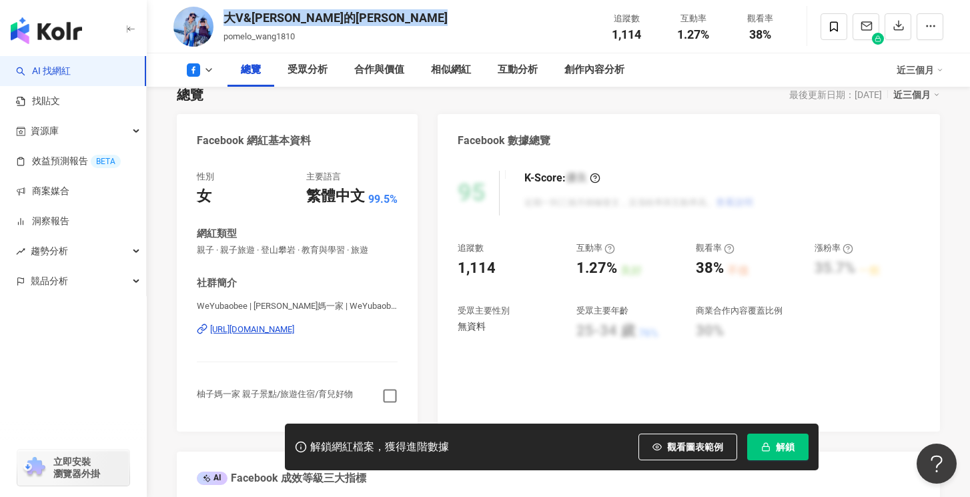
scroll to position [157, 0]
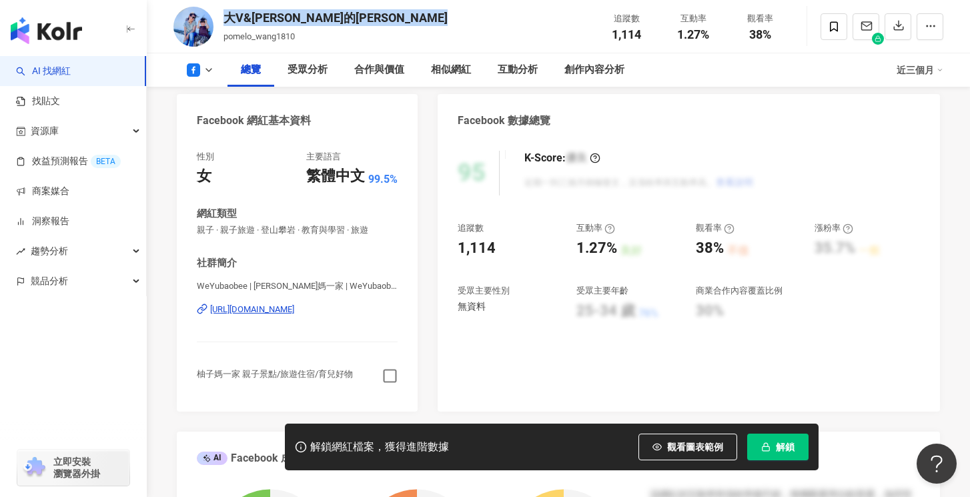
click at [386, 372] on icon "button" at bounding box center [389, 375] width 15 height 15
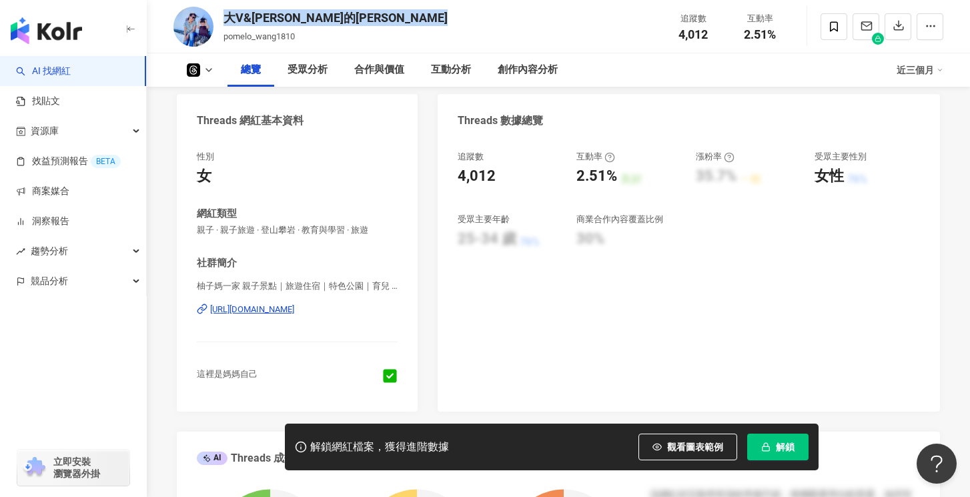
click at [783, 440] on button "解鎖" at bounding box center [777, 447] width 61 height 27
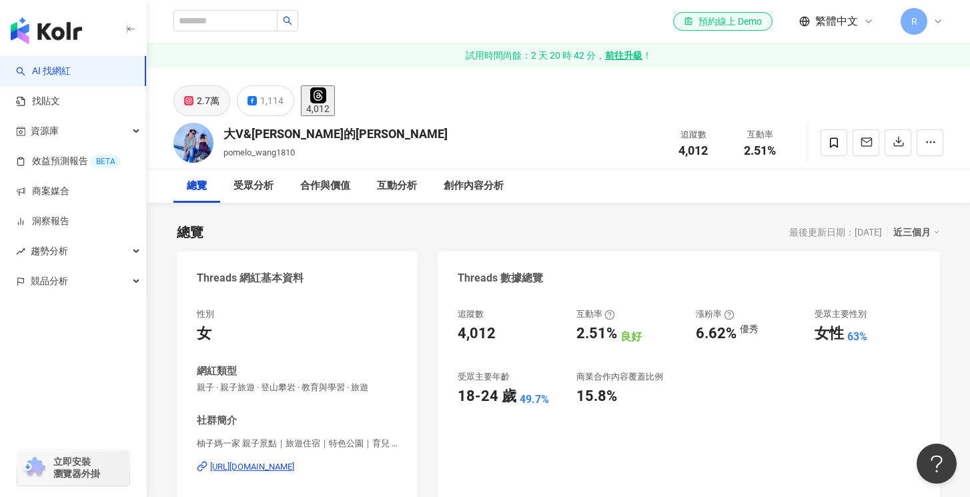
click at [208, 99] on div "2.7萬" at bounding box center [208, 100] width 23 height 19
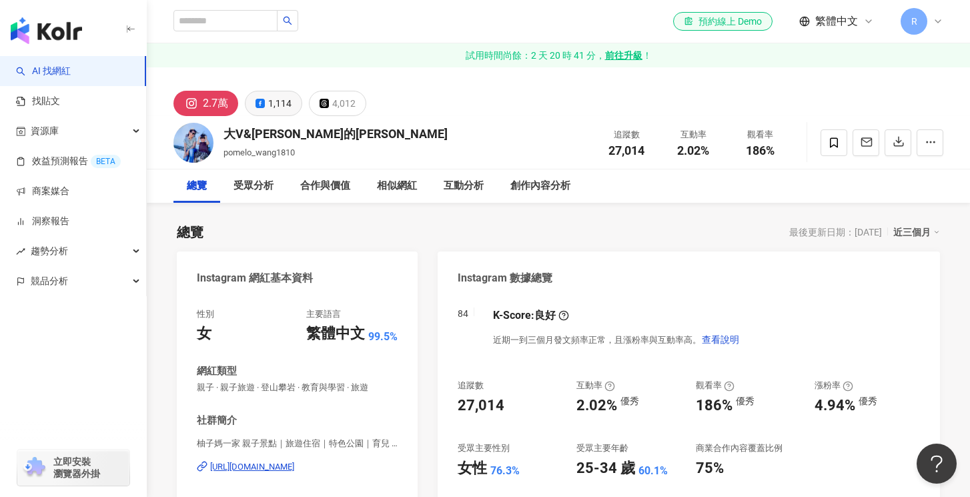
click at [268, 103] on div "1,114" at bounding box center [279, 103] width 23 height 19
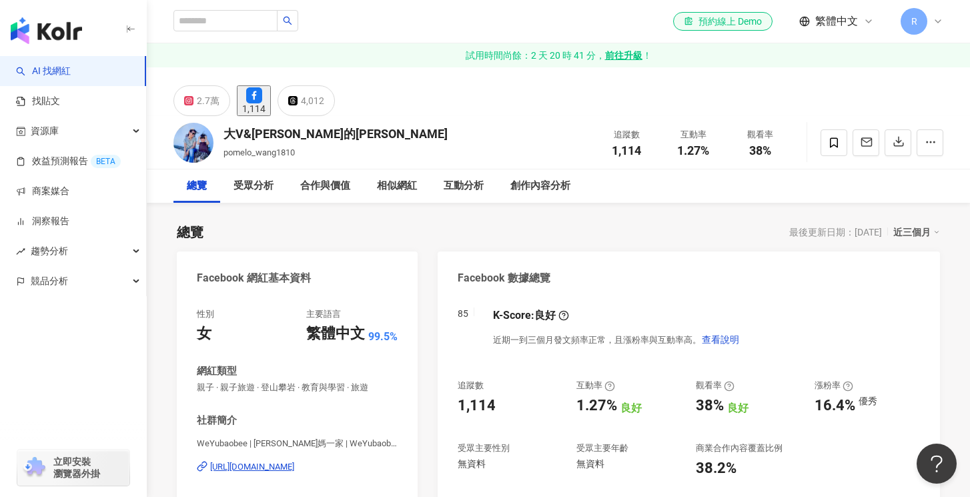
click at [335, 107] on button "4,012" at bounding box center [306, 100] width 57 height 31
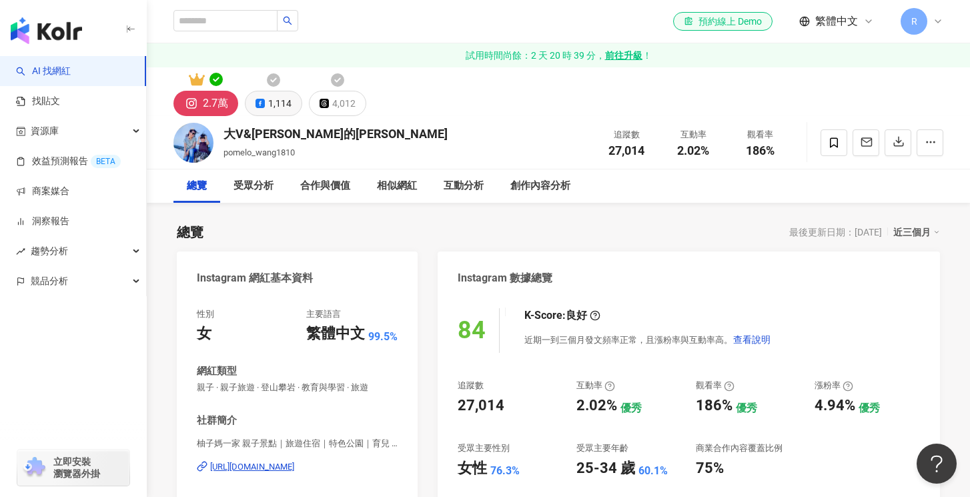
click at [258, 103] on icon at bounding box center [260, 103] width 9 height 9
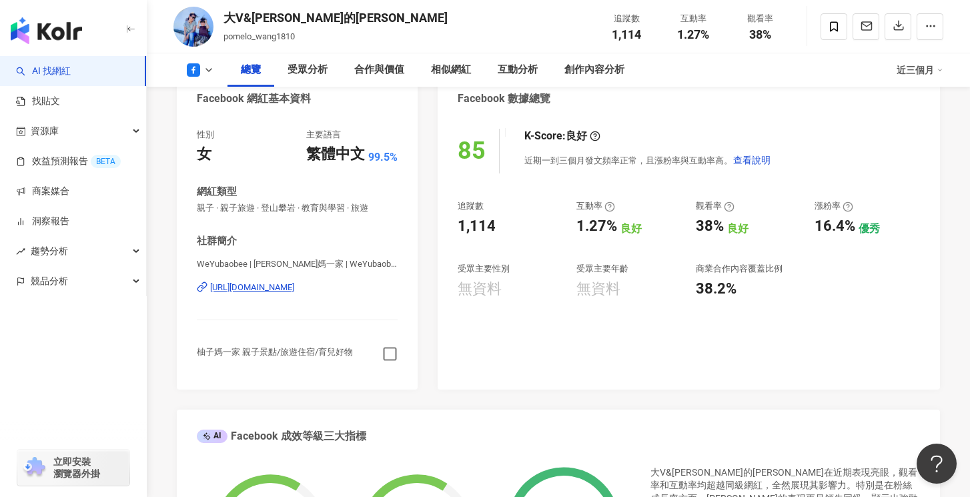
scroll to position [184, 0]
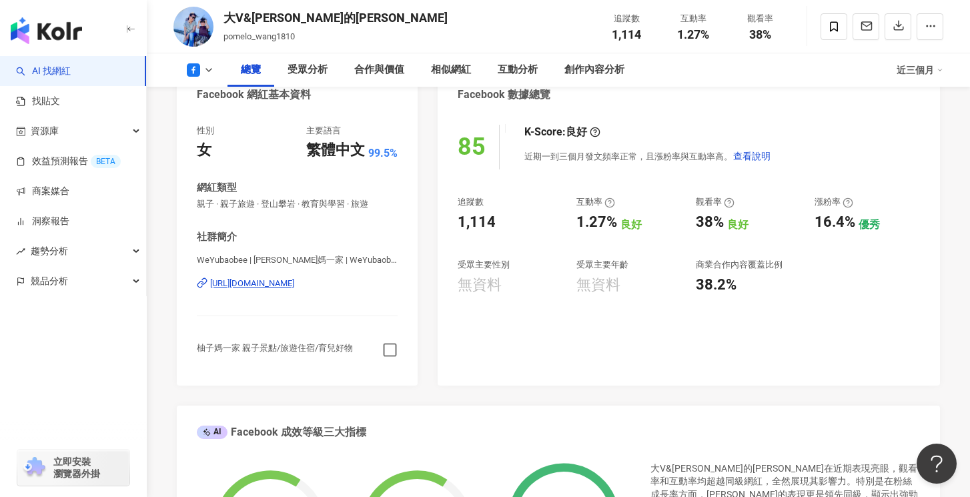
click at [391, 349] on icon "button" at bounding box center [389, 349] width 15 height 15
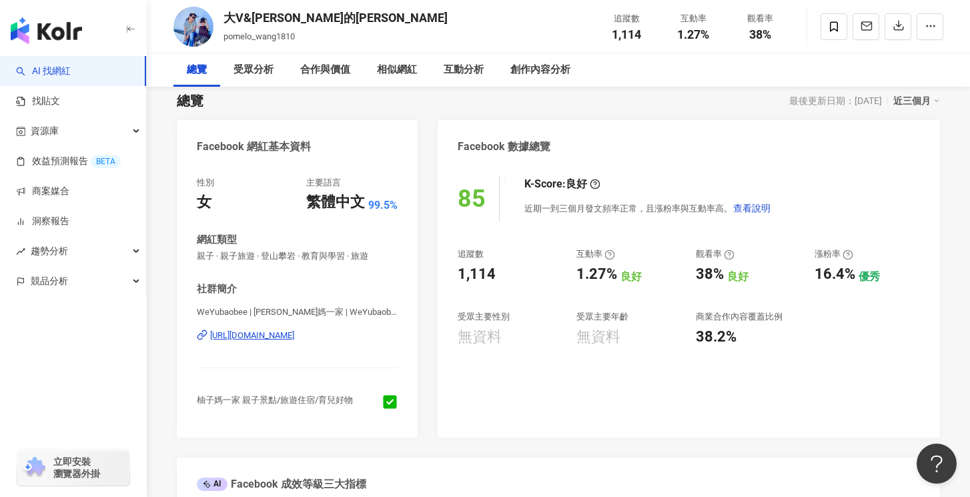
scroll to position [0, 0]
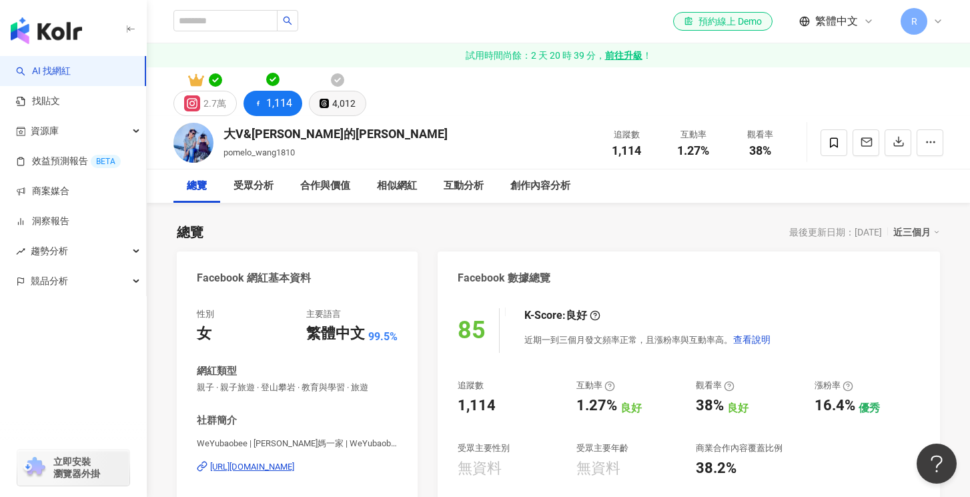
click at [319, 97] on button "4,012" at bounding box center [337, 103] width 57 height 25
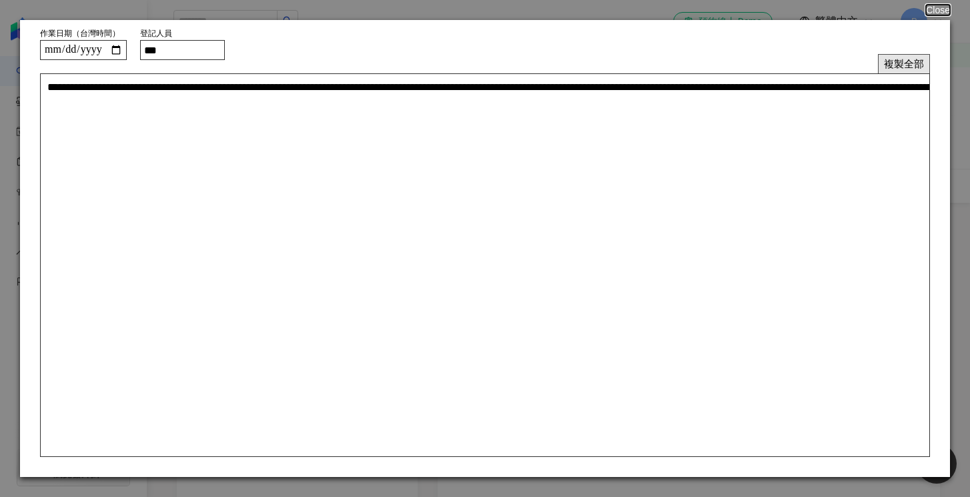
click at [892, 63] on button "複製全部" at bounding box center [904, 63] width 52 height 19
click at [928, 10] on button "Close" at bounding box center [937, 10] width 25 height 11
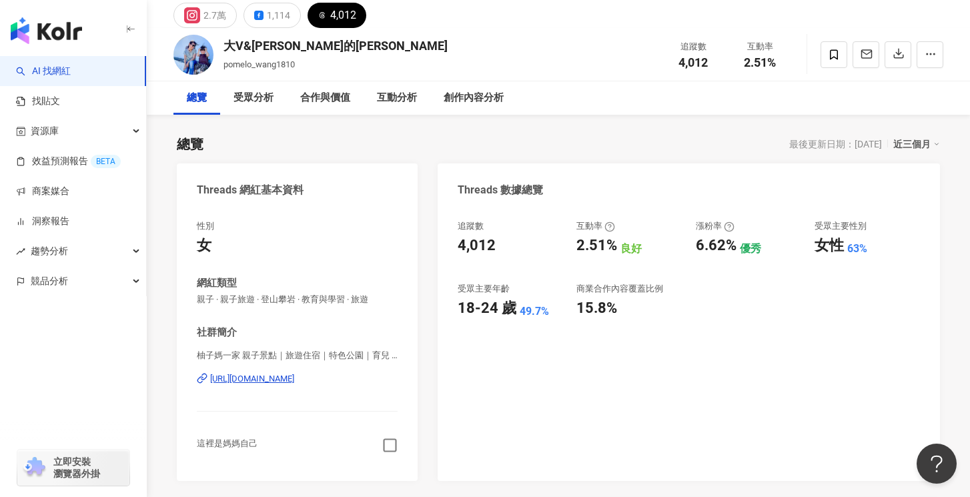
scroll to position [320, 0]
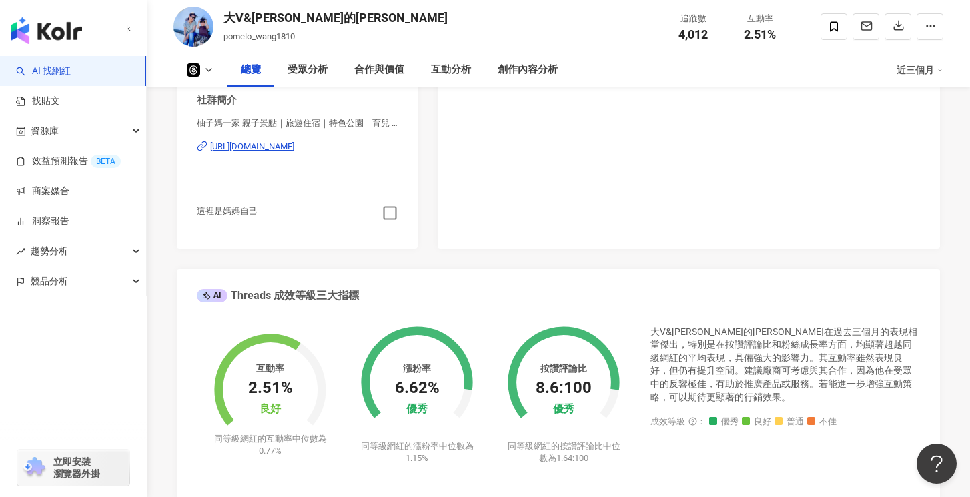
click at [294, 143] on div "https://www.threads.com/@pomelowang1810" at bounding box center [252, 147] width 84 height 12
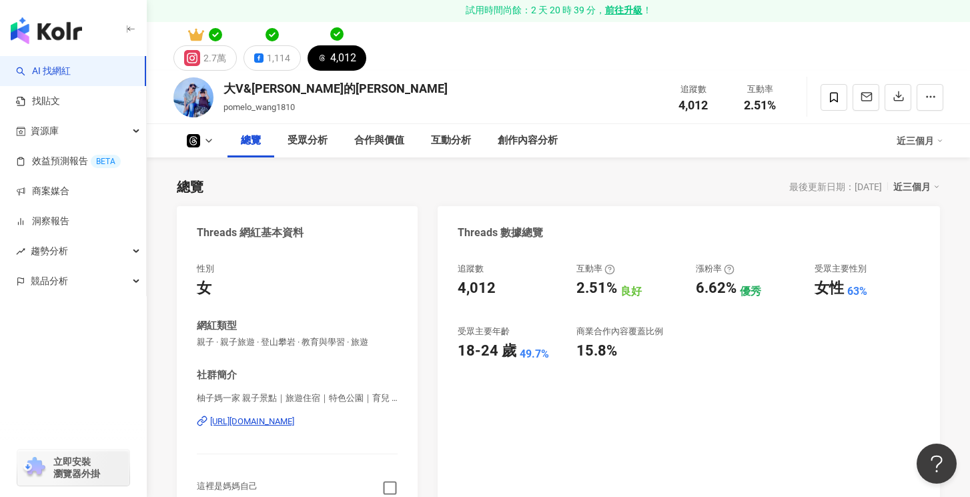
scroll to position [0, 0]
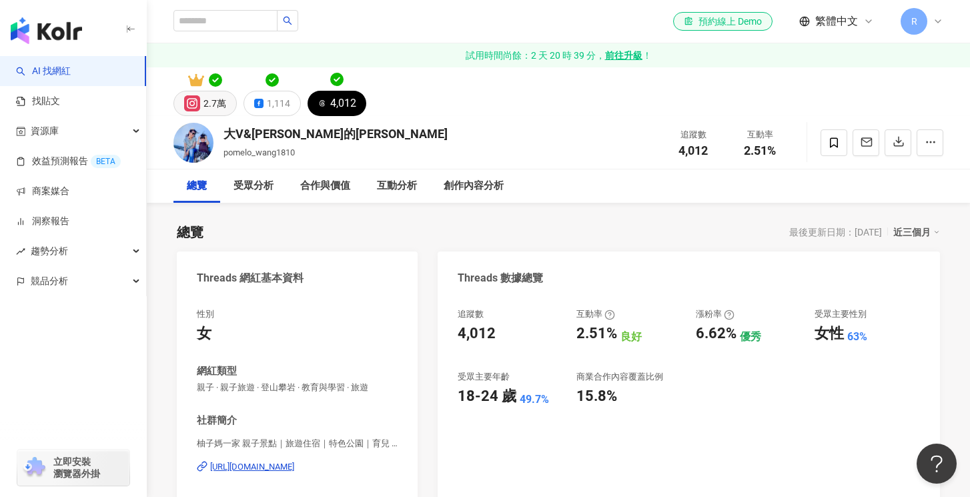
click at [210, 106] on div "2.7萬" at bounding box center [215, 103] width 23 height 19
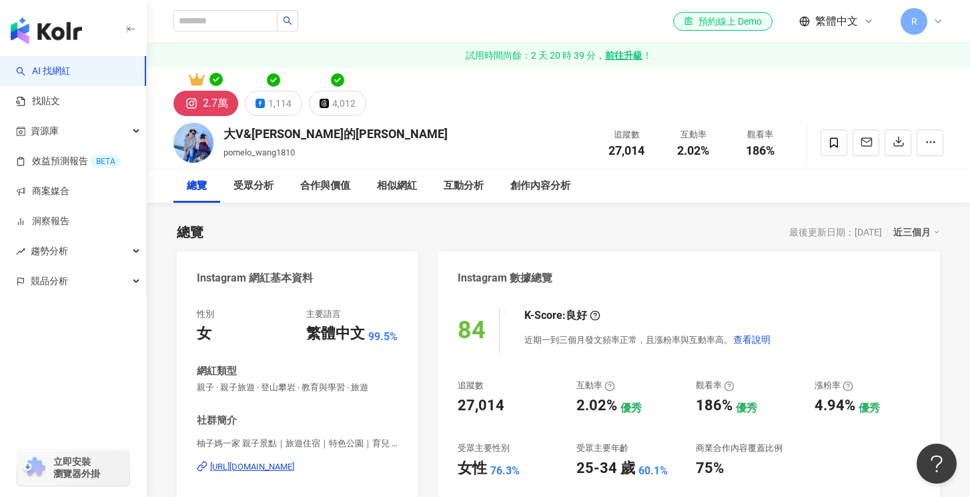
click at [215, 101] on div "2.7萬" at bounding box center [215, 103] width 25 height 19
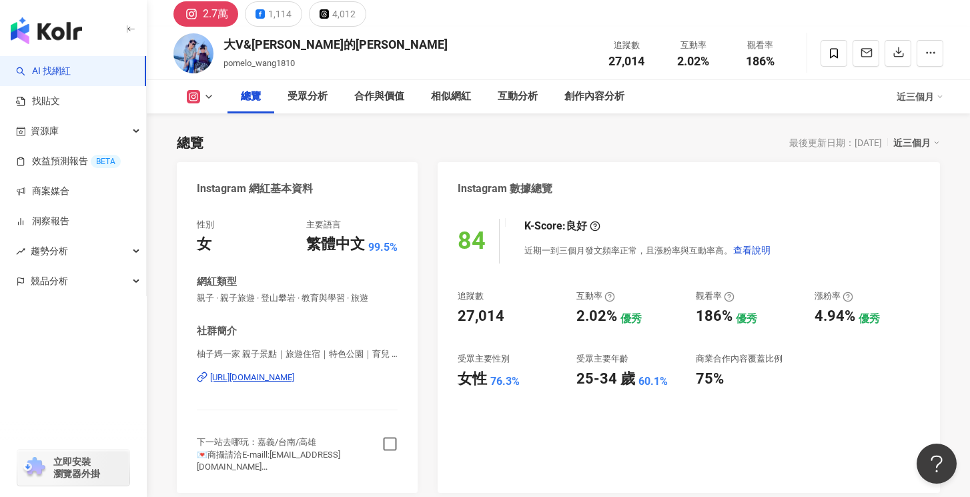
scroll to position [198, 0]
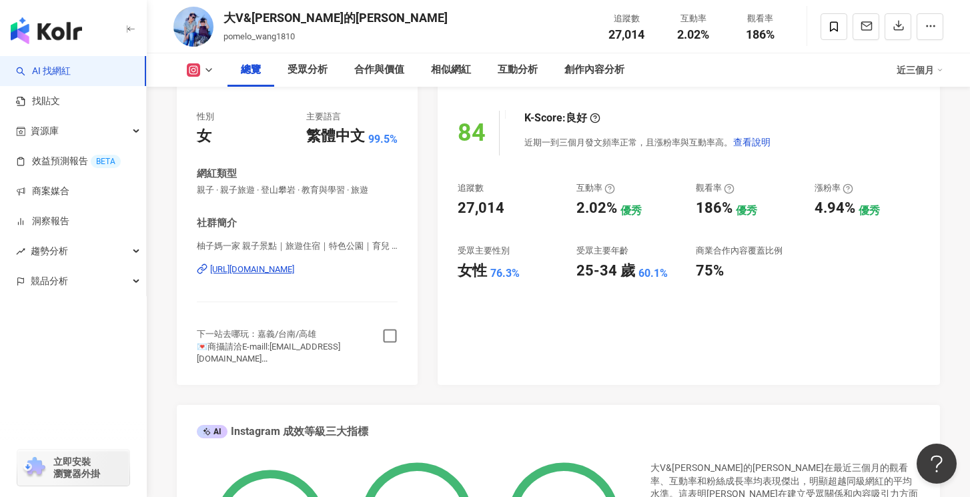
click at [273, 272] on div "https://www.instagram.com/pomelowang1810/" at bounding box center [252, 270] width 84 height 12
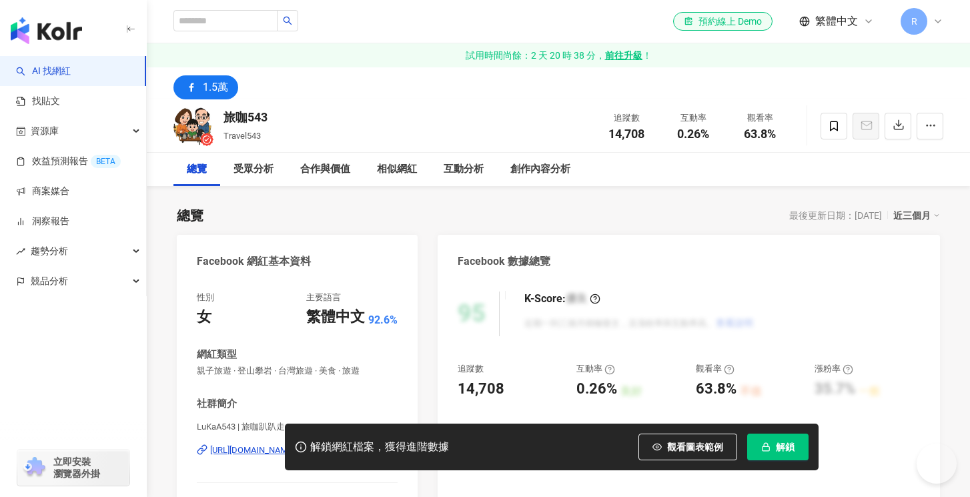
click at [240, 117] on div "旅咖543" at bounding box center [246, 117] width 44 height 17
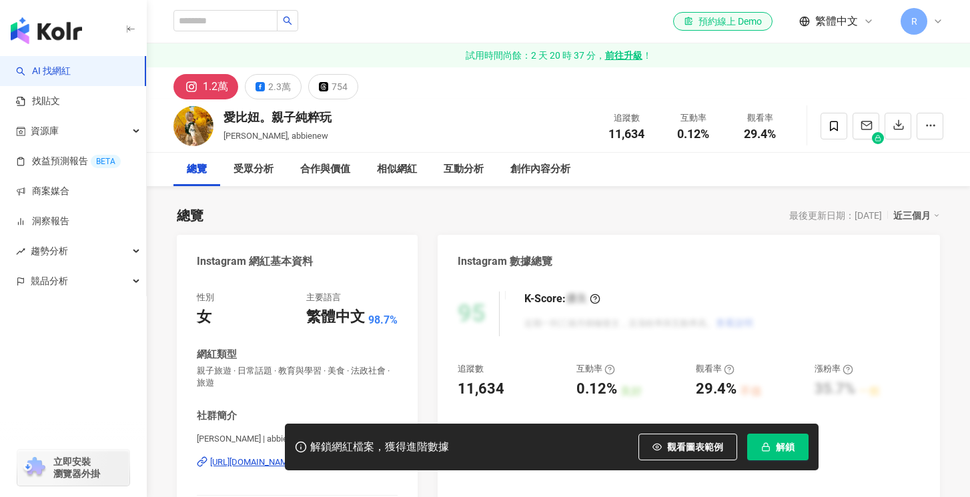
click at [302, 112] on div "愛比妞。親子純粹玩" at bounding box center [278, 117] width 108 height 17
click at [297, 123] on div "愛比妞。親子純粹玩" at bounding box center [278, 117] width 108 height 17
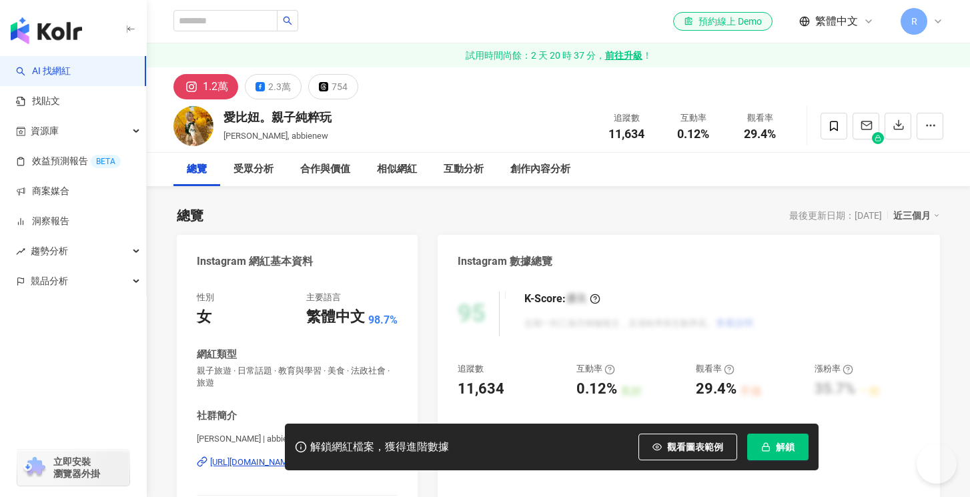
click at [297, 123] on div "愛比妞。親子純粹玩" at bounding box center [278, 117] width 108 height 17
copy div "愛比妞。親子純粹玩"
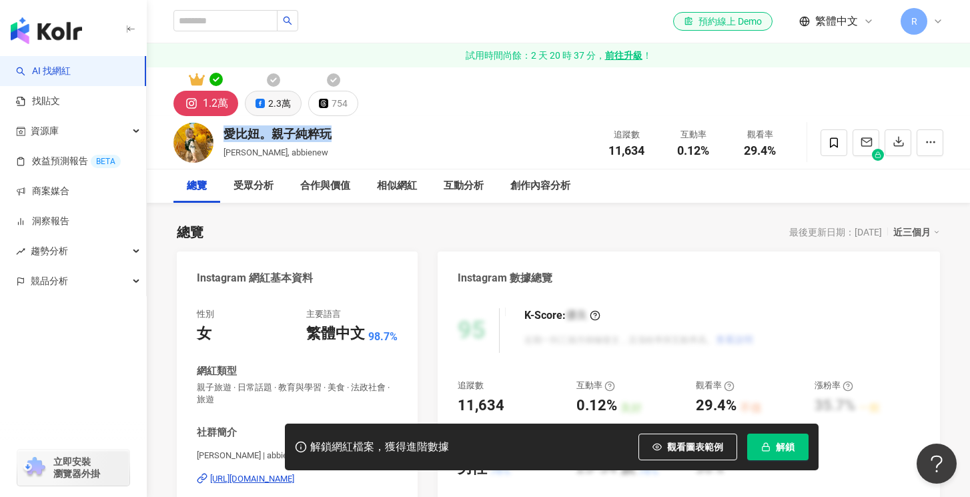
click at [282, 103] on div "2.3萬" at bounding box center [279, 103] width 23 height 19
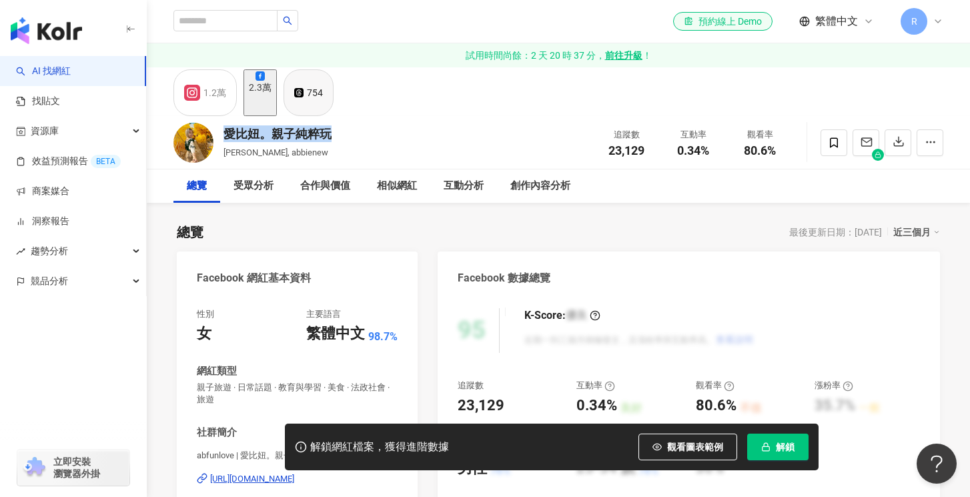
click at [323, 102] on div "754" at bounding box center [315, 92] width 16 height 19
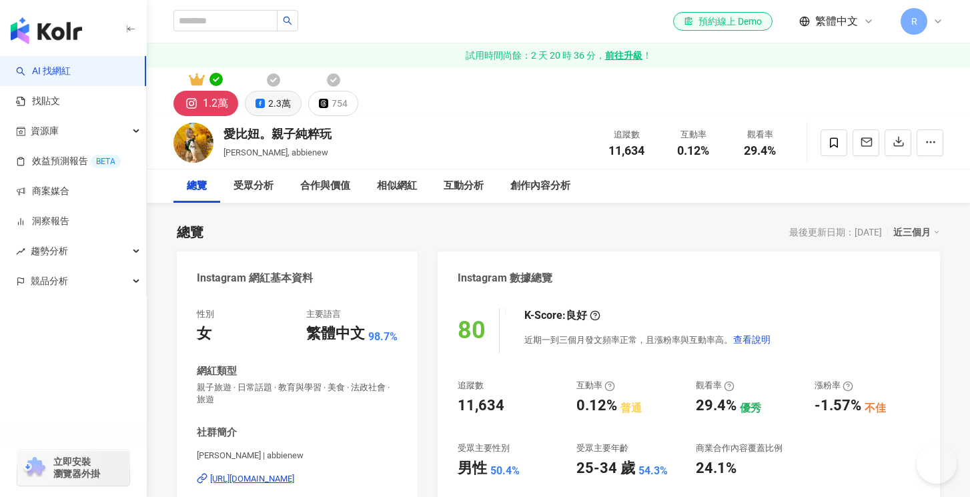
click at [266, 106] on button "2.3萬" at bounding box center [273, 103] width 57 height 25
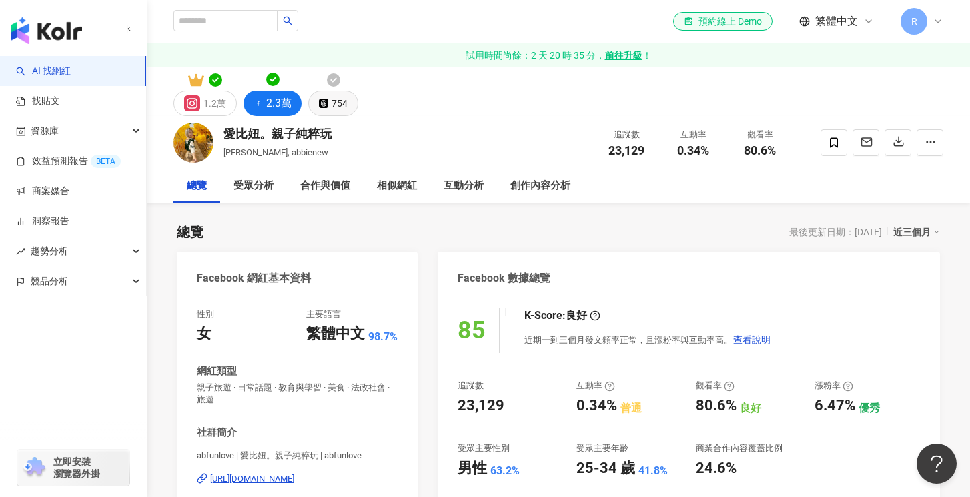
click at [342, 108] on div "754" at bounding box center [340, 103] width 16 height 19
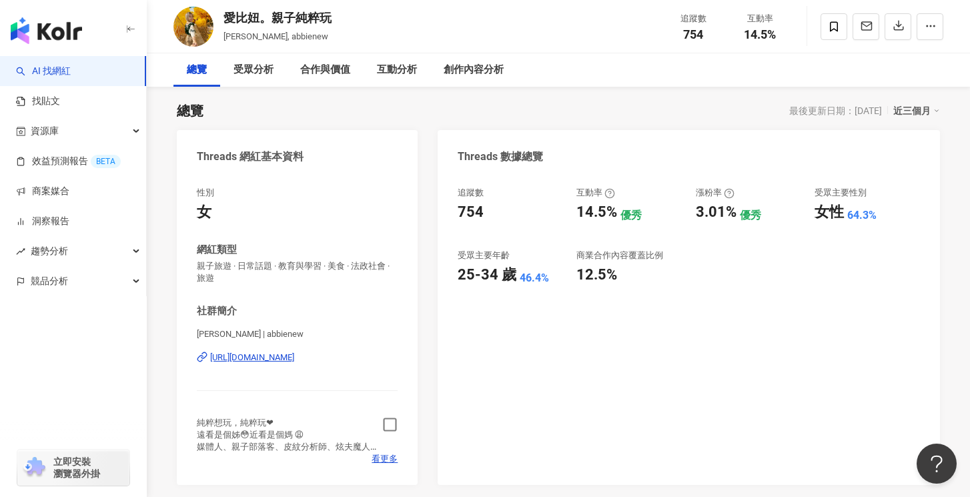
scroll to position [163, 0]
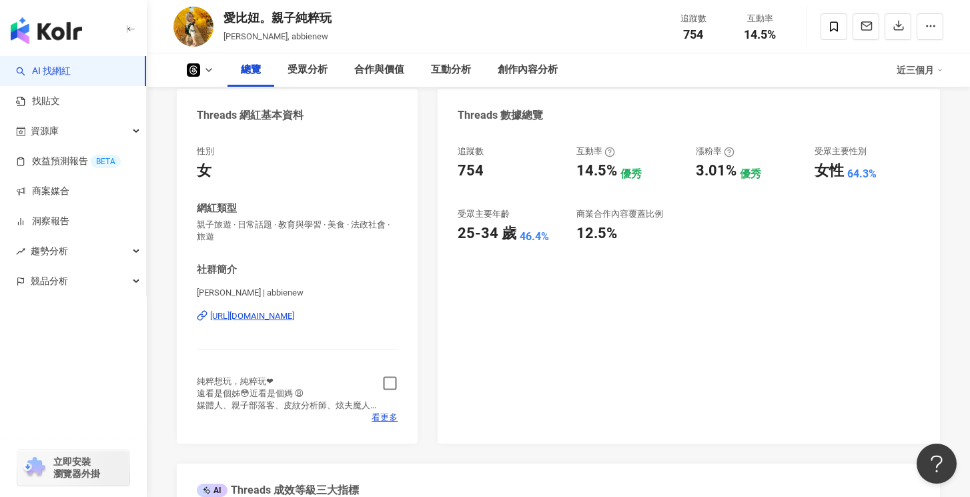
click at [388, 383] on icon "button" at bounding box center [389, 383] width 15 height 15
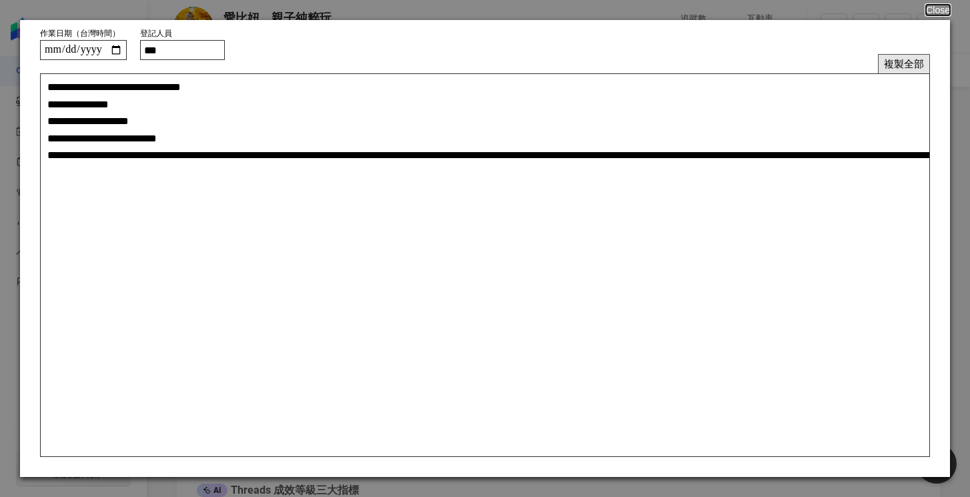
click at [907, 59] on button "複製全部" at bounding box center [904, 63] width 52 height 19
click at [944, 9] on button "Close" at bounding box center [937, 10] width 25 height 11
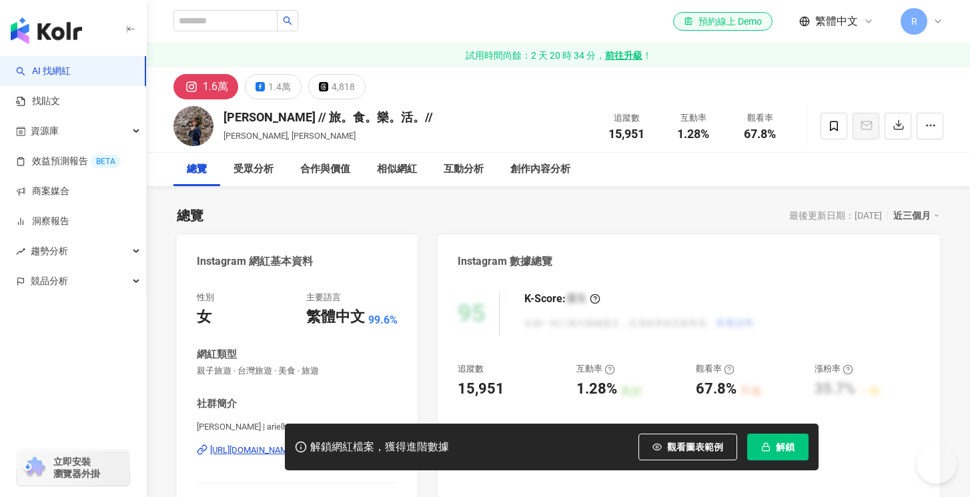
click at [264, 123] on div "[PERSON_NAME] // 旅。食。樂。活。//" at bounding box center [329, 117] width 210 height 17
click at [264, 123] on div "艾莉妞妞Ariel // 旅。食。樂。活。//" at bounding box center [329, 117] width 210 height 17
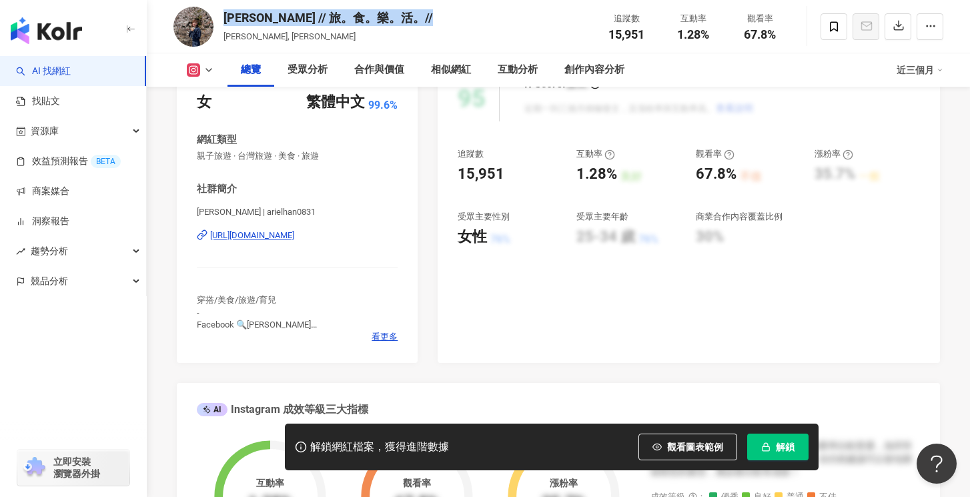
scroll to position [336, 0]
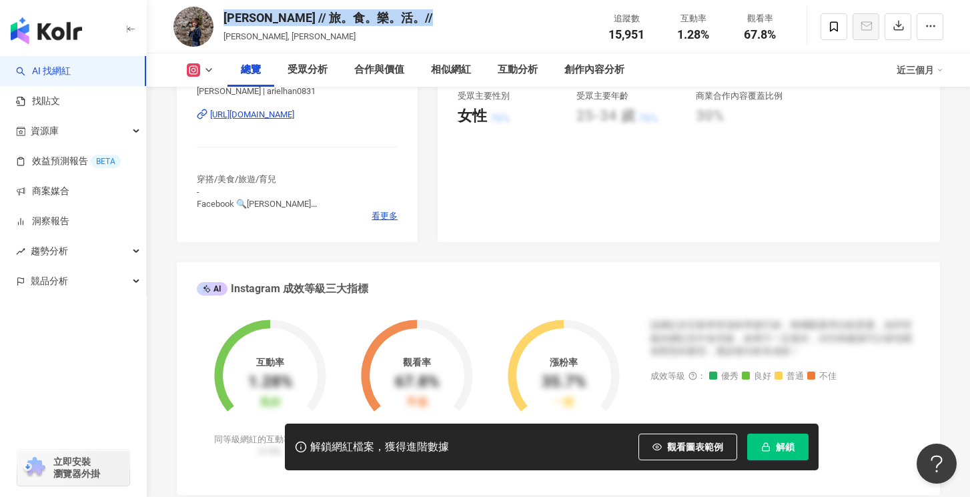
click at [335, 121] on div "Arielhan艾莉妞妞 | arielhan0831 https://www.instagram.com/arielhan0831/" at bounding box center [297, 124] width 201 height 78
click at [294, 109] on div "https://www.instagram.com/arielhan0831/" at bounding box center [252, 115] width 84 height 12
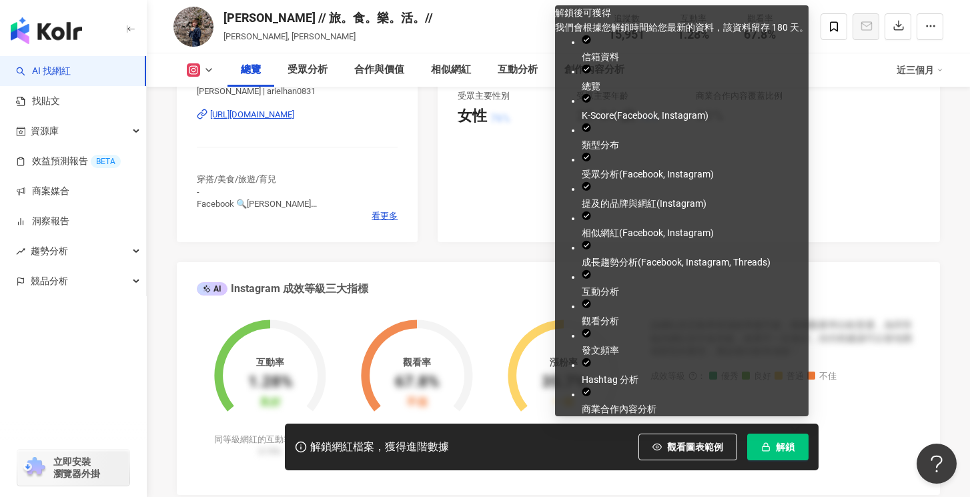
click at [781, 439] on button "解鎖" at bounding box center [777, 447] width 61 height 27
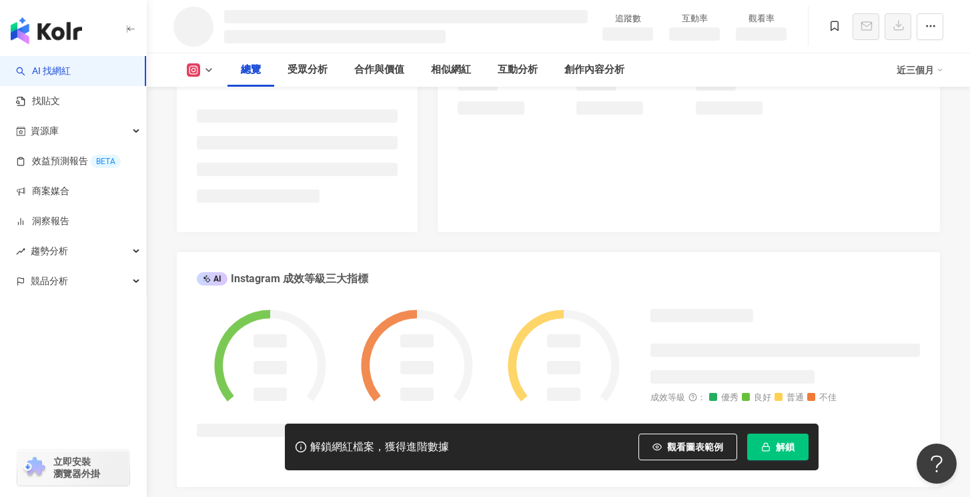
scroll to position [337, 0]
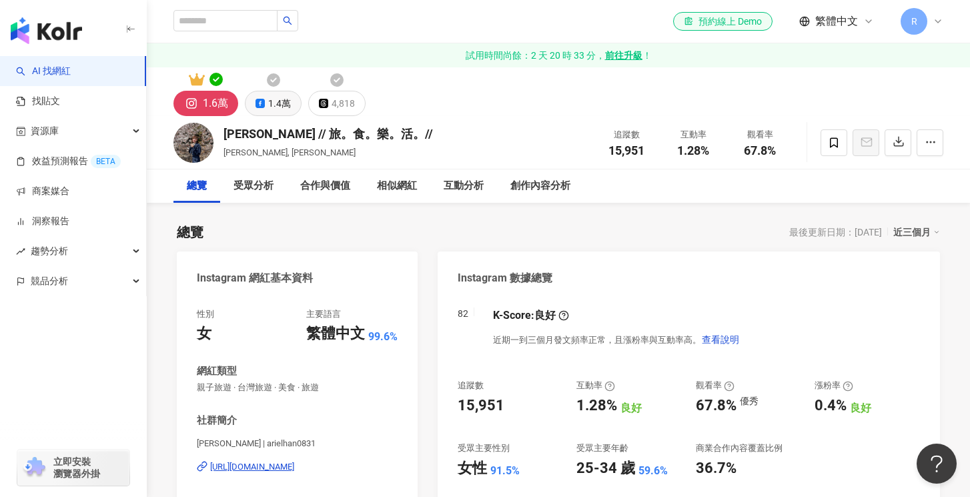
click at [284, 101] on div "1.4萬" at bounding box center [279, 103] width 23 height 19
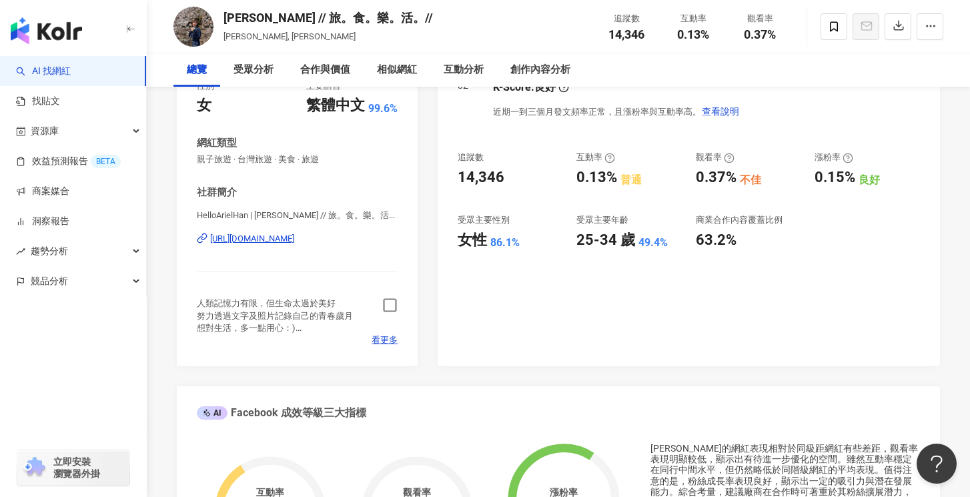
scroll to position [277, 0]
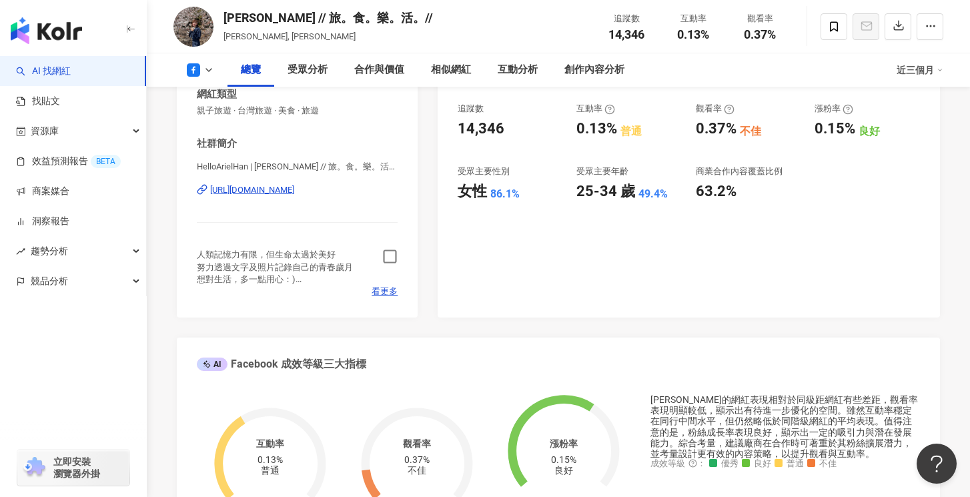
click at [390, 262] on icon "button" at bounding box center [390, 256] width 13 height 13
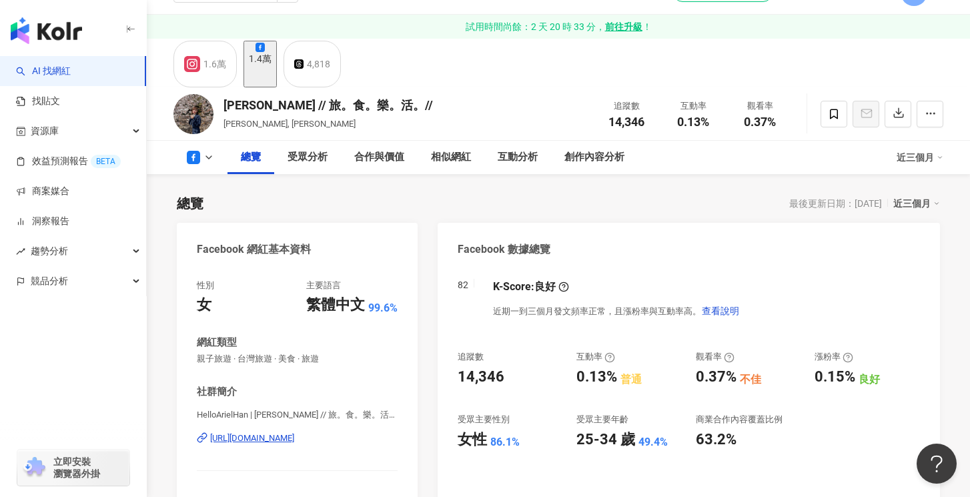
scroll to position [0, 0]
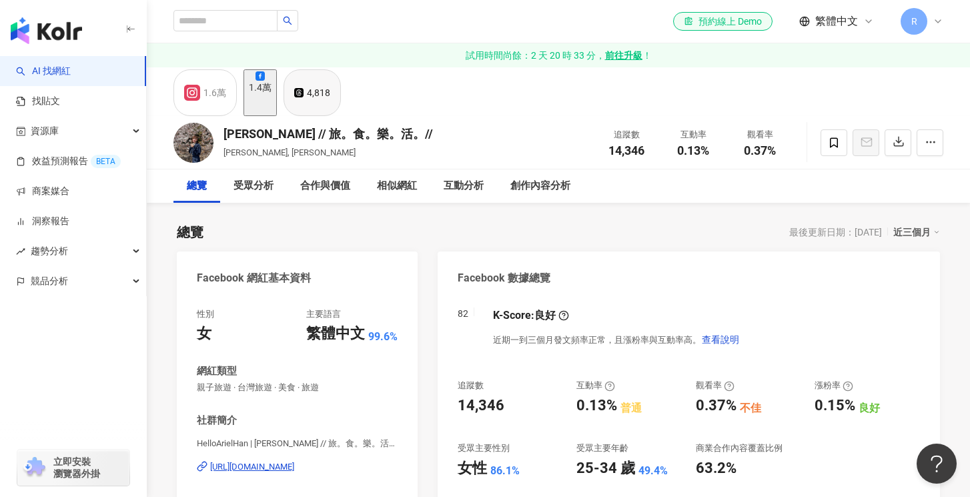
click at [318, 108] on button "4,818" at bounding box center [312, 92] width 57 height 47
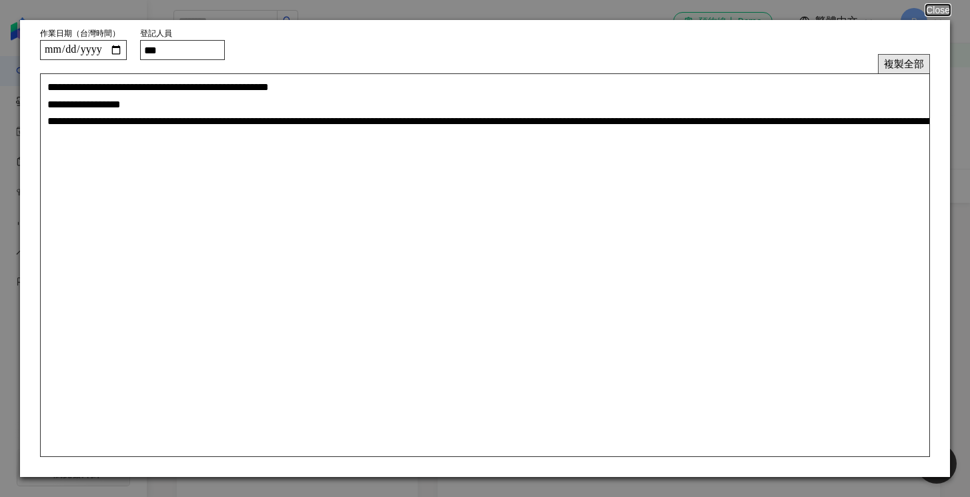
click at [879, 64] on button "複製全部" at bounding box center [904, 63] width 52 height 19
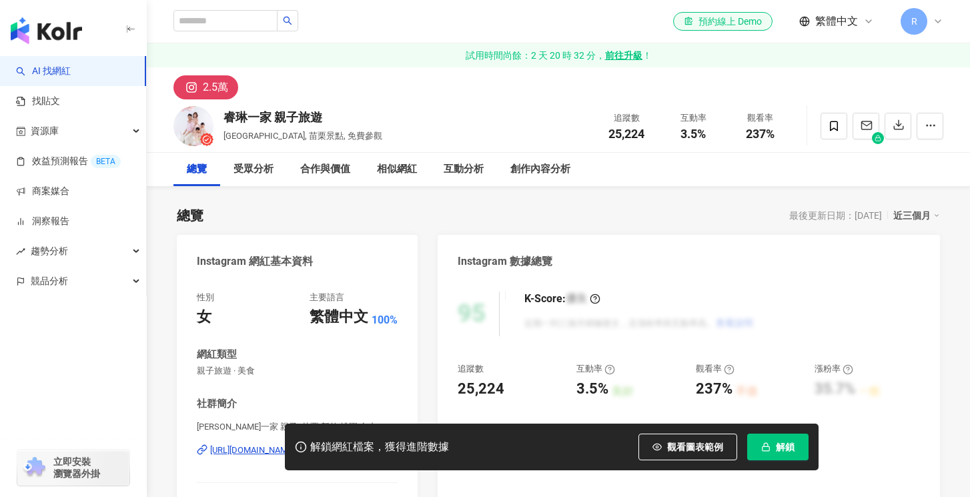
click at [266, 114] on div "睿琳一家 親子旅遊" at bounding box center [303, 117] width 159 height 17
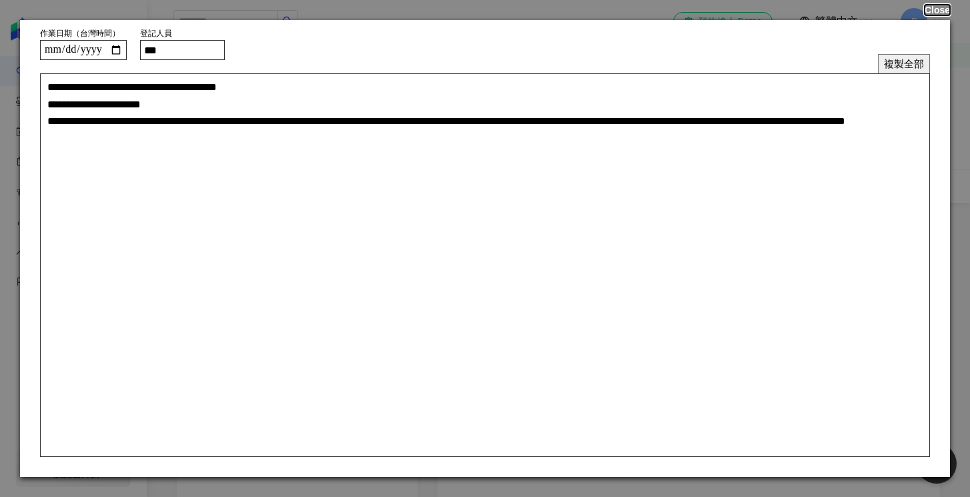
click at [944, 10] on button "Close" at bounding box center [937, 10] width 25 height 11
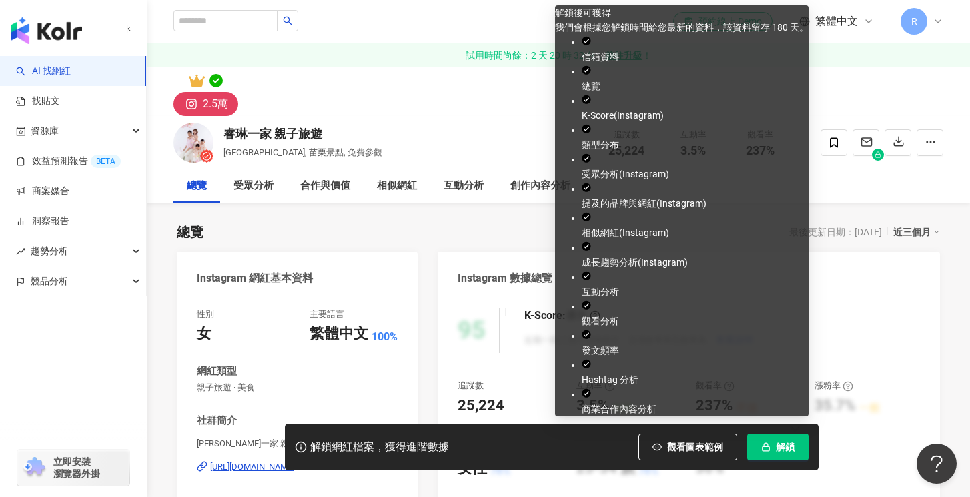
click at [764, 442] on span "button" at bounding box center [765, 447] width 9 height 11
click at [647, 240] on li "相似網紅 ( Instagram )" at bounding box center [695, 225] width 227 height 29
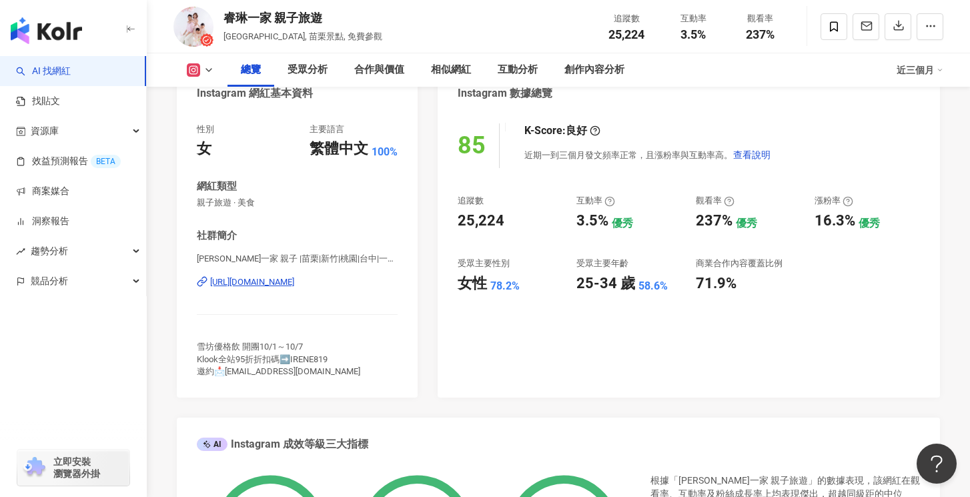
scroll to position [185, 0]
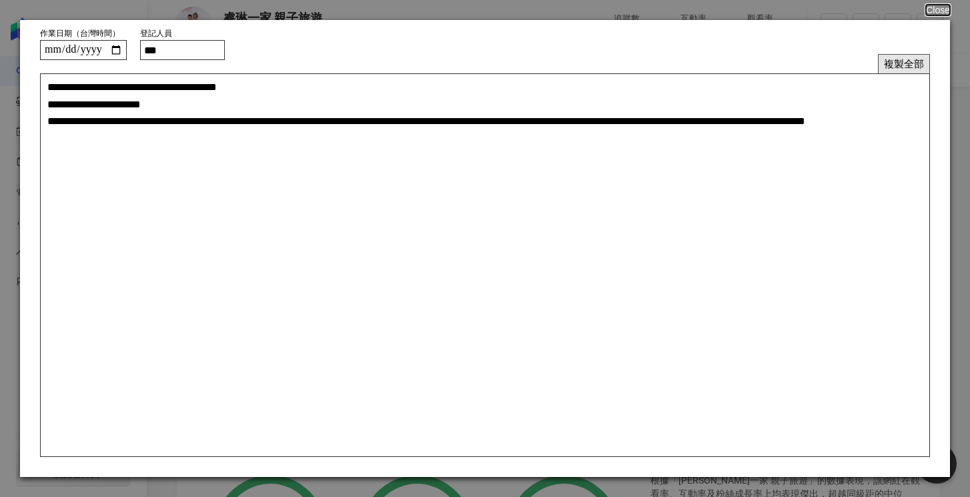
click at [882, 61] on button "複製全部" at bounding box center [904, 63] width 52 height 19
click at [936, 7] on button "Close" at bounding box center [937, 10] width 25 height 11
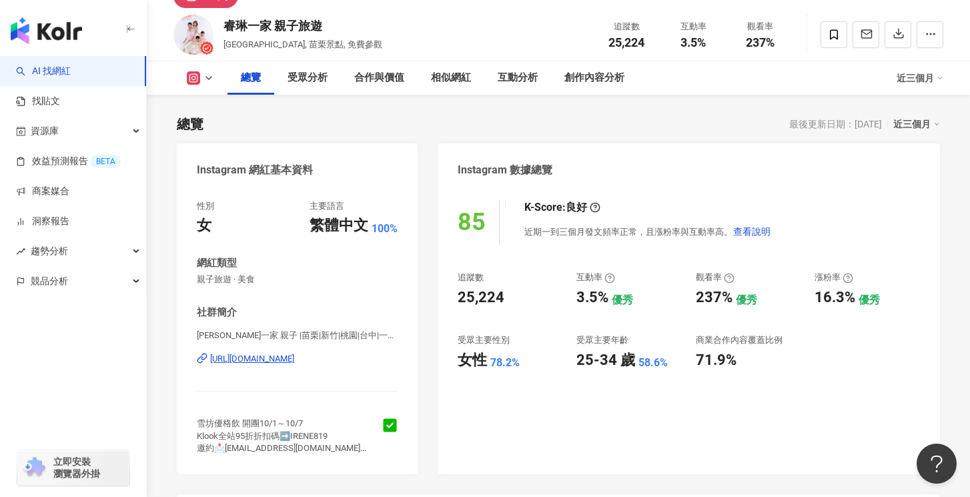
scroll to position [0, 0]
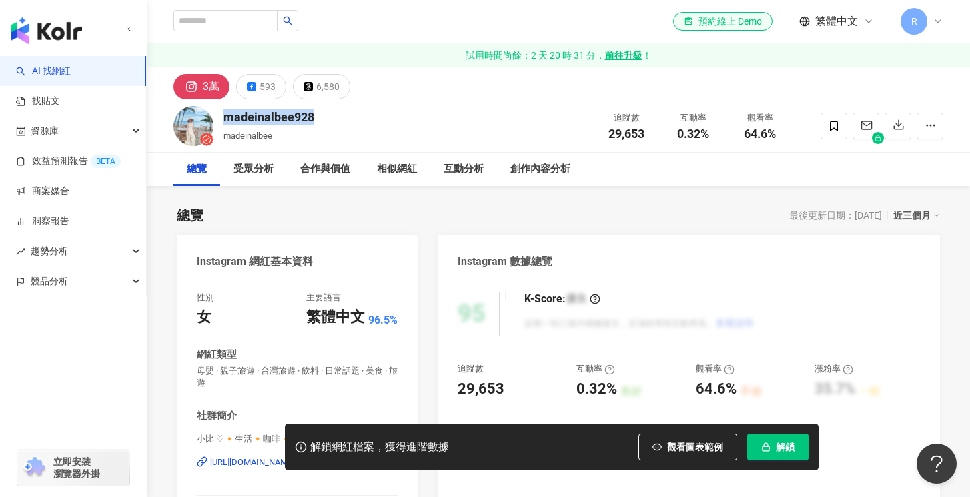
drag, startPoint x: 327, startPoint y: 115, endPoint x: 224, endPoint y: 112, distance: 103.5
click at [224, 112] on div "madeinalbee928 madeinalbee 追蹤數 29,653 互動率 0.32% 觀看率 64.6%" at bounding box center [559, 125] width 824 height 53
copy div "madeinalbee928"
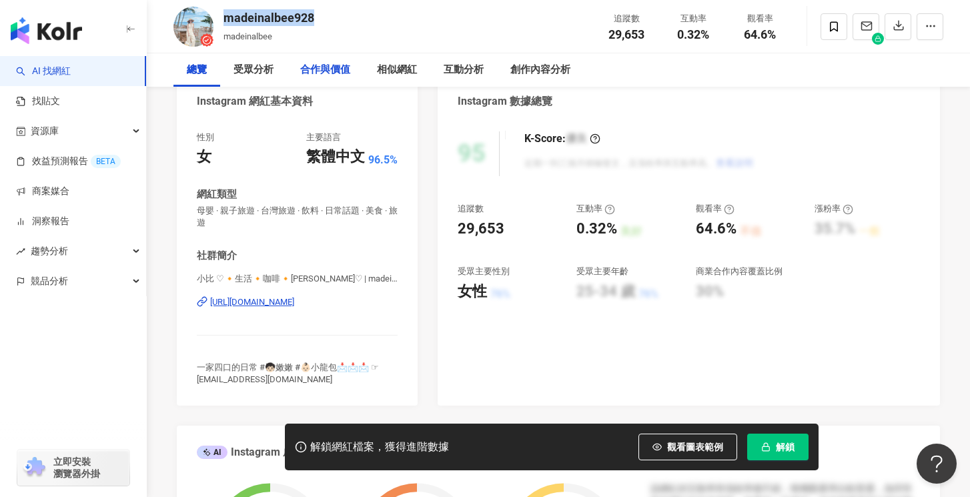
scroll to position [213, 0]
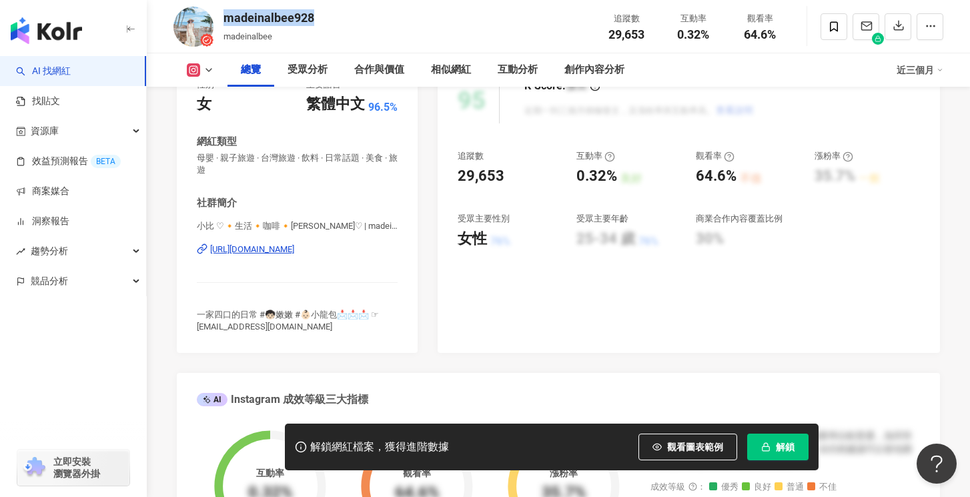
click at [294, 251] on div "[URL][DOMAIN_NAME]" at bounding box center [252, 250] width 84 height 12
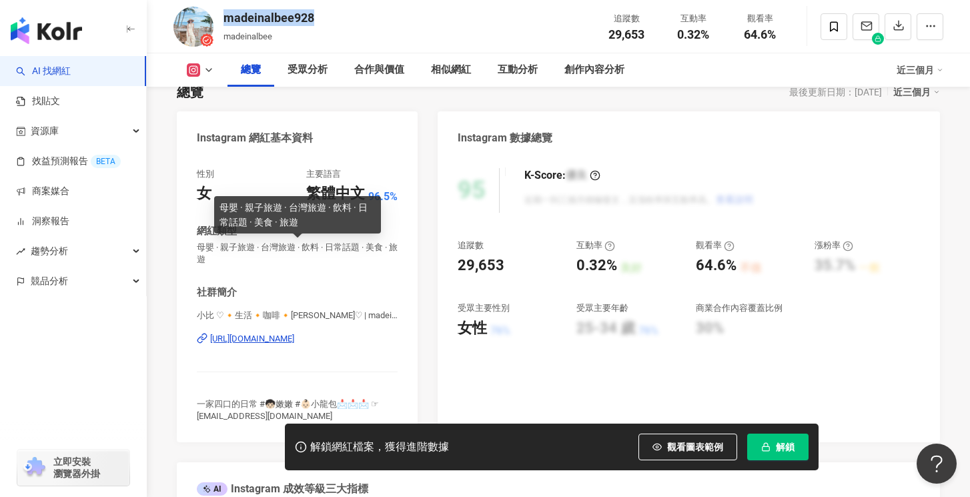
scroll to position [0, 0]
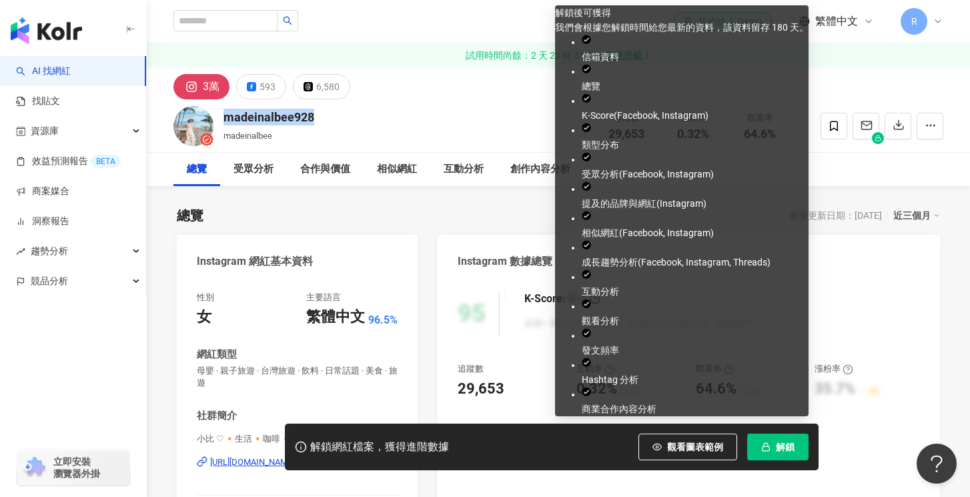
click at [769, 442] on span "button" at bounding box center [765, 447] width 9 height 11
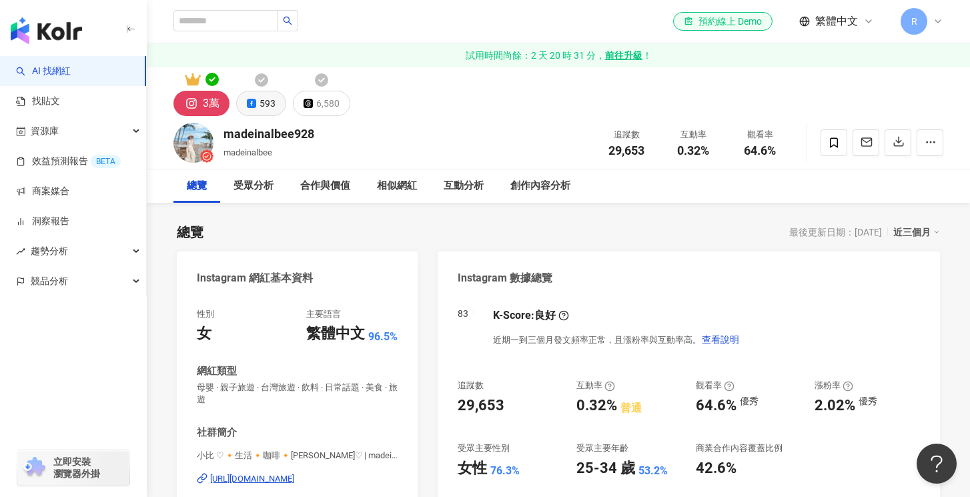
click at [273, 103] on div "593" at bounding box center [268, 103] width 16 height 19
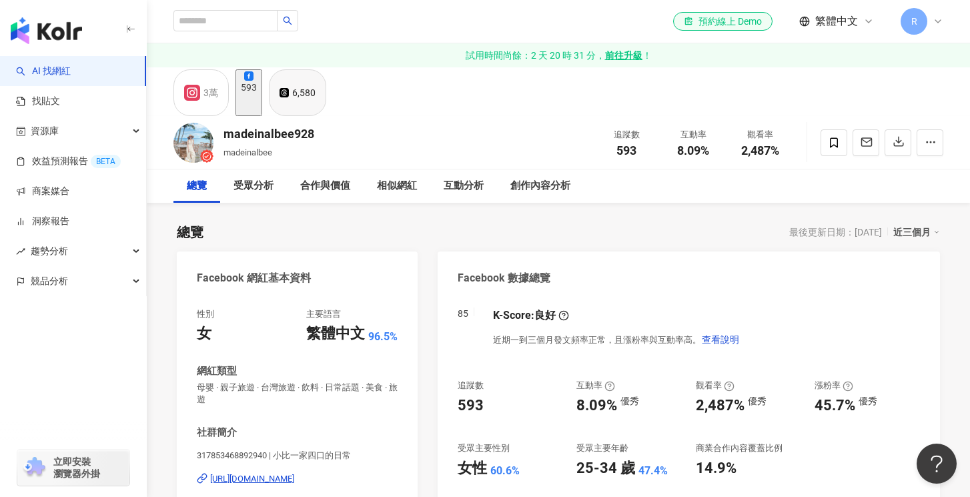
click at [316, 102] on div "6,580" at bounding box center [303, 92] width 23 height 19
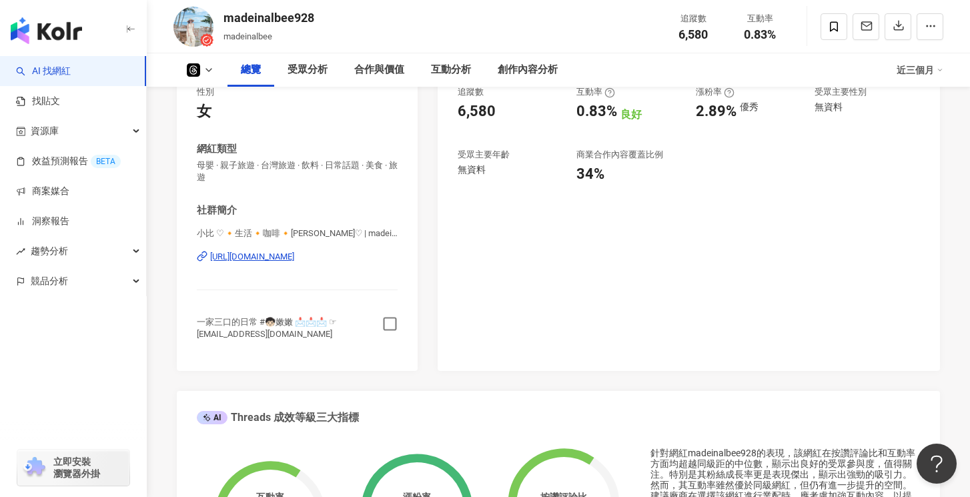
scroll to position [236, 0]
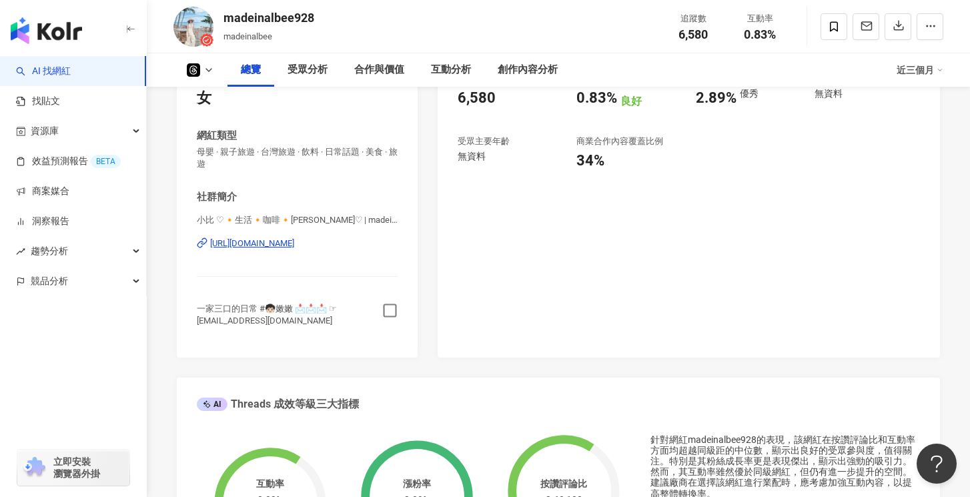
click at [390, 313] on icon "button" at bounding box center [389, 310] width 15 height 15
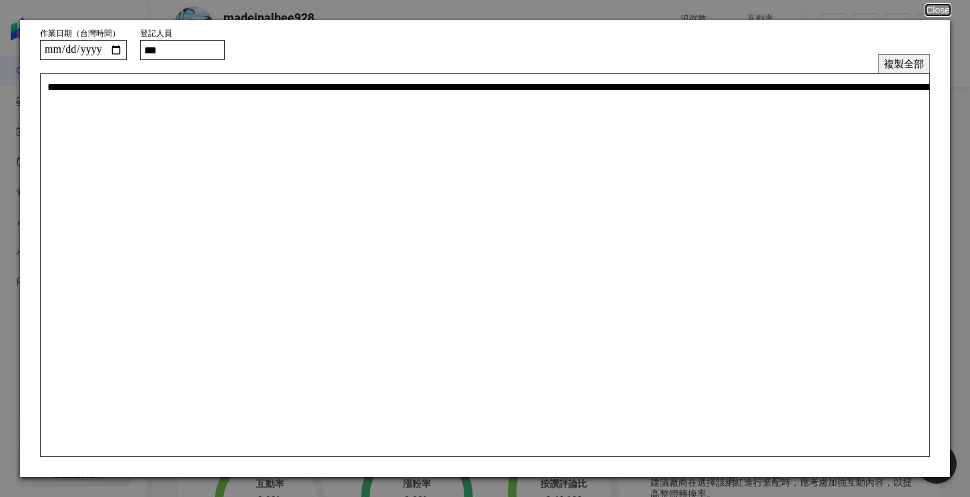
scroll to position [0, 0]
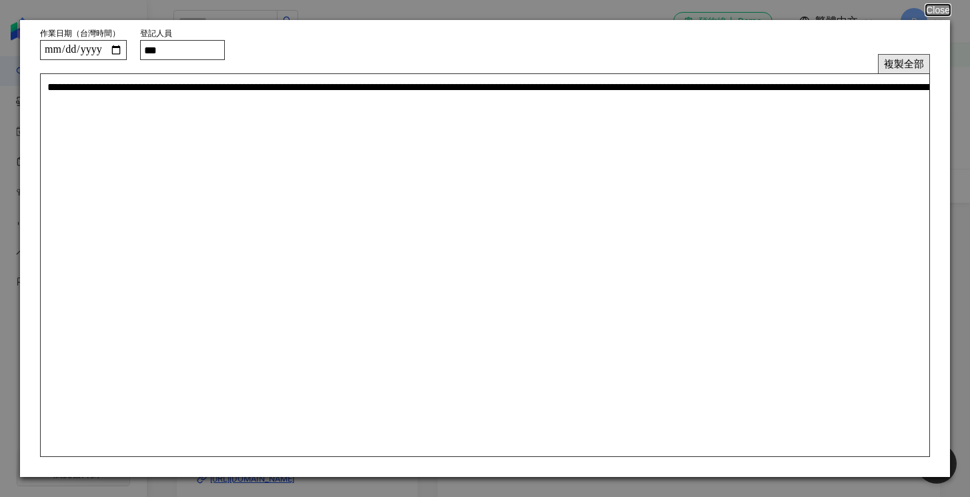
click at [899, 62] on button "複製全部" at bounding box center [904, 63] width 52 height 19
click at [893, 58] on button "複製全部" at bounding box center [904, 63] width 52 height 19
click at [938, 9] on button "Close" at bounding box center [937, 10] width 25 height 11
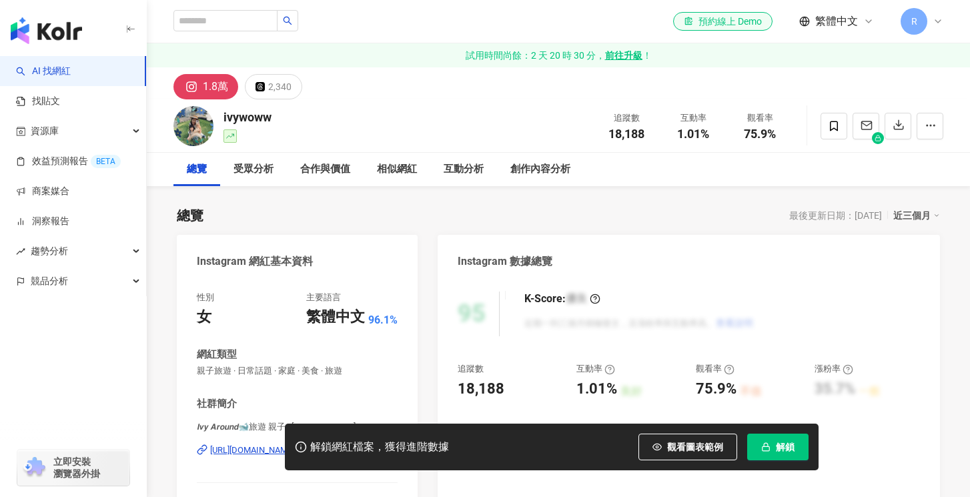
click at [262, 115] on div "ivywoww" at bounding box center [248, 117] width 48 height 17
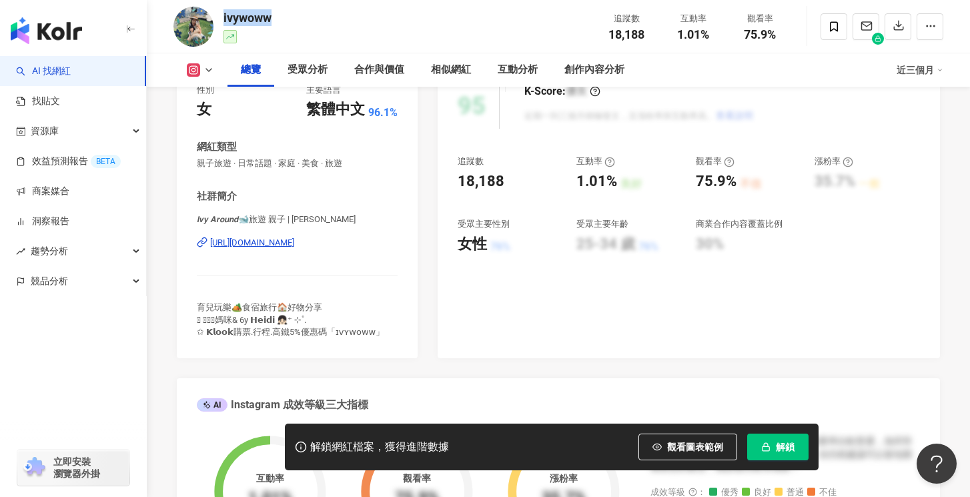
scroll to position [218, 0]
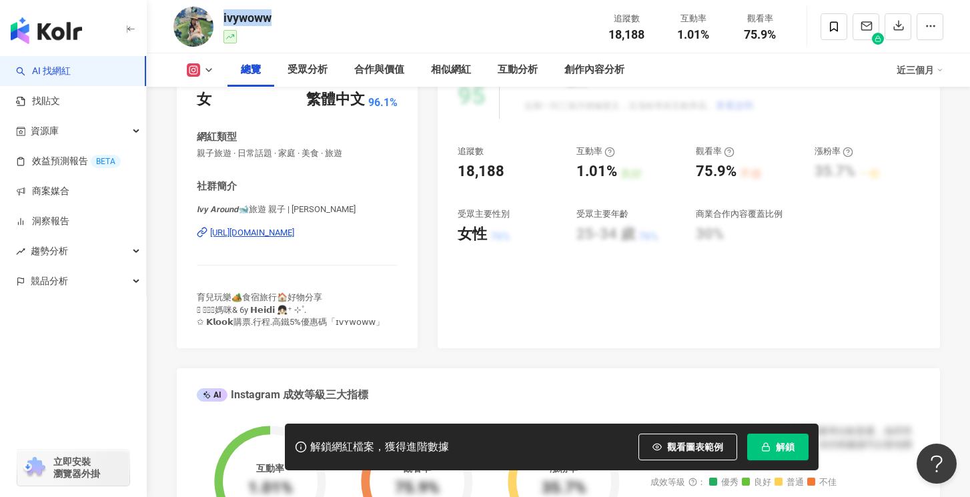
click at [294, 228] on div "https://www.instagram.com/ivywoww/" at bounding box center [252, 233] width 84 height 12
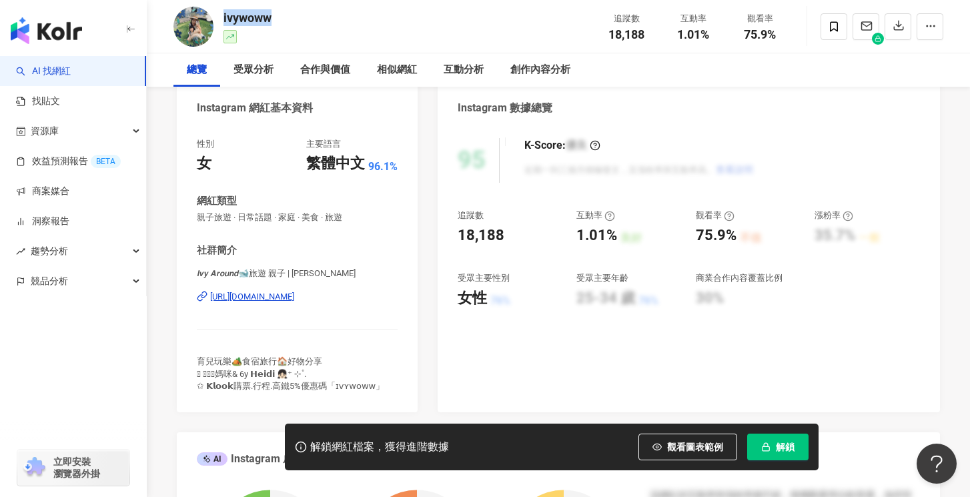
scroll to position [0, 0]
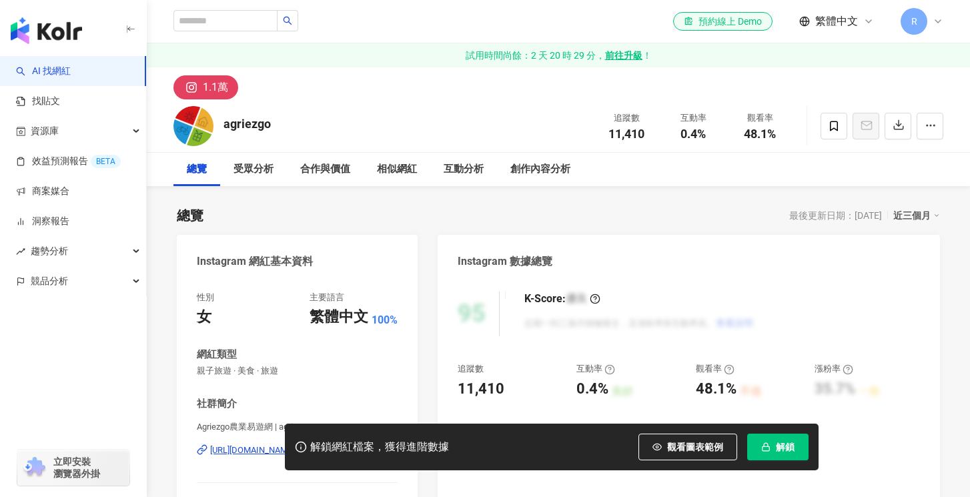
click at [248, 119] on div "agriezgo" at bounding box center [247, 123] width 47 height 17
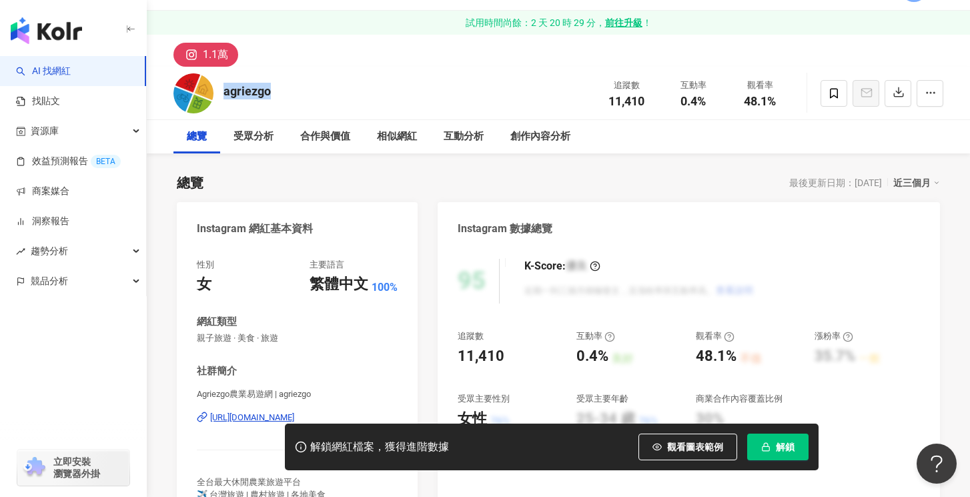
scroll to position [113, 0]
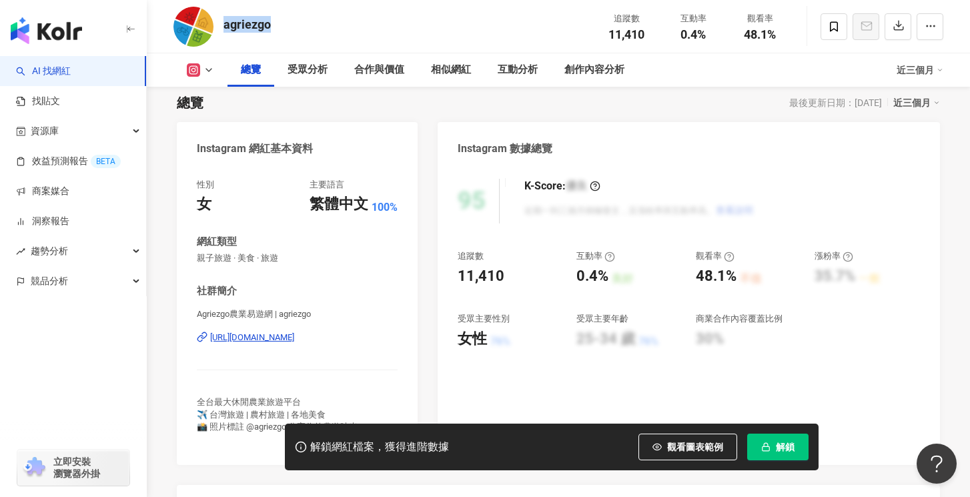
click at [294, 336] on div "https://www.instagram.com/agriezgo/" at bounding box center [252, 338] width 84 height 12
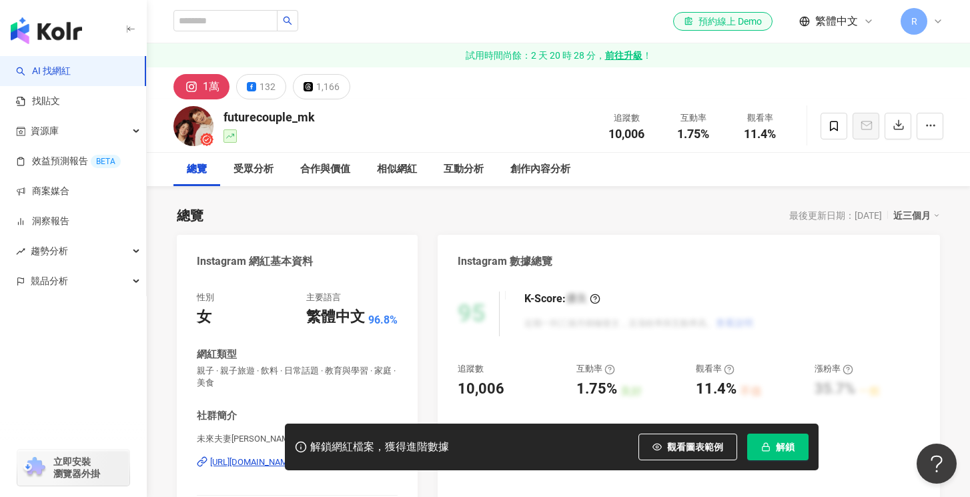
click at [268, 116] on div "futurecouple_mk" at bounding box center [269, 117] width 91 height 17
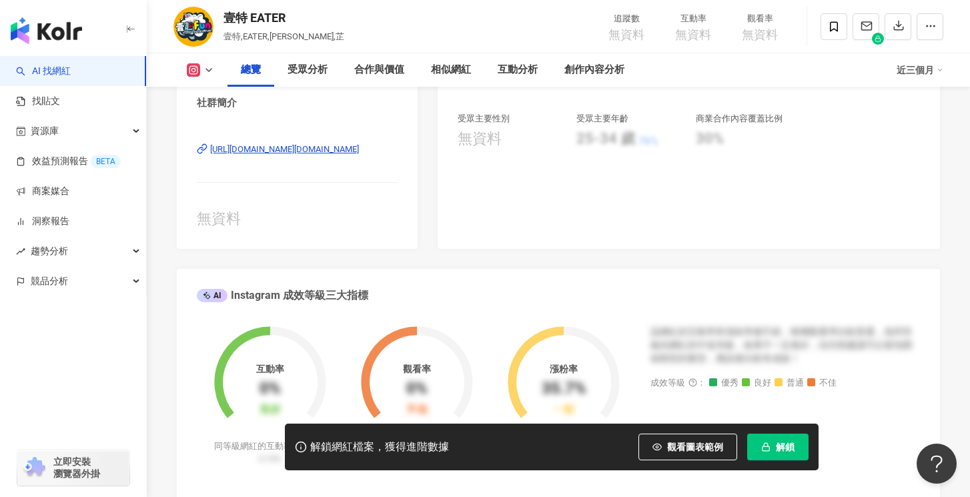
click at [281, 153] on div "[URL][DOMAIN_NAME][DOMAIN_NAME]" at bounding box center [284, 149] width 149 height 12
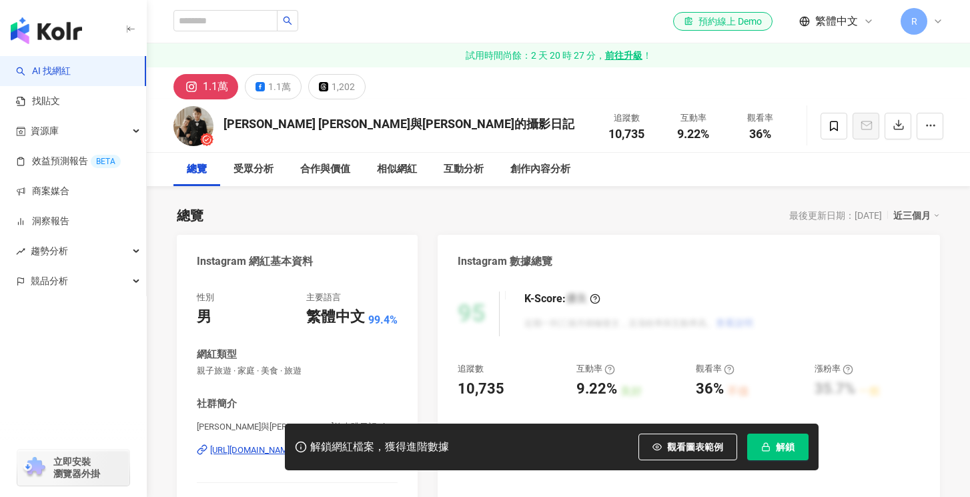
click at [250, 125] on div "[PERSON_NAME] [PERSON_NAME]與[PERSON_NAME]的攝影日記" at bounding box center [399, 123] width 351 height 17
click at [250, 125] on div "Leo&Nina 雷歐與妮娜的攝影日記" at bounding box center [399, 123] width 351 height 17
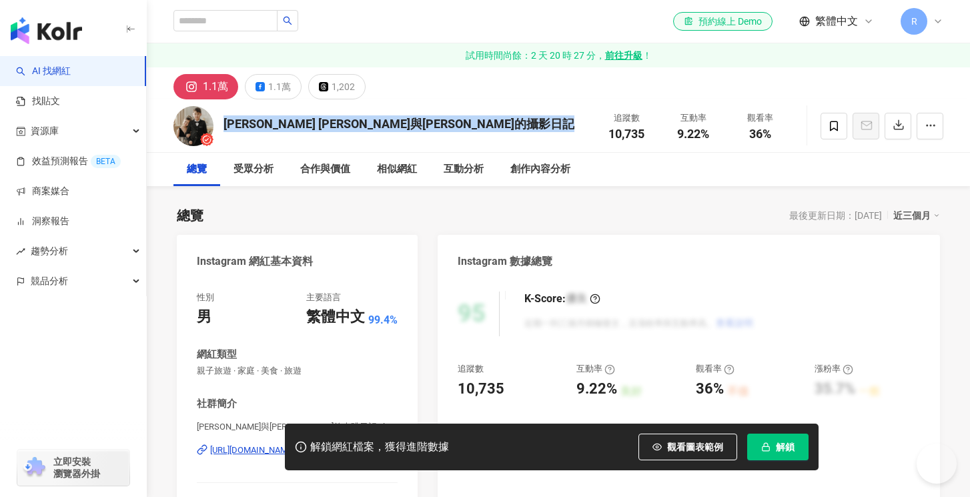
click at [273, 444] on div "https://www.instagram.com/leo_nina_777/" at bounding box center [252, 450] width 84 height 12
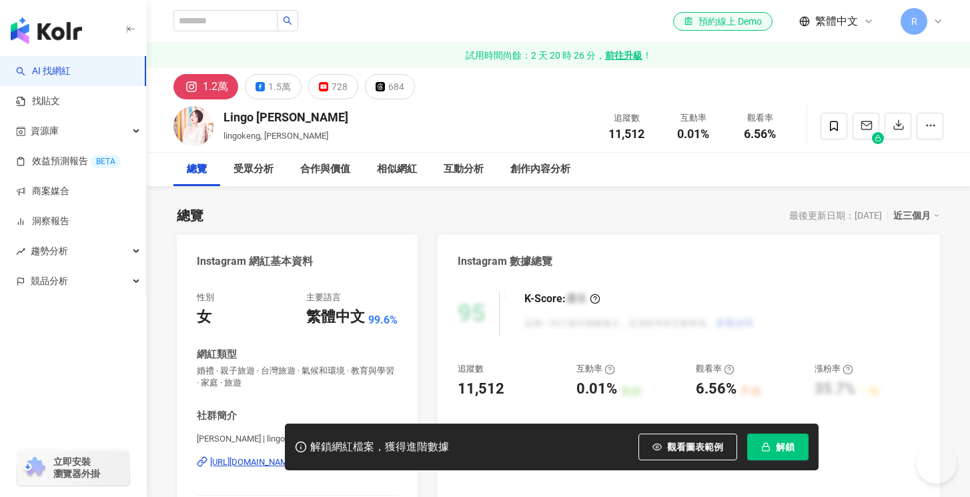
click at [259, 119] on div "Lingo 耿汶" at bounding box center [286, 117] width 125 height 17
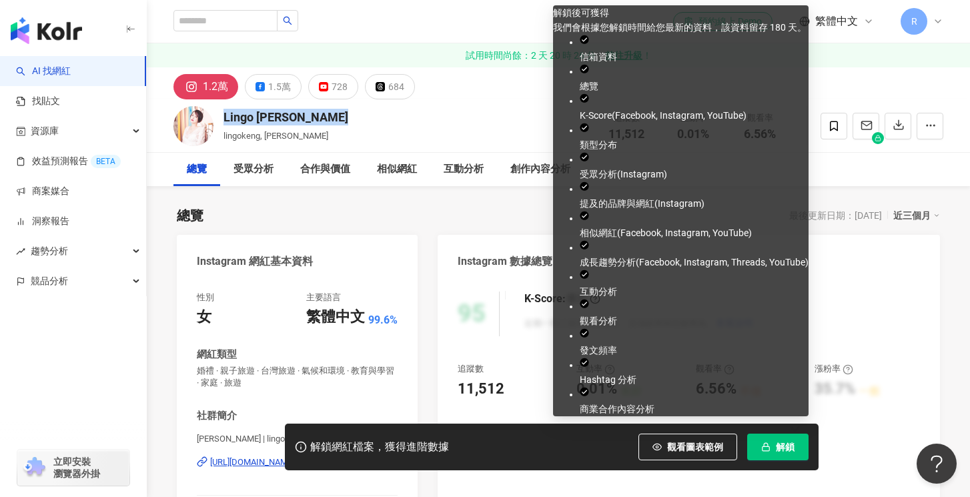
click at [779, 451] on span "解鎖" at bounding box center [785, 447] width 19 height 11
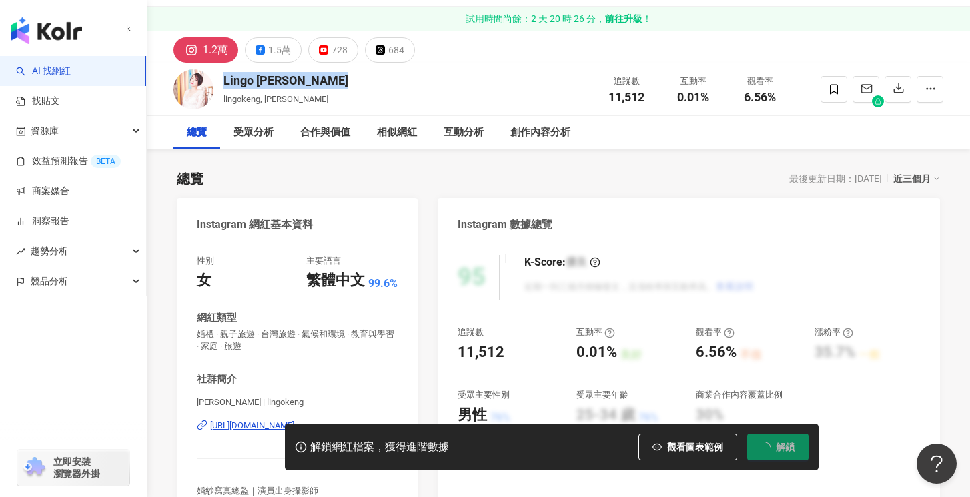
scroll to position [105, 0]
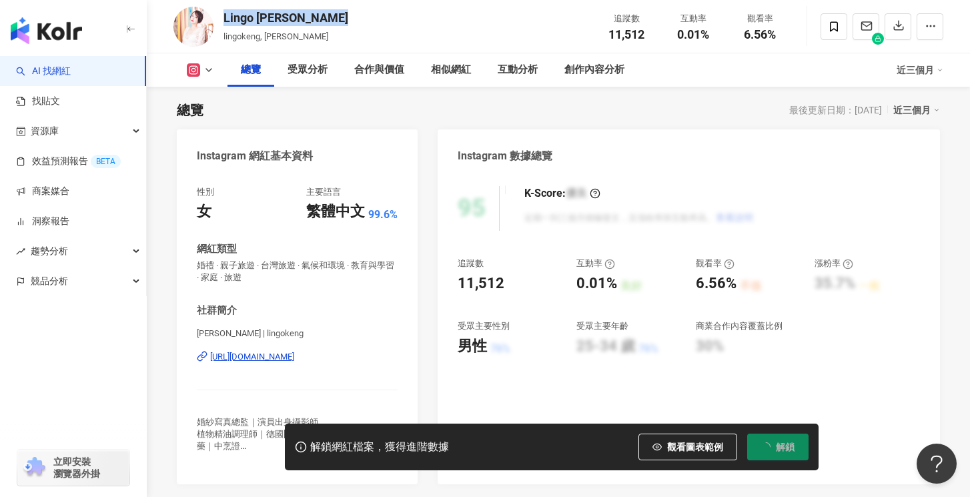
click at [294, 356] on div "https://www.instagram.com/lingokeng/" at bounding box center [252, 357] width 84 height 12
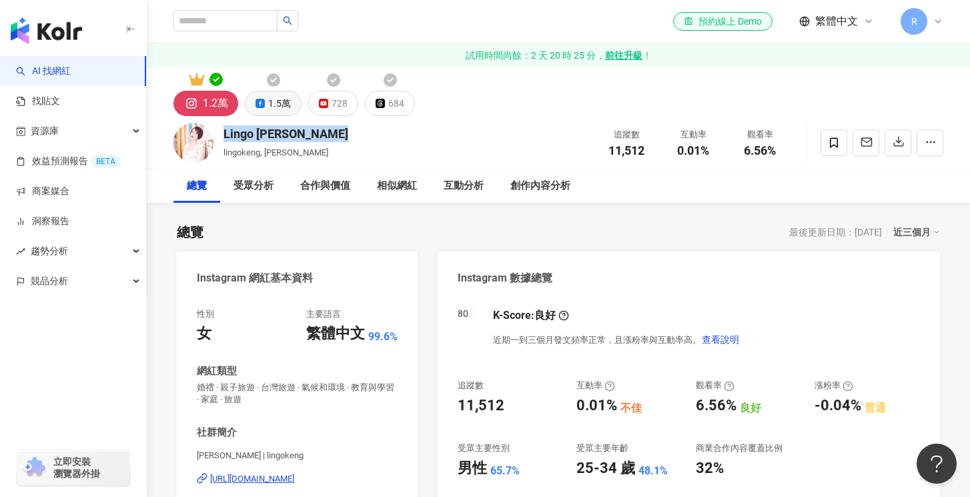
click at [286, 98] on div "1.5萬" at bounding box center [279, 103] width 23 height 19
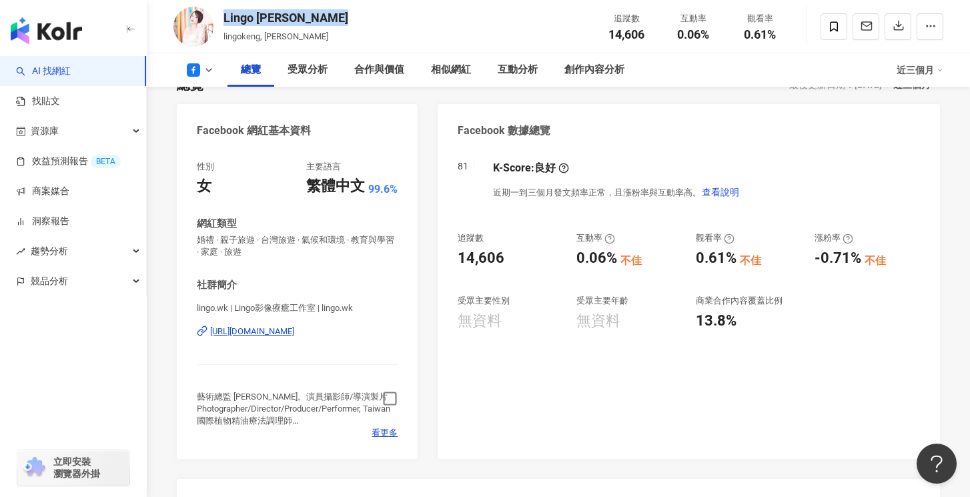
scroll to position [182, 0]
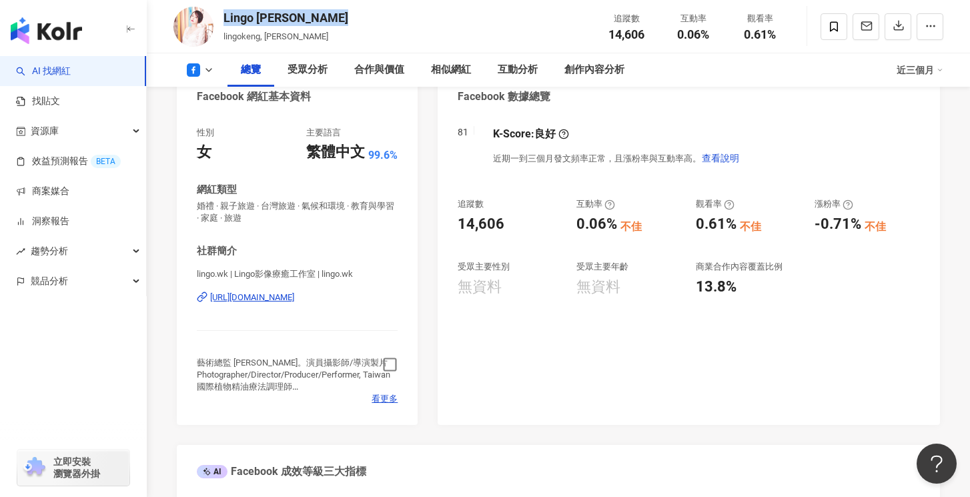
click at [388, 361] on icon "button" at bounding box center [389, 364] width 15 height 15
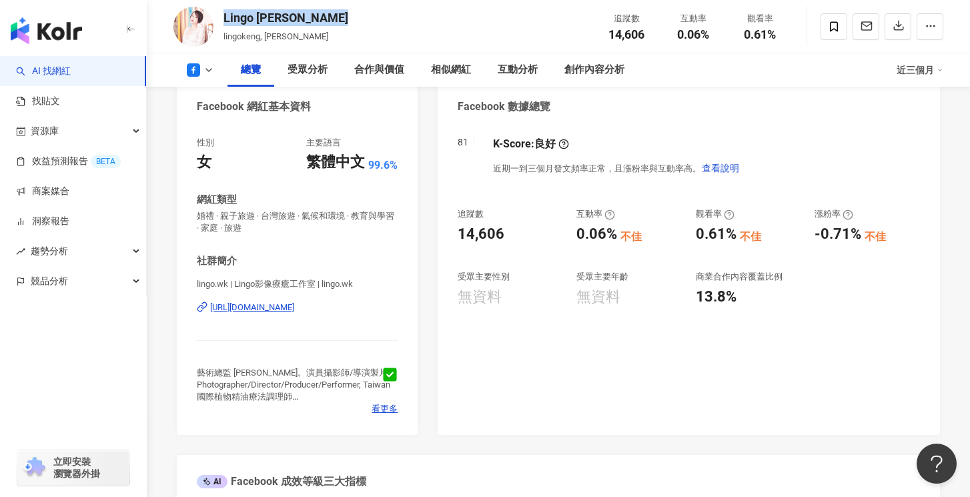
scroll to position [0, 0]
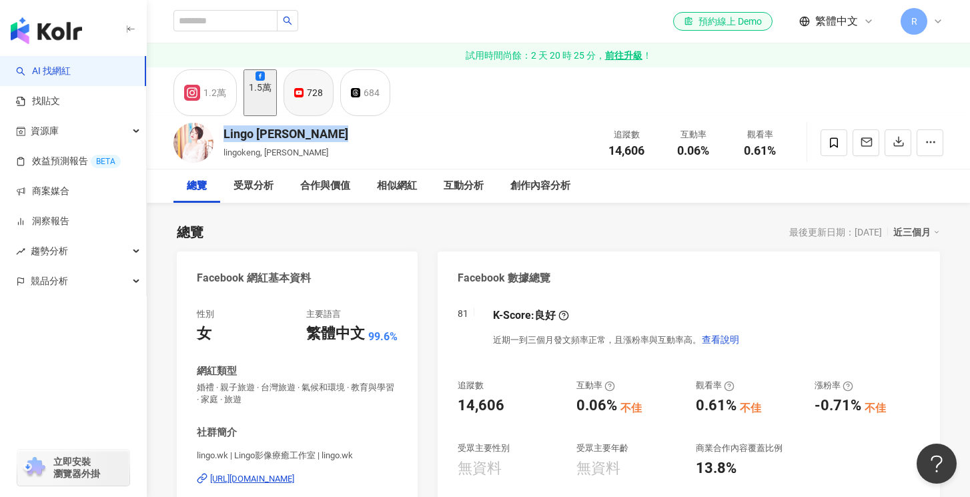
click at [323, 102] on div "728" at bounding box center [315, 92] width 16 height 19
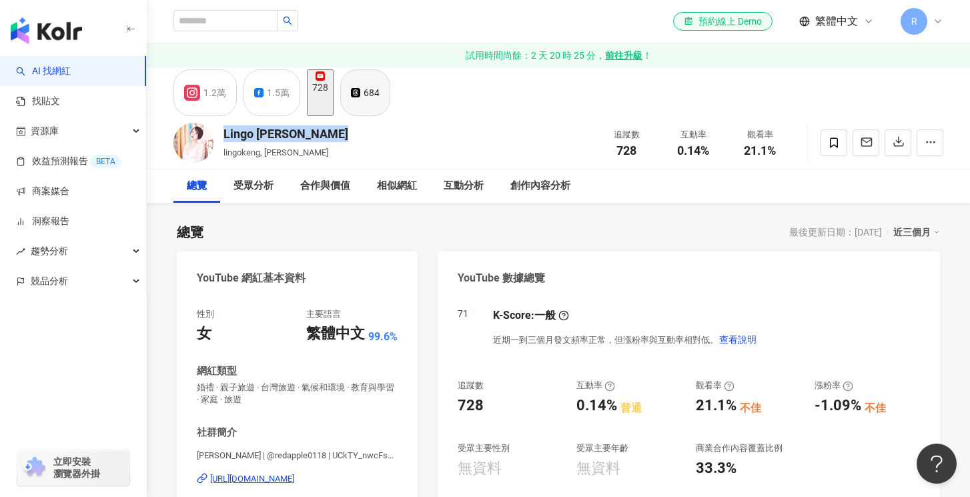
click at [384, 101] on button "684" at bounding box center [365, 92] width 50 height 47
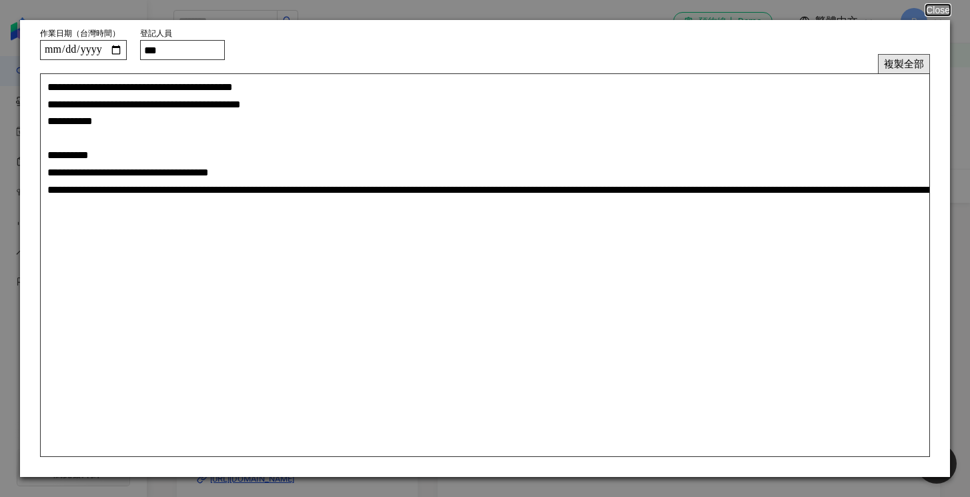
click at [900, 62] on button "複製全部" at bounding box center [904, 63] width 52 height 19
click at [900, 59] on button "複製全部" at bounding box center [904, 63] width 52 height 19
click at [943, 8] on button "Close" at bounding box center [937, 10] width 25 height 11
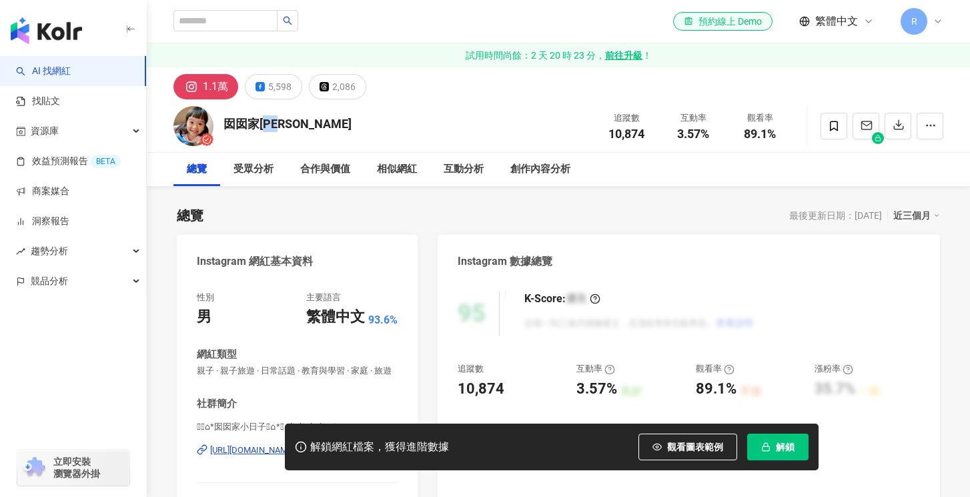
click at [275, 127] on div "囡囡家小日子" at bounding box center [288, 123] width 128 height 17
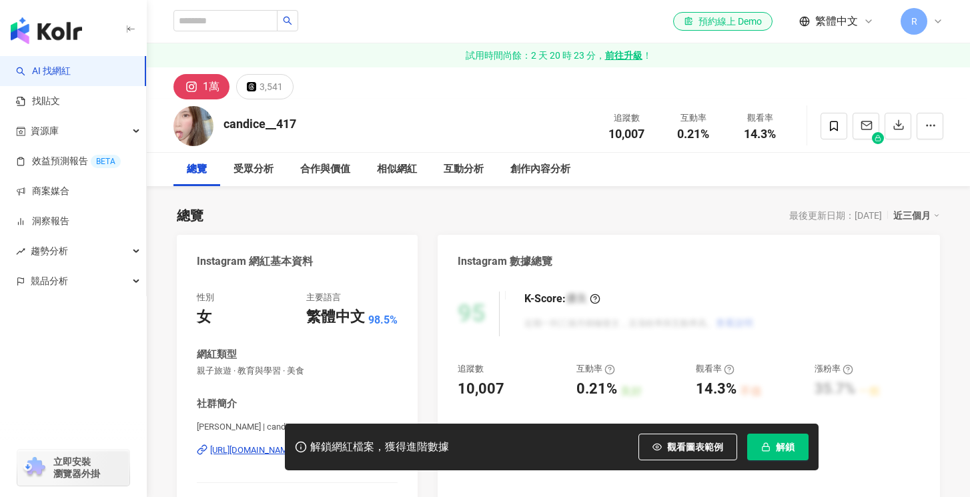
click at [256, 124] on div "candice__417" at bounding box center [260, 123] width 73 height 17
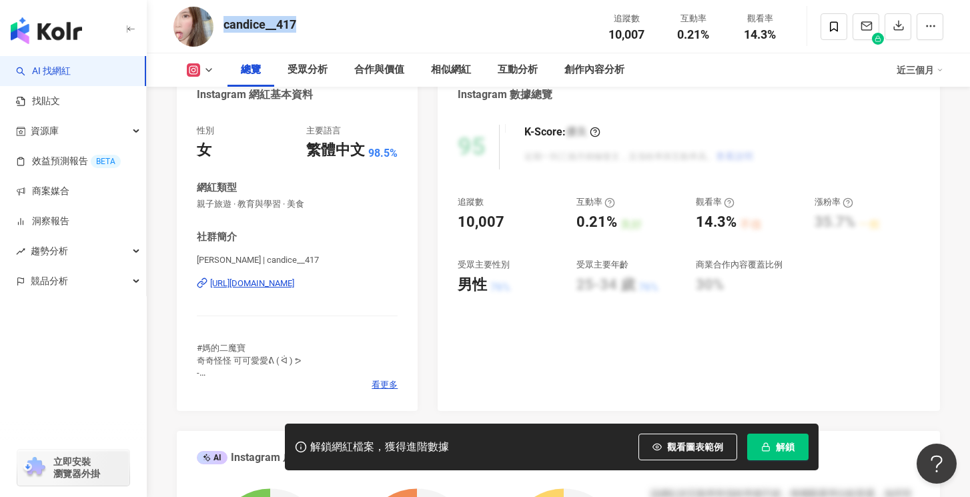
scroll to position [174, 0]
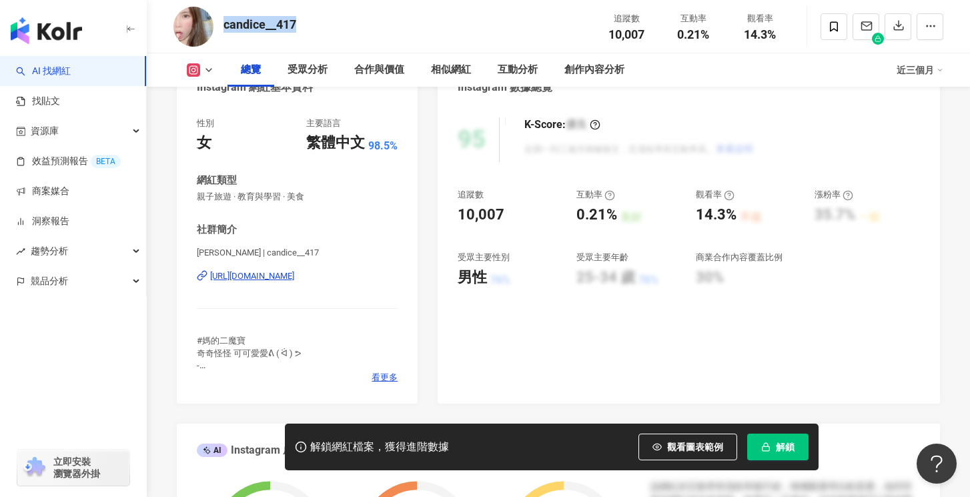
click at [294, 276] on div "[URL][DOMAIN_NAME]" at bounding box center [252, 276] width 84 height 12
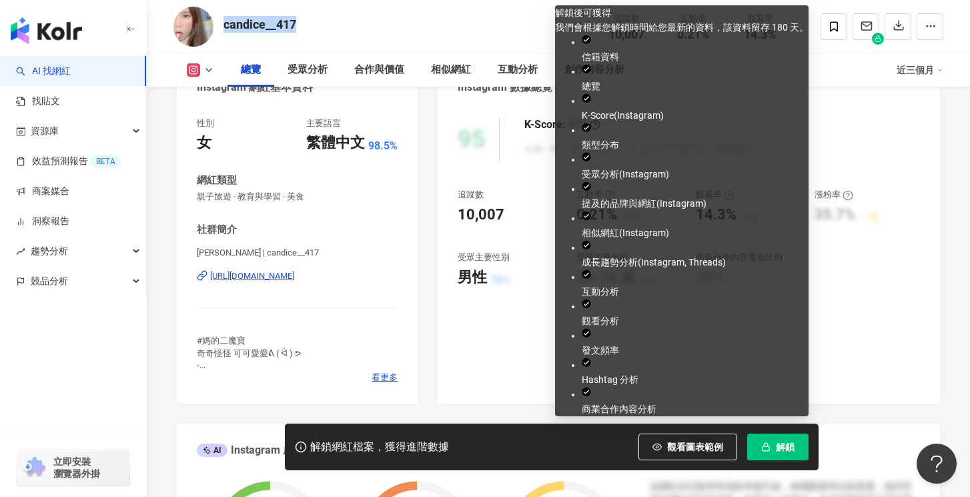
click at [773, 442] on button "解鎖" at bounding box center [777, 447] width 61 height 27
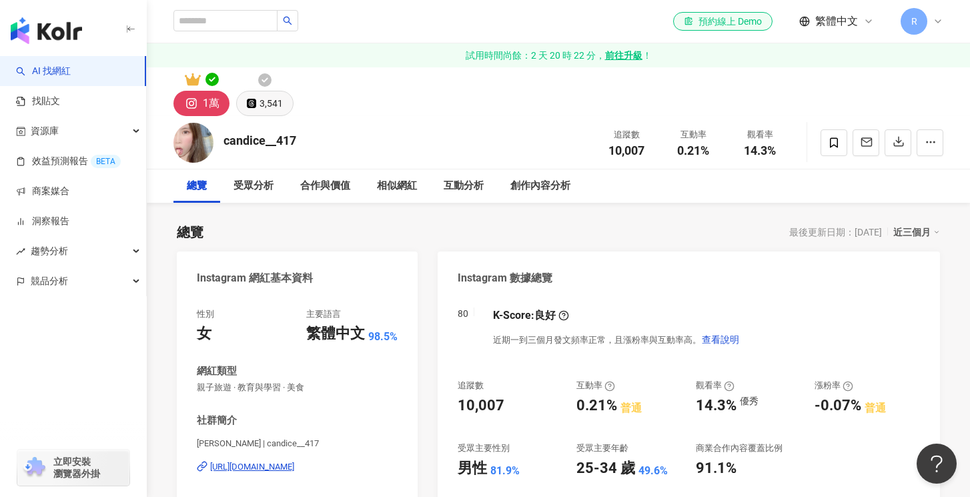
click at [278, 109] on div "3,541" at bounding box center [271, 103] width 23 height 19
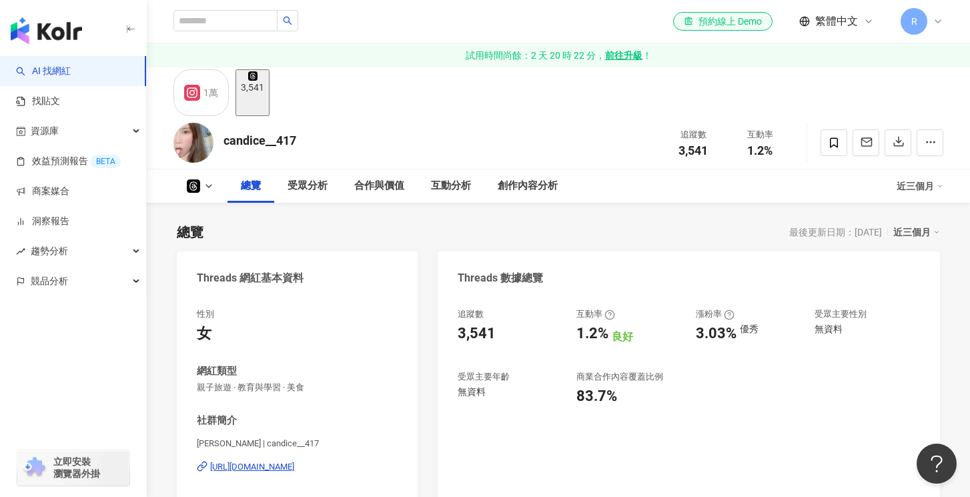
scroll to position [139, 0]
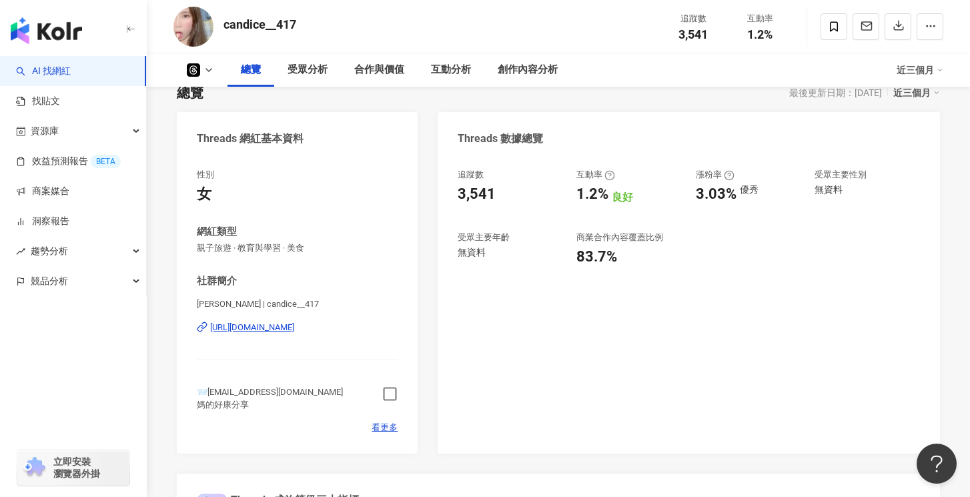
click at [386, 393] on icon "button" at bounding box center [389, 393] width 15 height 15
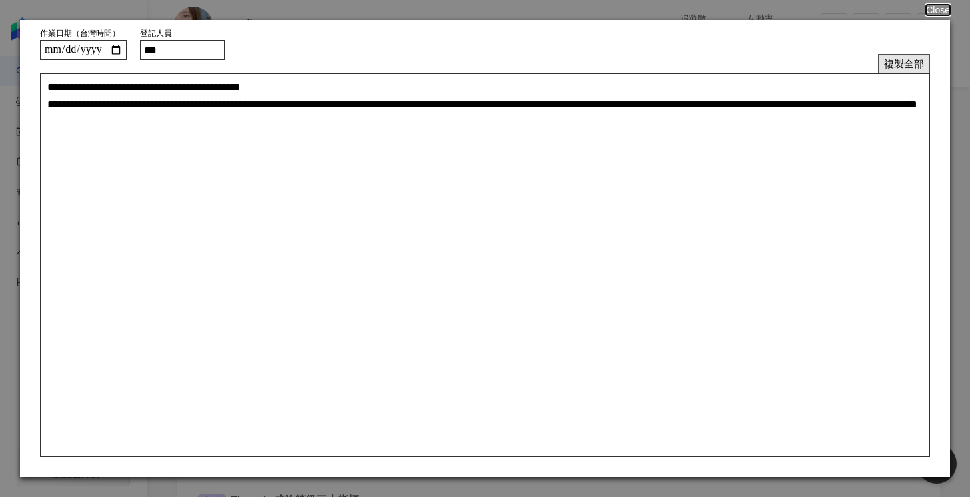
click at [911, 59] on button "複製全部" at bounding box center [904, 63] width 52 height 19
click at [937, 15] on button "Close" at bounding box center [937, 10] width 25 height 11
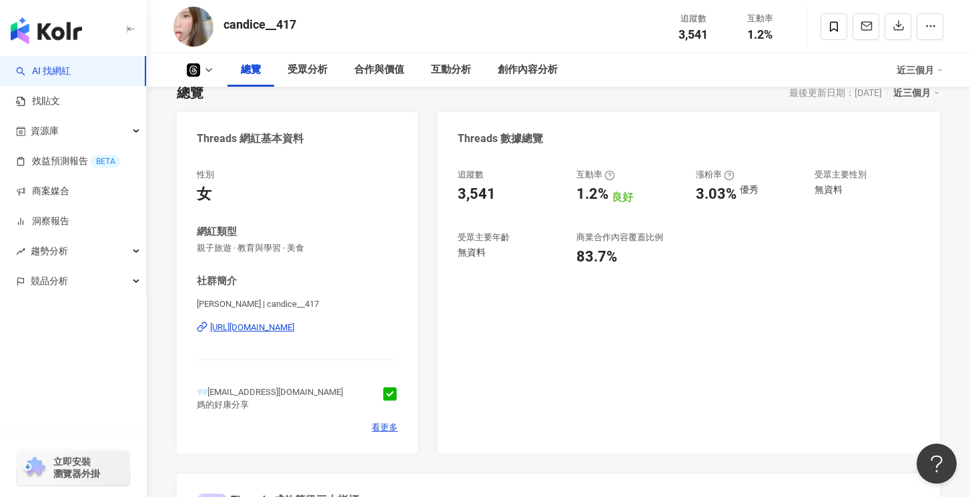
scroll to position [0, 0]
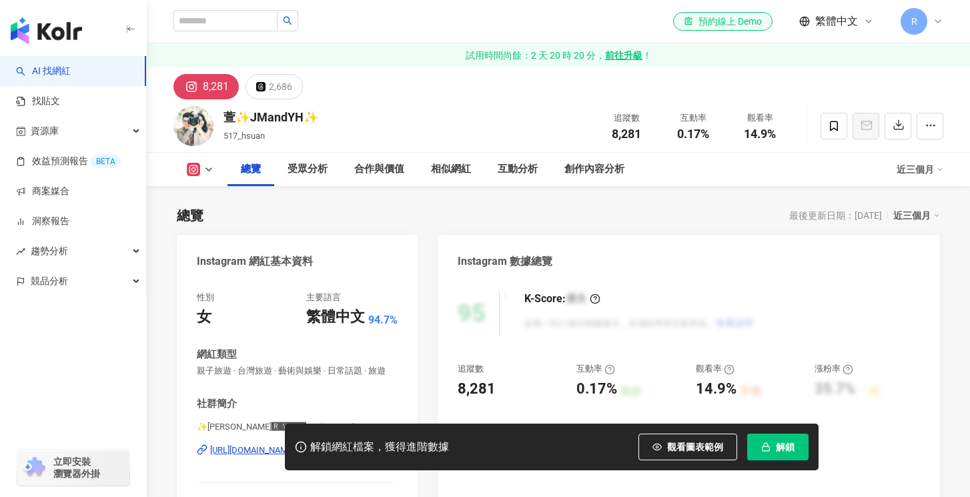
scroll to position [192, 0]
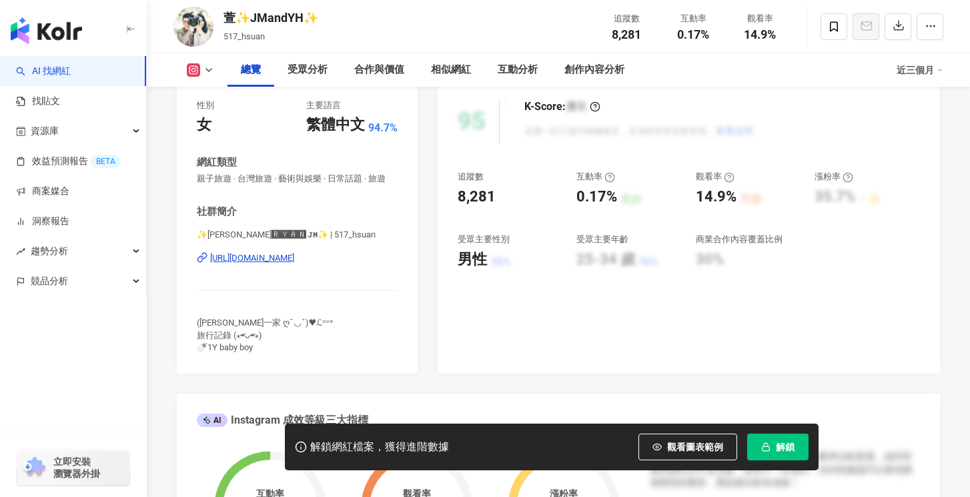
click at [275, 261] on div "[URL][DOMAIN_NAME]" at bounding box center [252, 258] width 84 height 12
click at [292, 13] on div "萱✨JMandYH✨" at bounding box center [271, 17] width 95 height 17
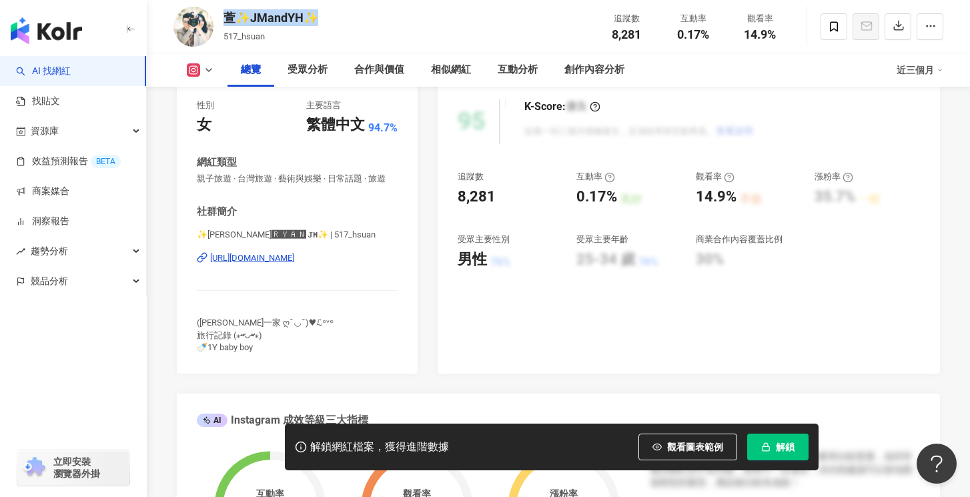
copy div "萱✨JMandYH✨"
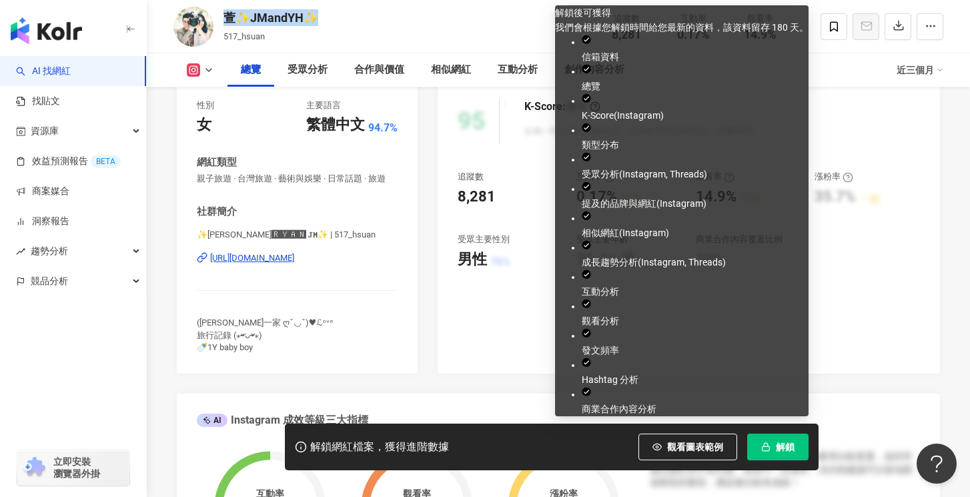
click at [771, 436] on button "解鎖" at bounding box center [777, 447] width 61 height 27
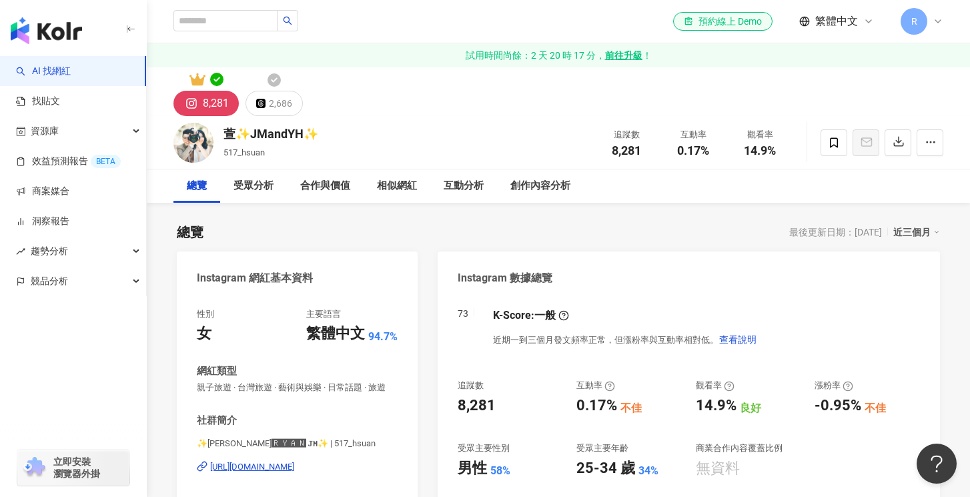
click at [278, 89] on div "8,281 2,686" at bounding box center [559, 91] width 824 height 49
click at [277, 99] on div "2,686" at bounding box center [280, 103] width 23 height 19
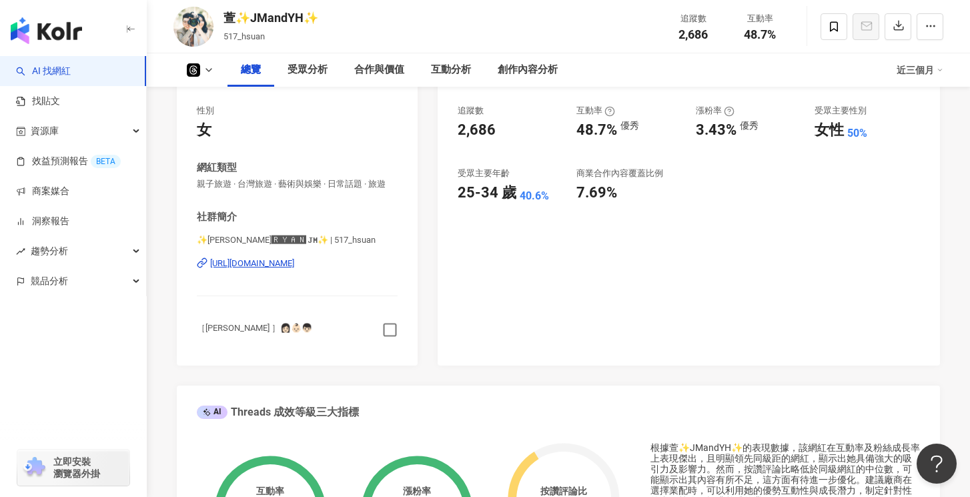
scroll to position [207, 0]
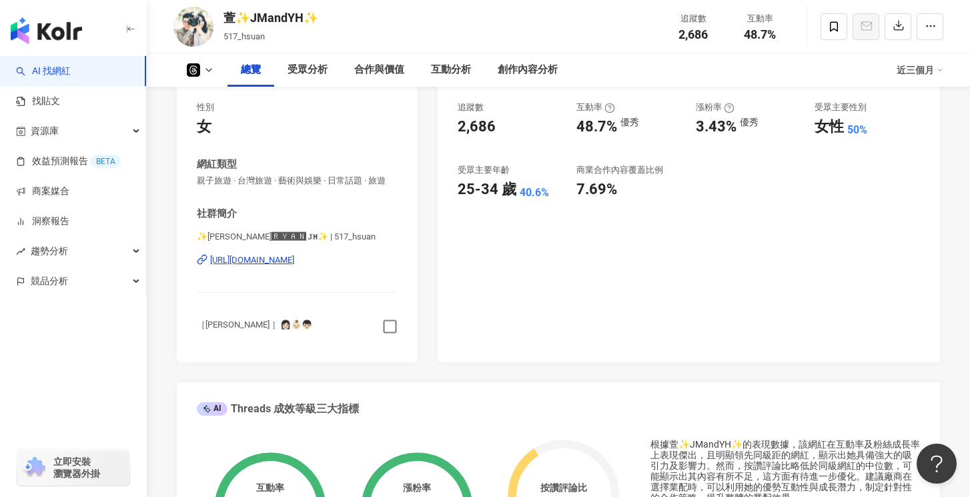
click at [390, 326] on icon "button" at bounding box center [389, 326] width 15 height 15
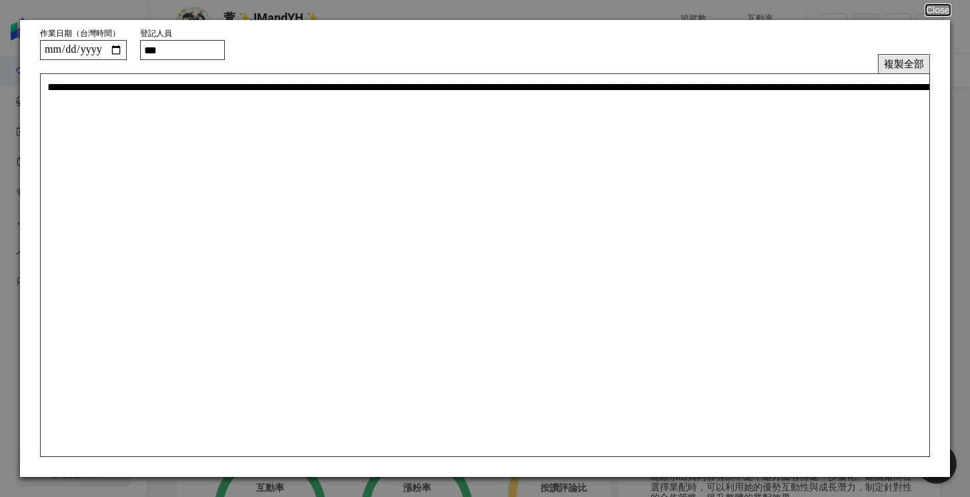
click at [912, 65] on button "複製全部" at bounding box center [904, 63] width 52 height 19
